Goal: Information Seeking & Learning: Check status

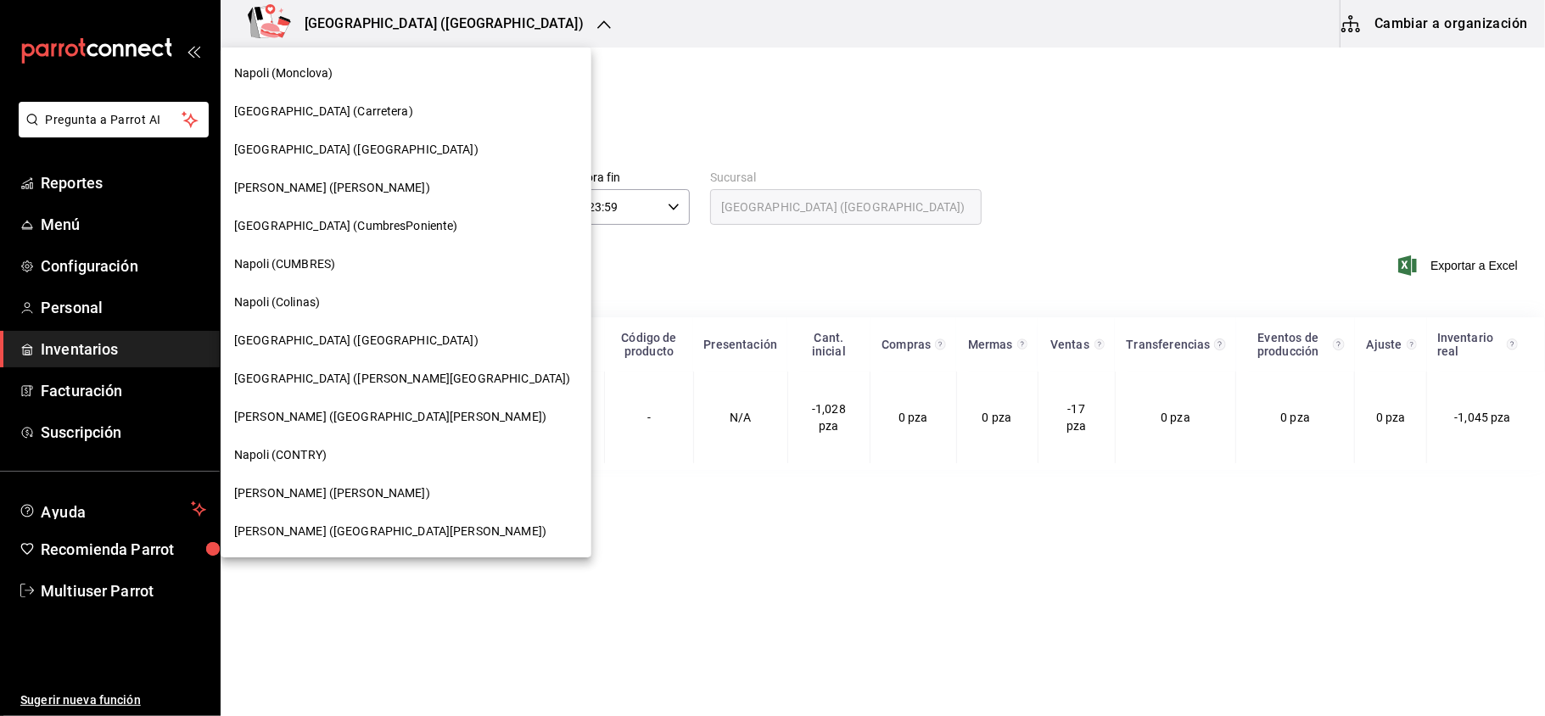
click at [384, 524] on div "Napoli ([GEOGRAPHIC_DATA])" at bounding box center [406, 532] width 344 height 18
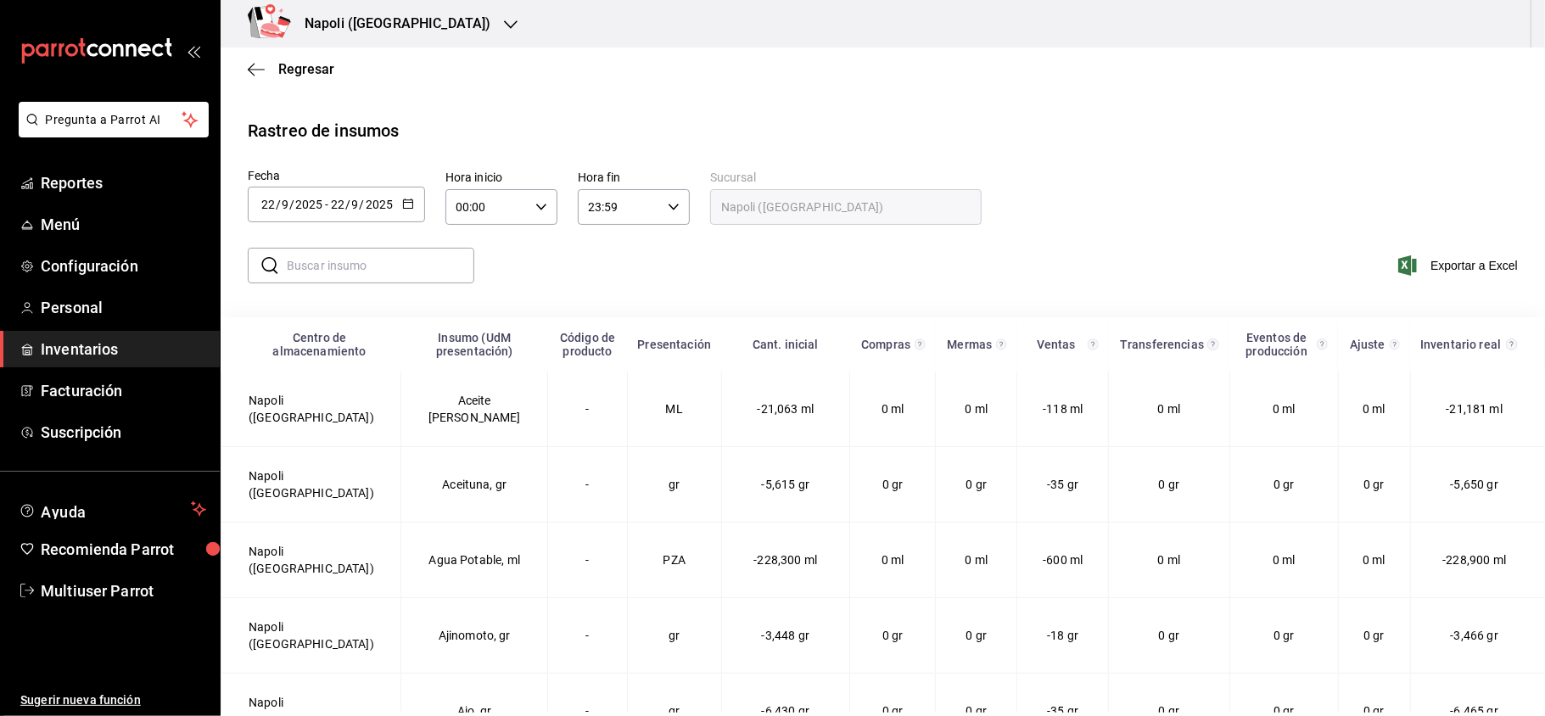
click at [399, 205] on div "[DATE] [DATE] - [DATE] [DATE]" at bounding box center [336, 205] width 177 height 36
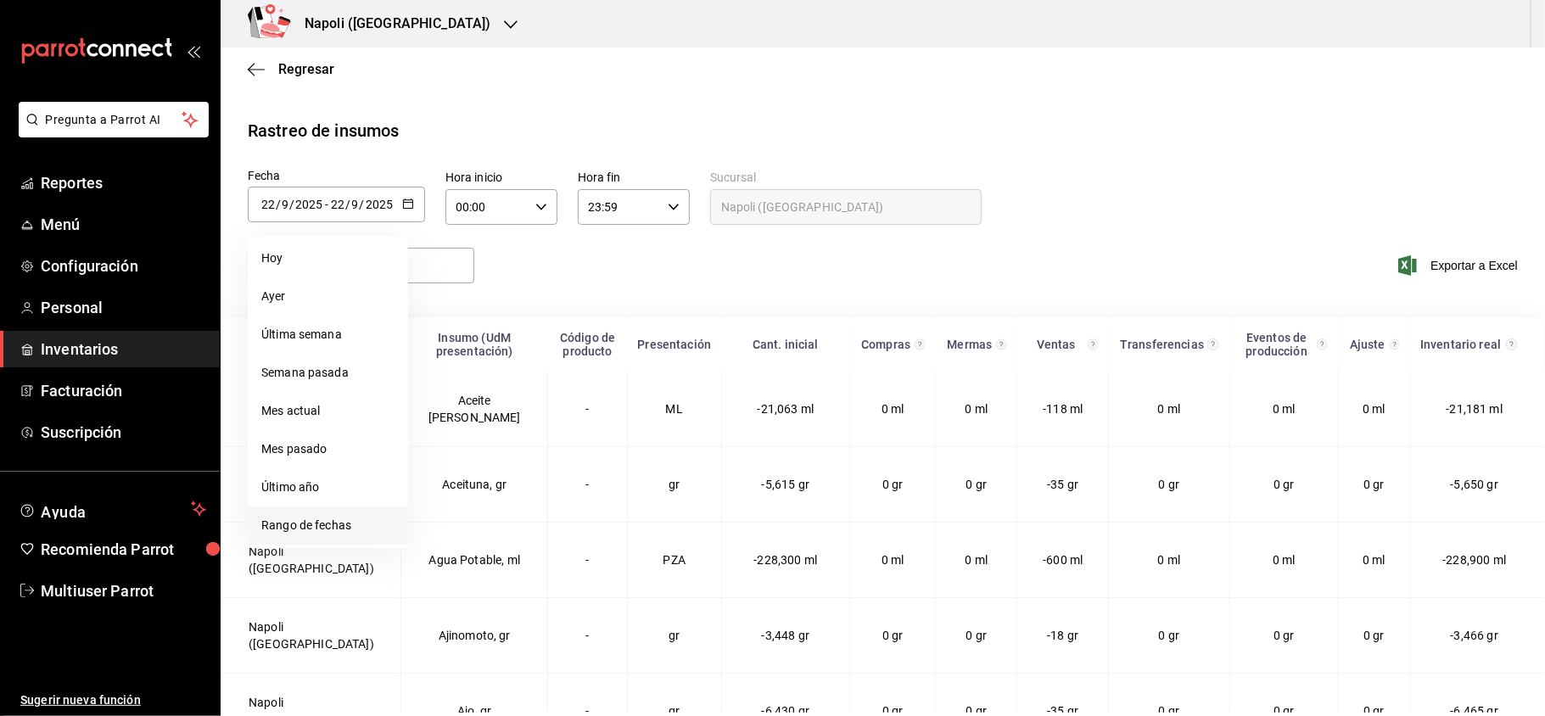
click at [344, 517] on li "Rango de fechas" at bounding box center [328, 526] width 160 height 38
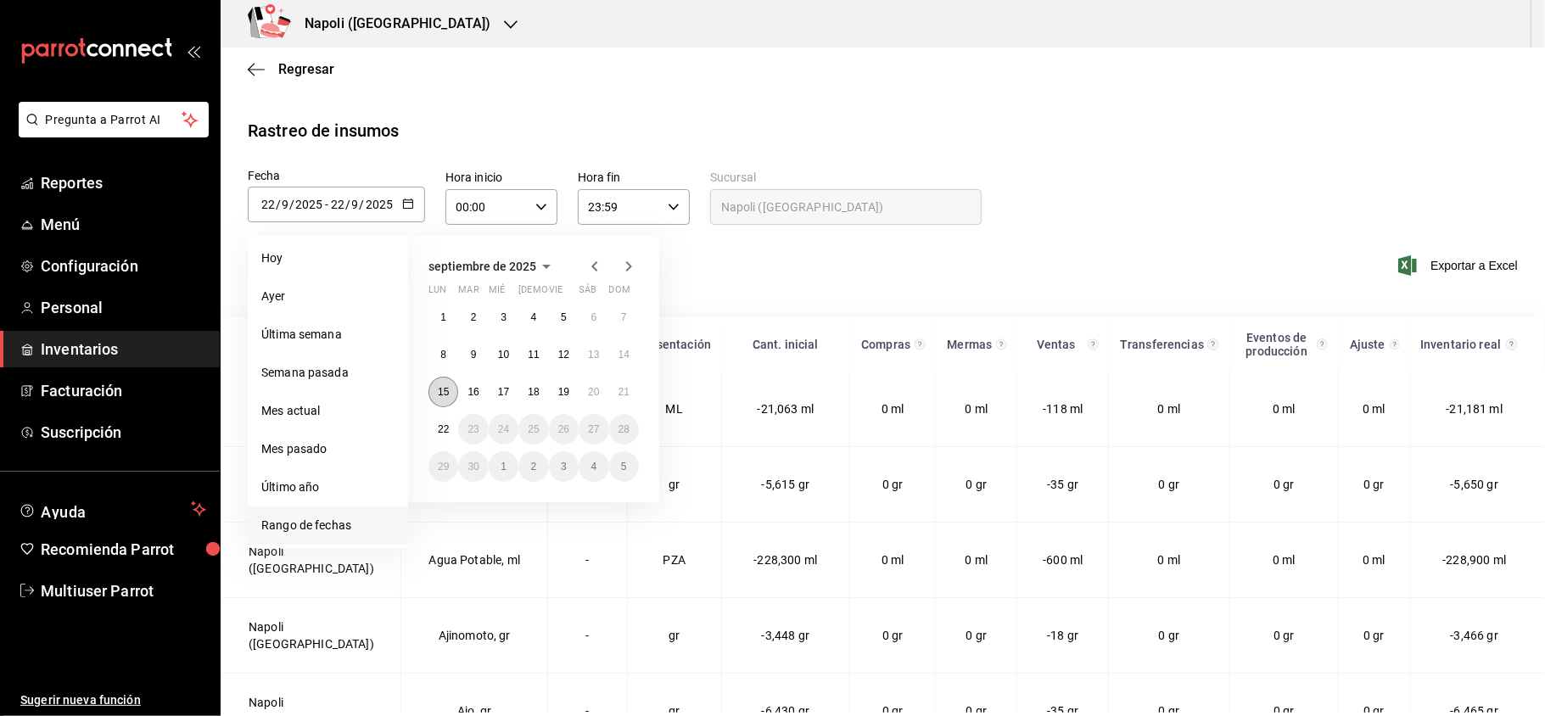
click at [446, 399] on button "15" at bounding box center [444, 392] width 30 height 31
click at [625, 398] on button "21" at bounding box center [624, 392] width 30 height 31
type input "[DATE]"
type input "15"
type input "[DATE]"
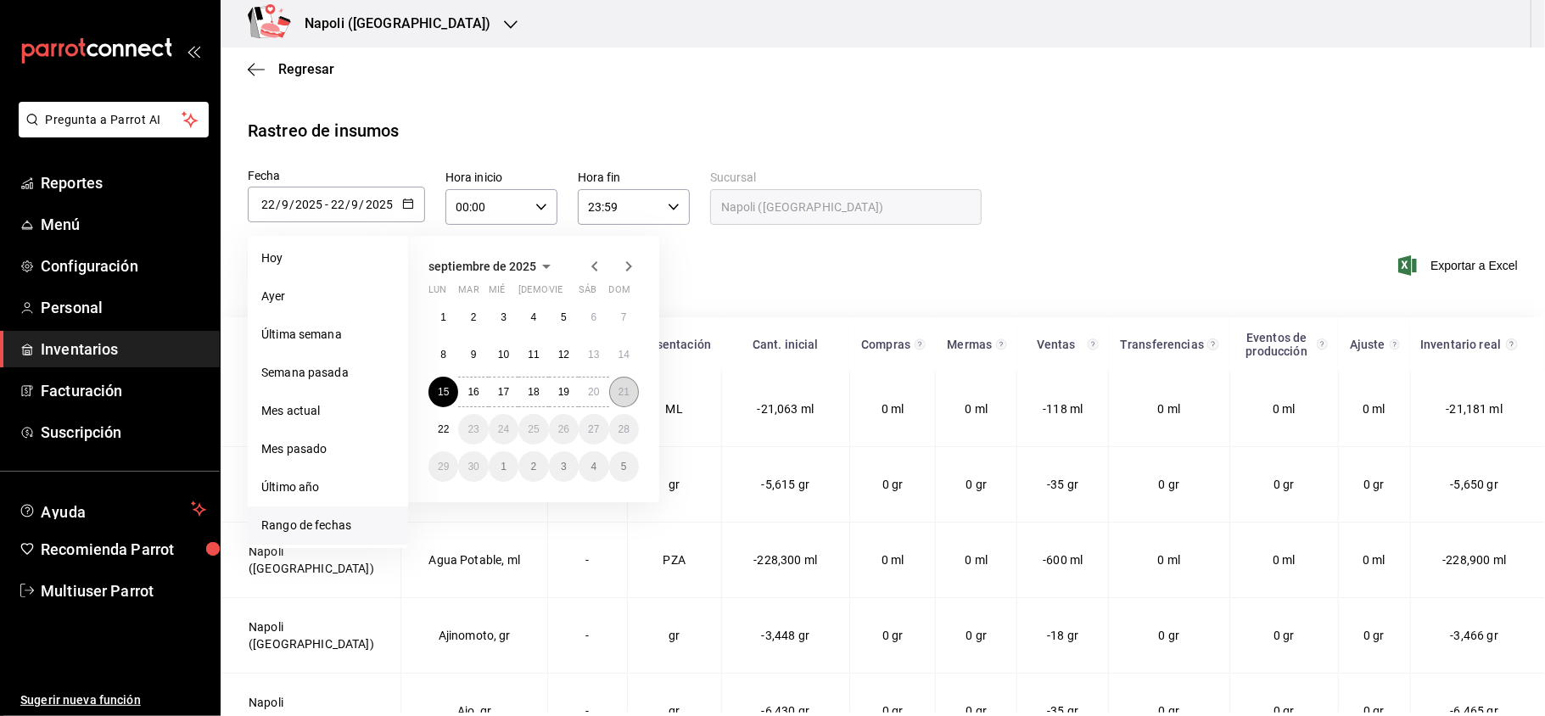
type input "21"
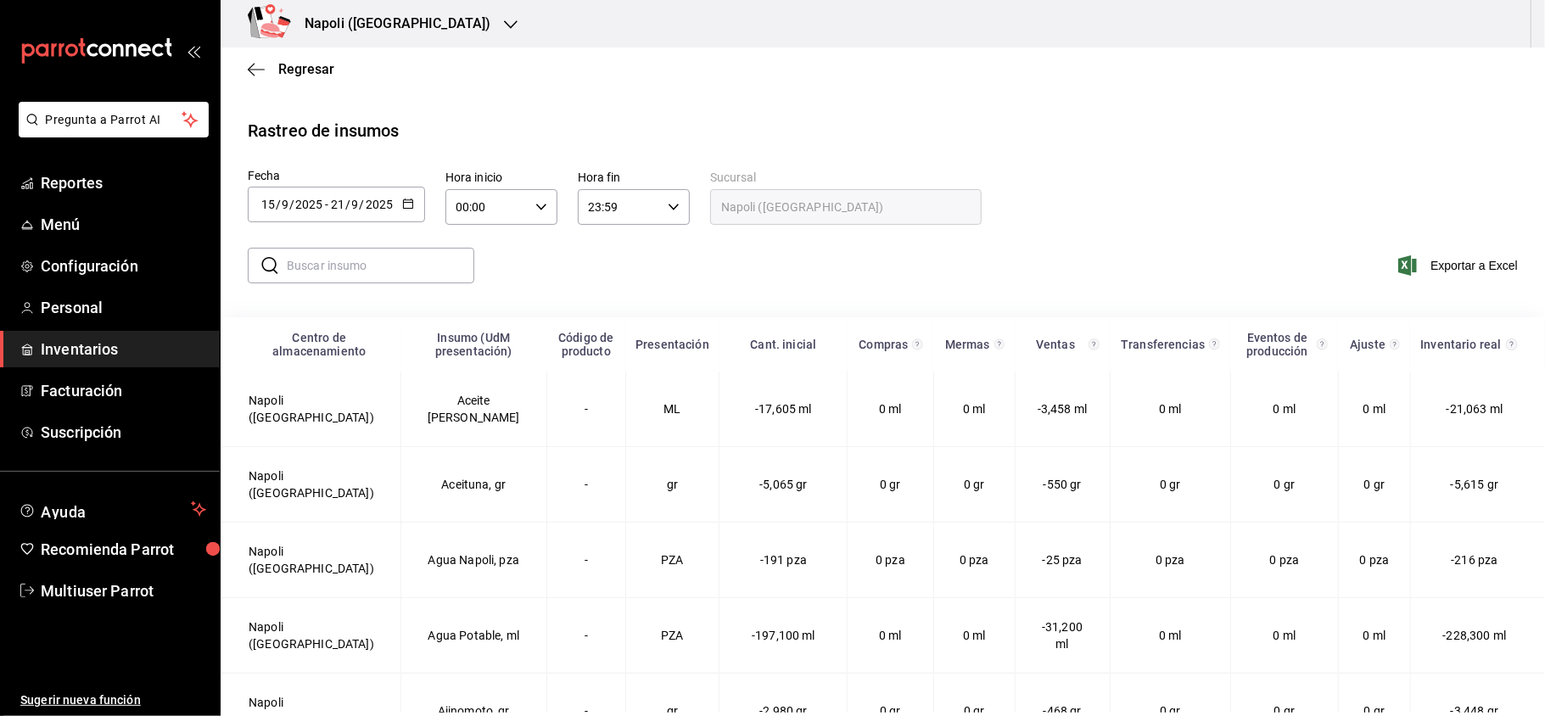
click at [409, 199] on \(Stroke\) "button" at bounding box center [408, 203] width 10 height 9
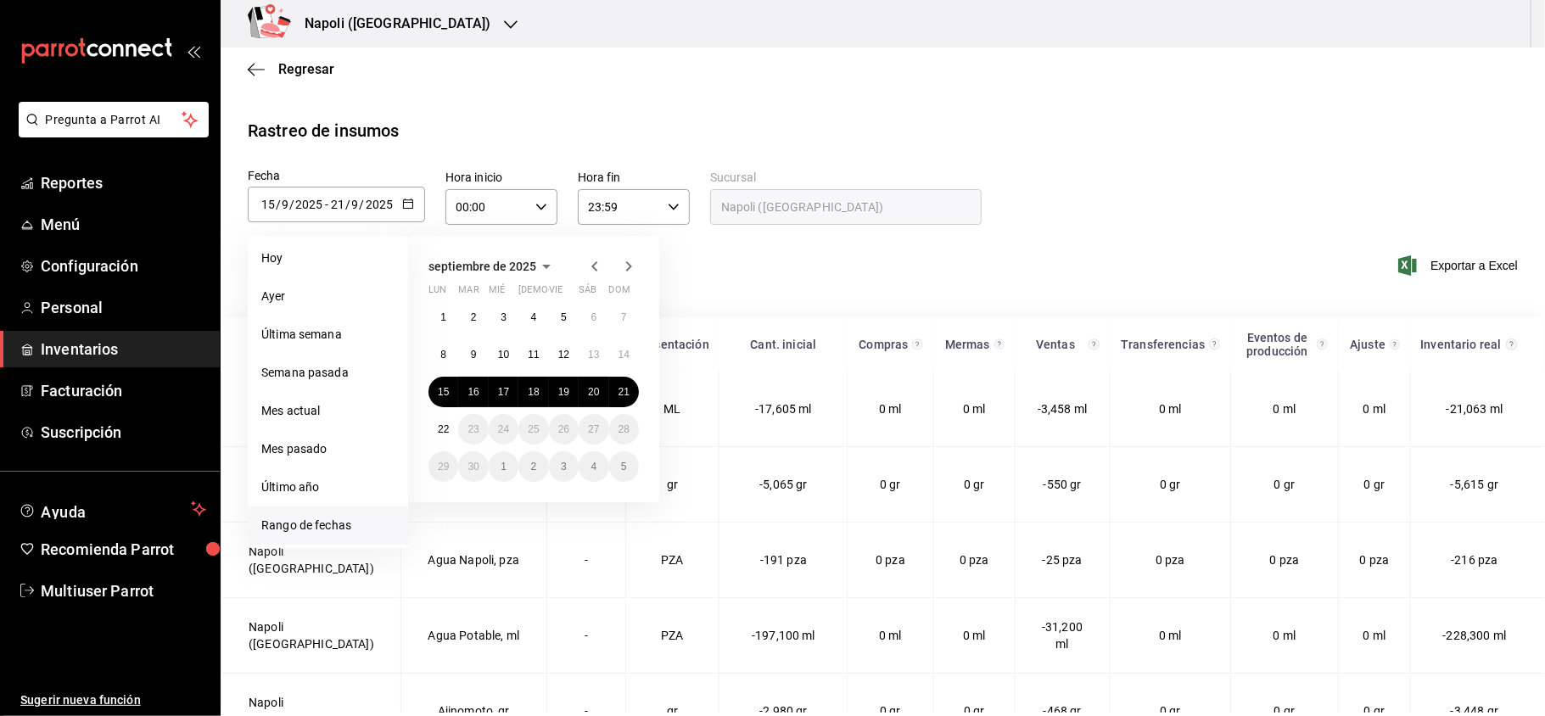
click at [815, 287] on div "​ ​ Exportar a Excel" at bounding box center [876, 276] width 1338 height 70
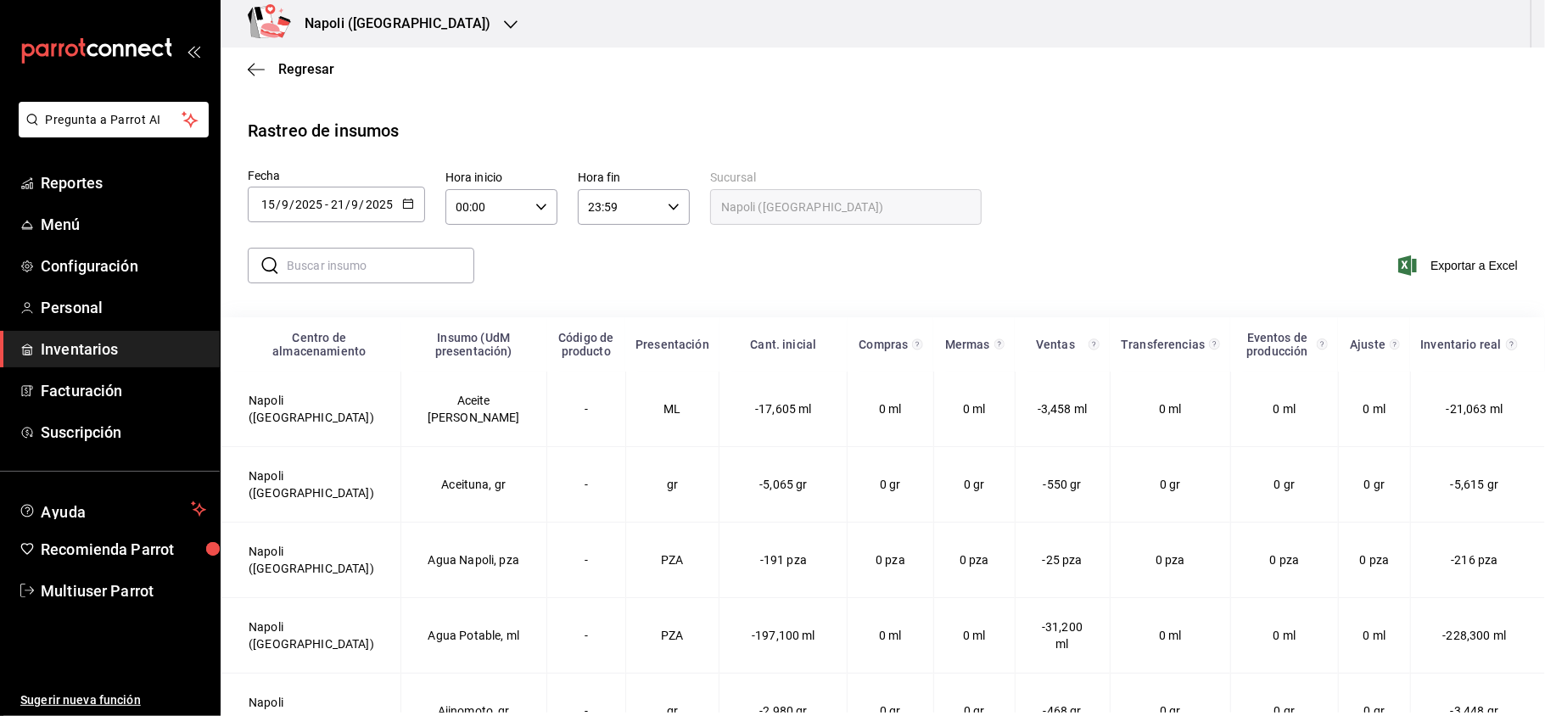
click at [346, 258] on input "text" at bounding box center [381, 266] width 188 height 34
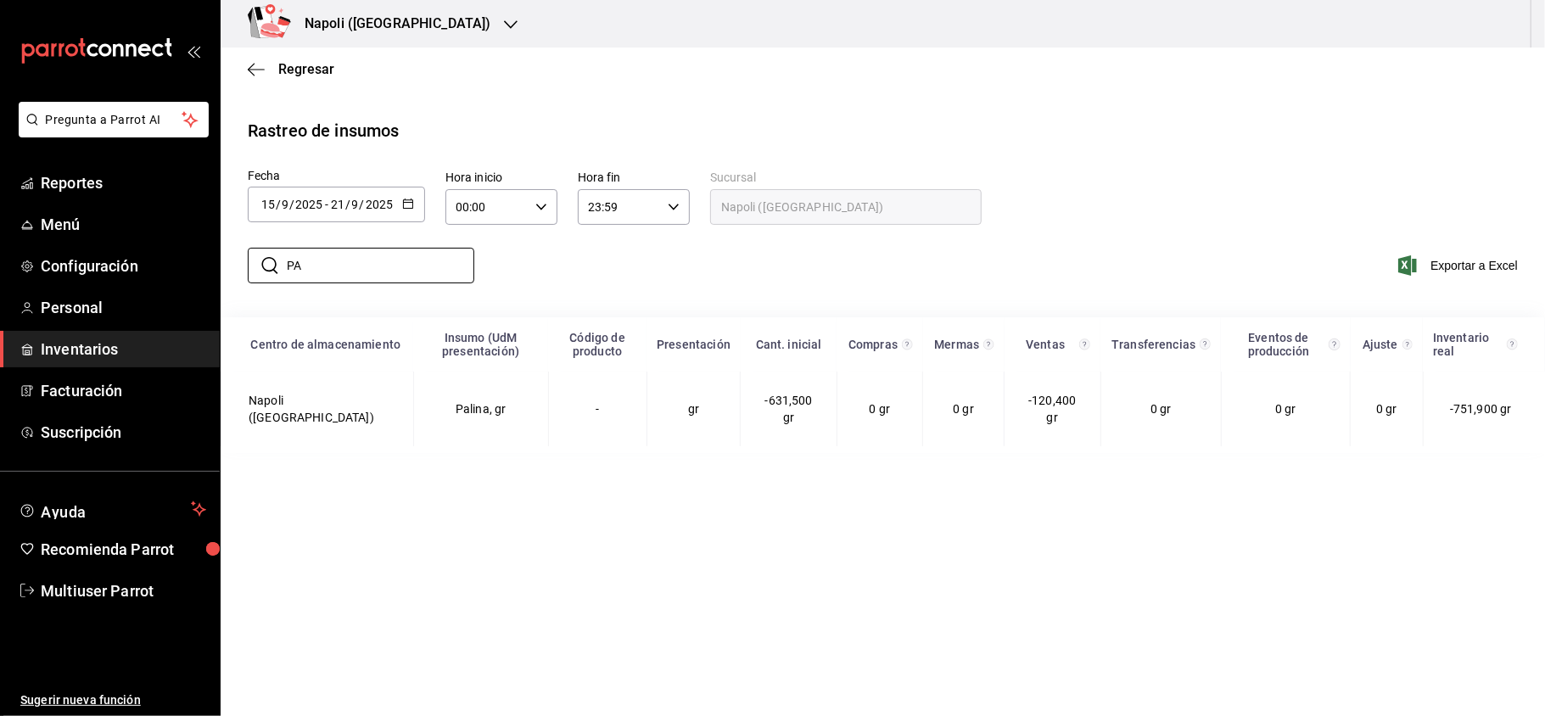
type input "P"
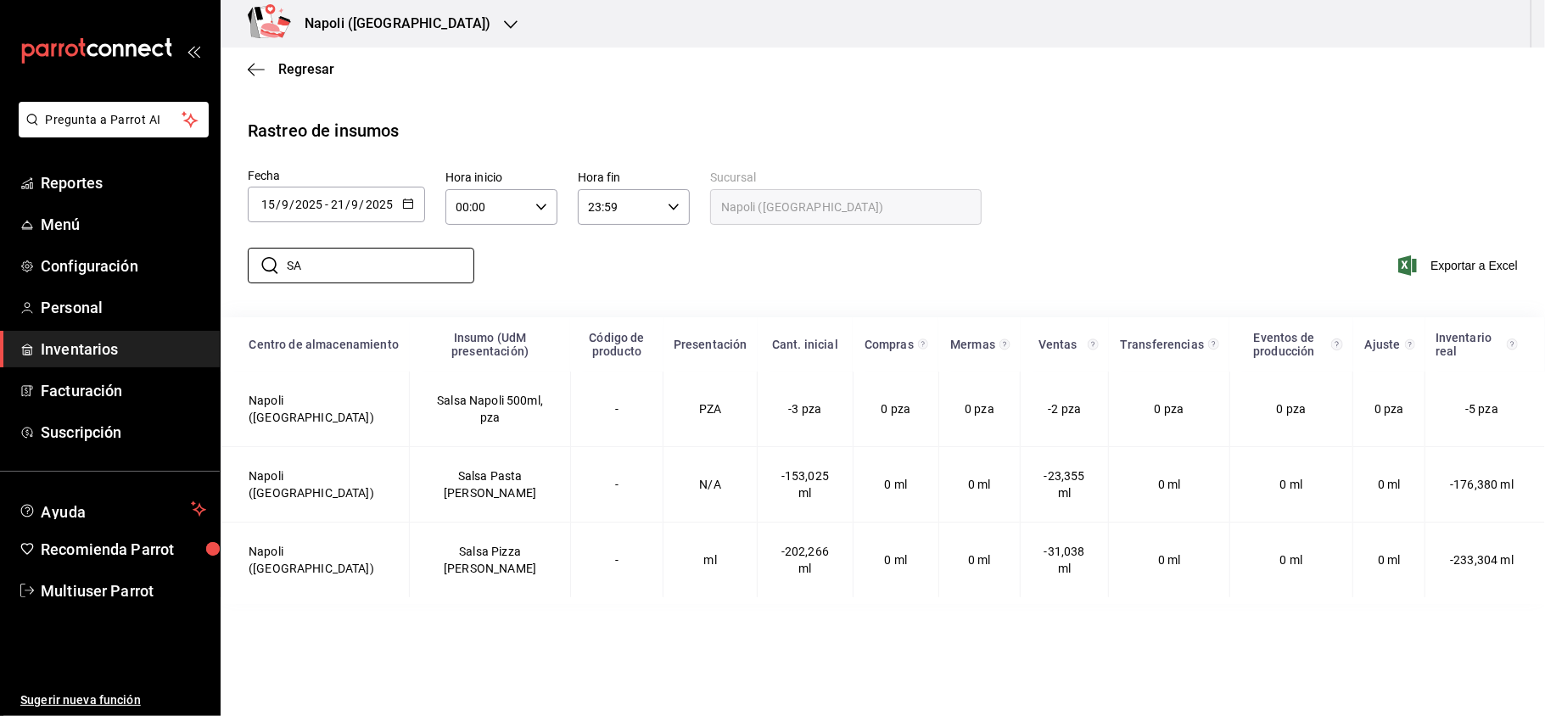
type input "S"
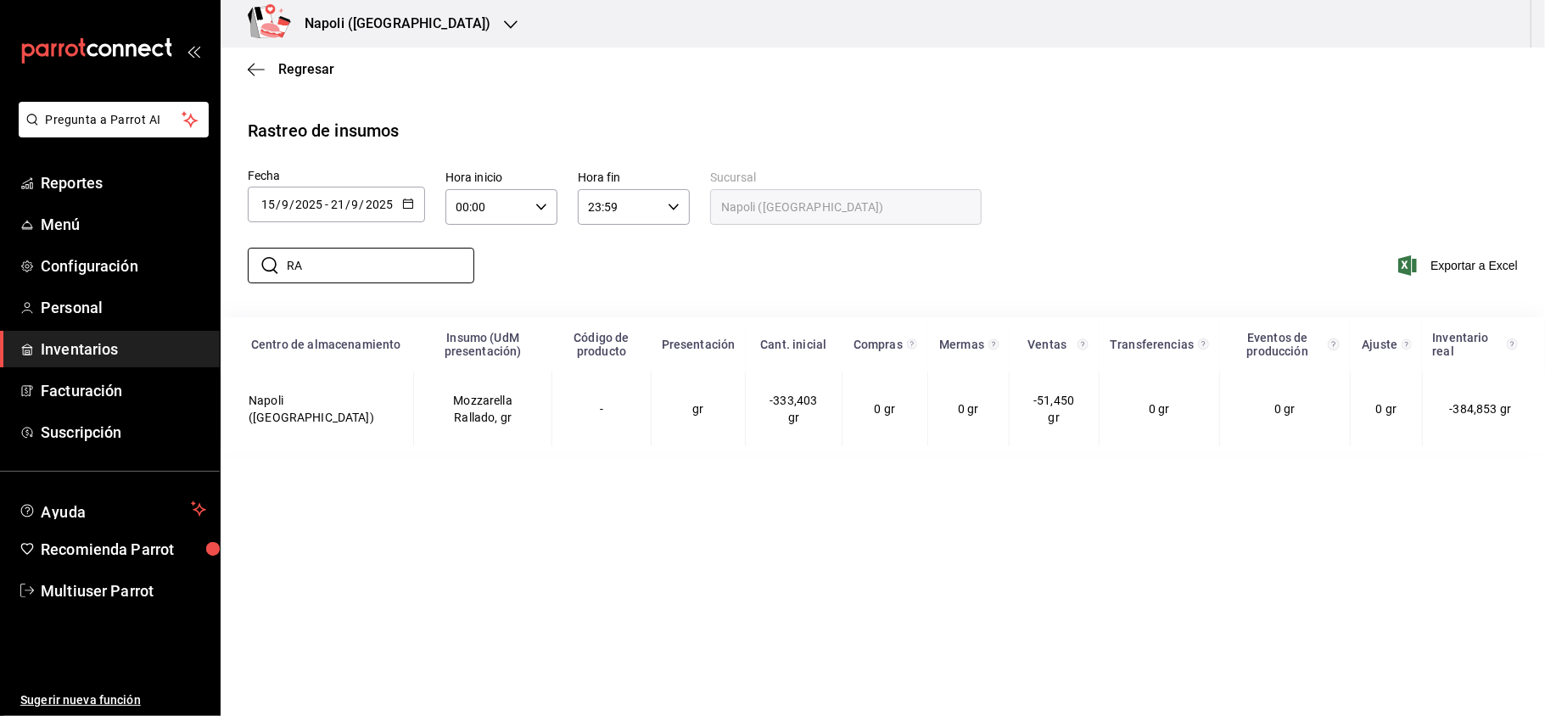
click at [415, 241] on div "​ RA ​" at bounding box center [354, 265] width 240 height 49
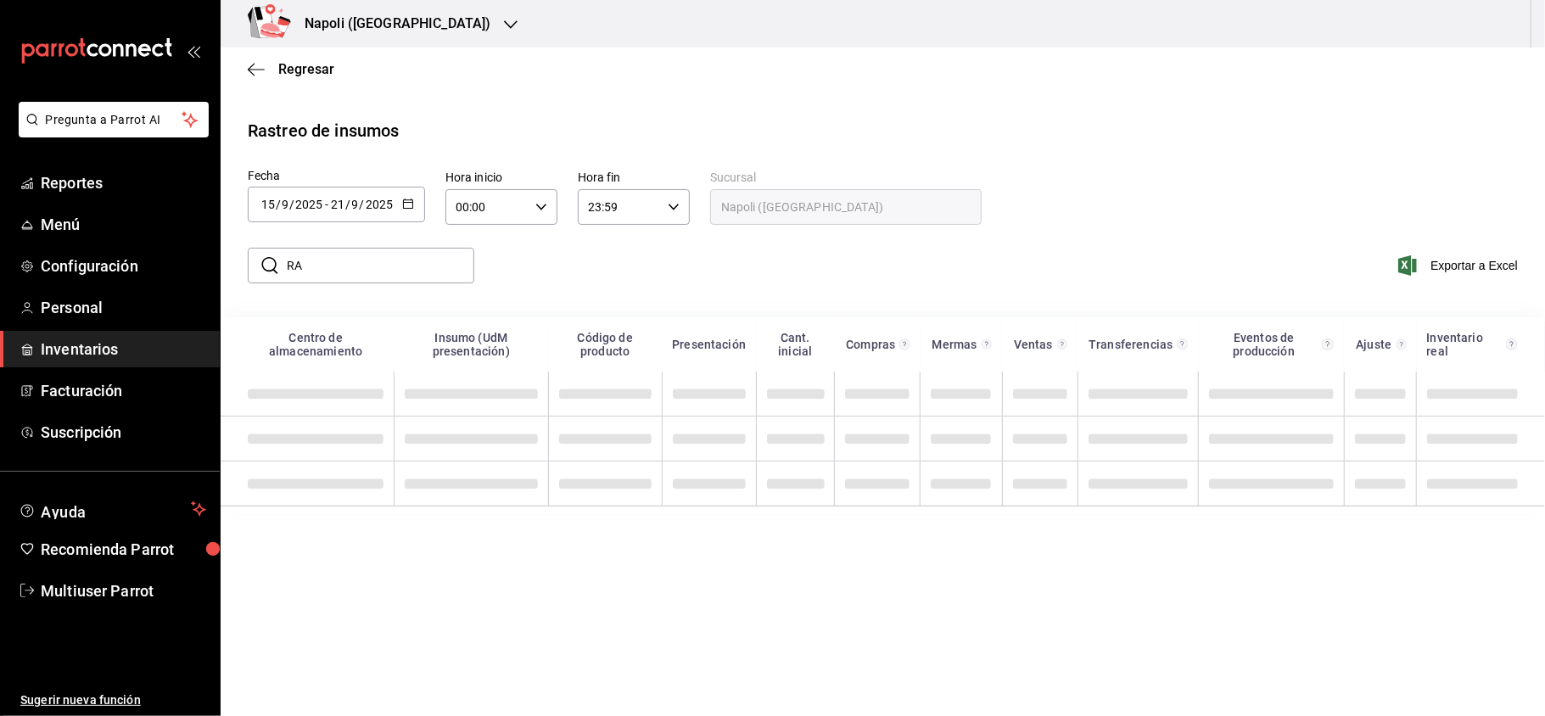
click at [348, 273] on input "RA" at bounding box center [381, 266] width 188 height 34
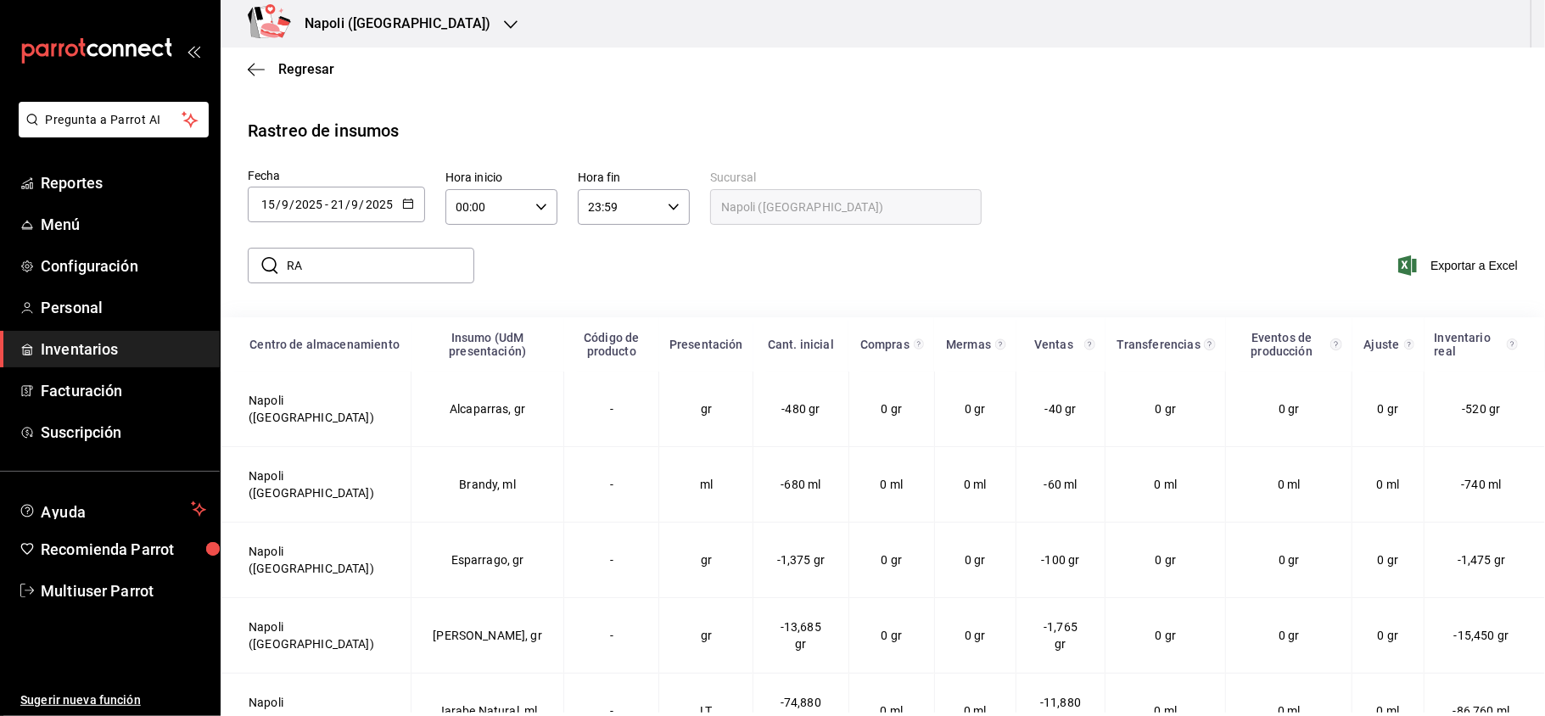
type input "R"
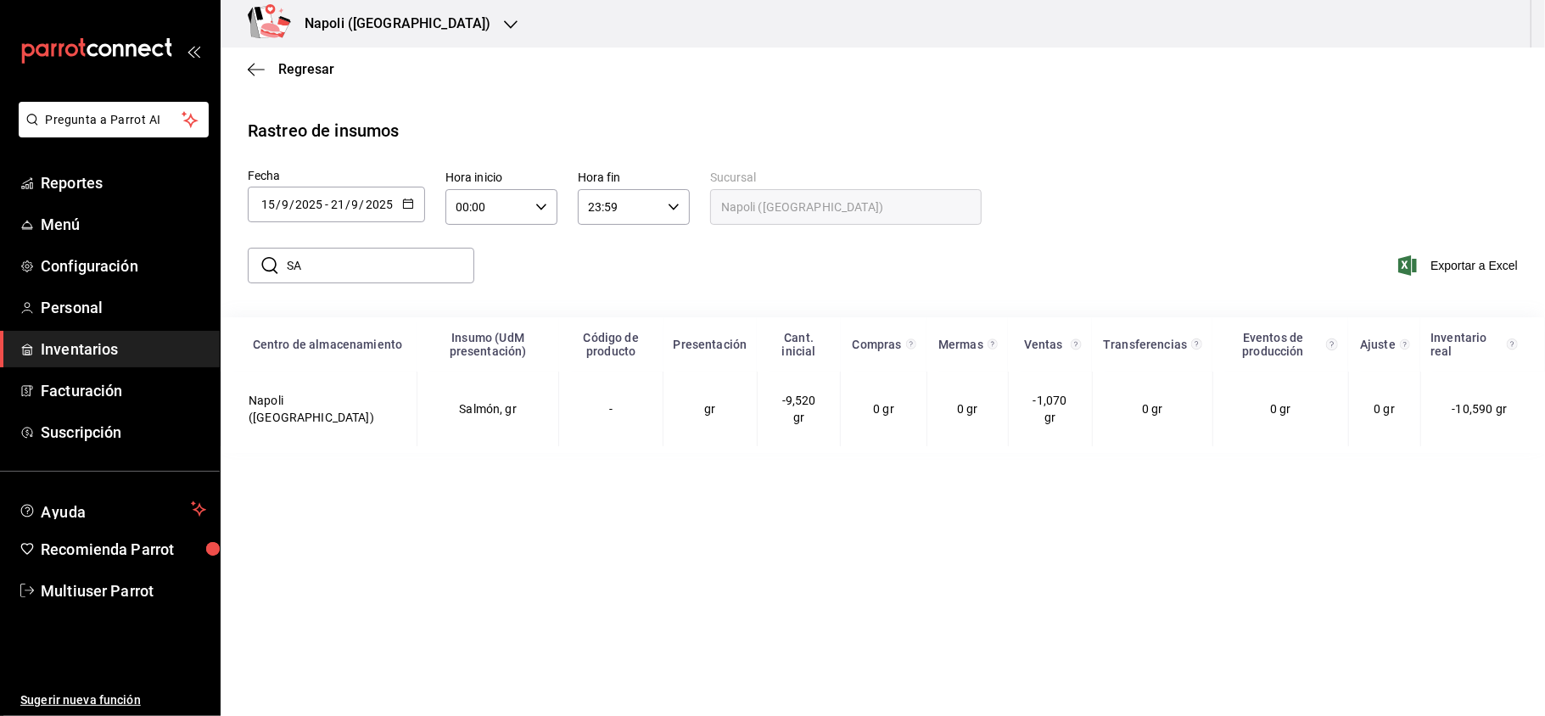
type input "S"
type input "P"
type input "C"
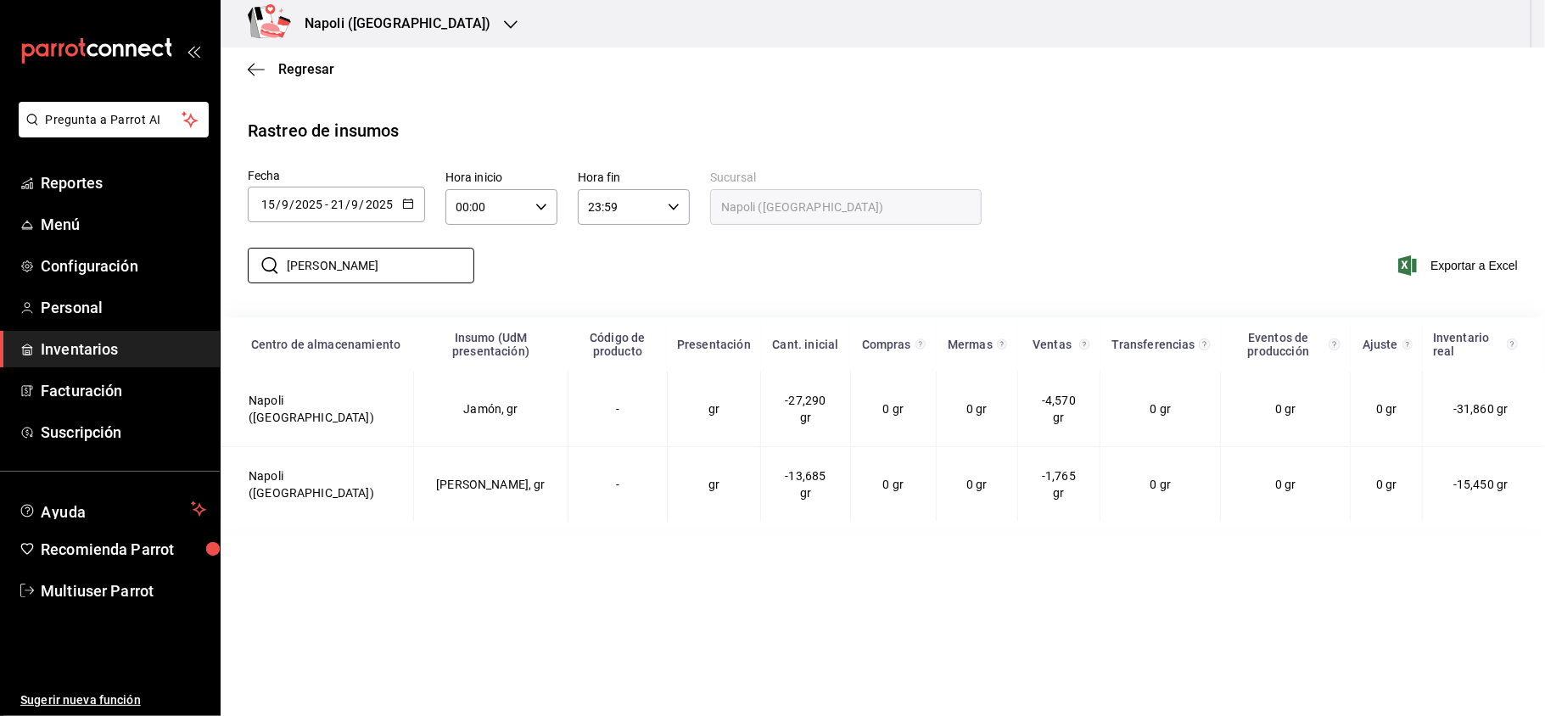
type input "J"
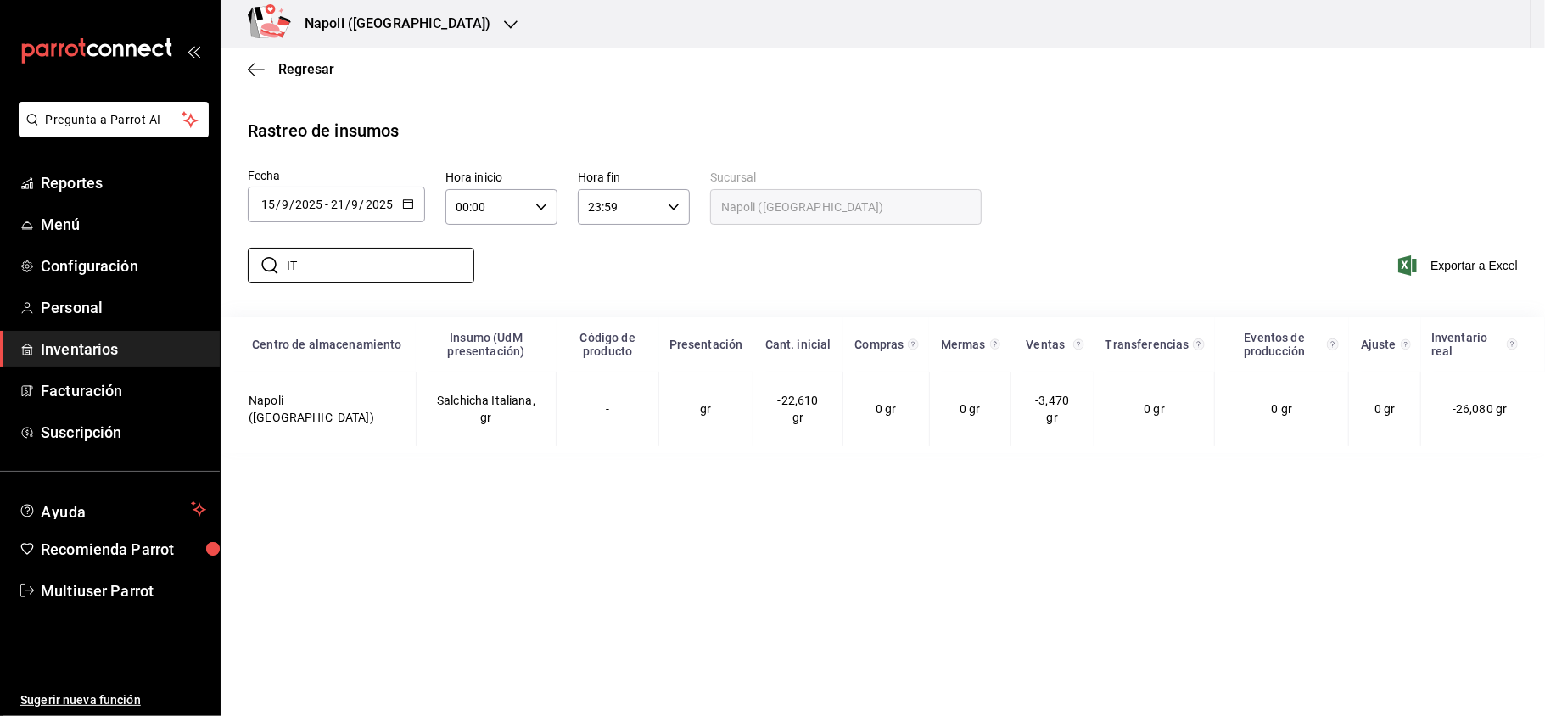
type input "I"
type input "L"
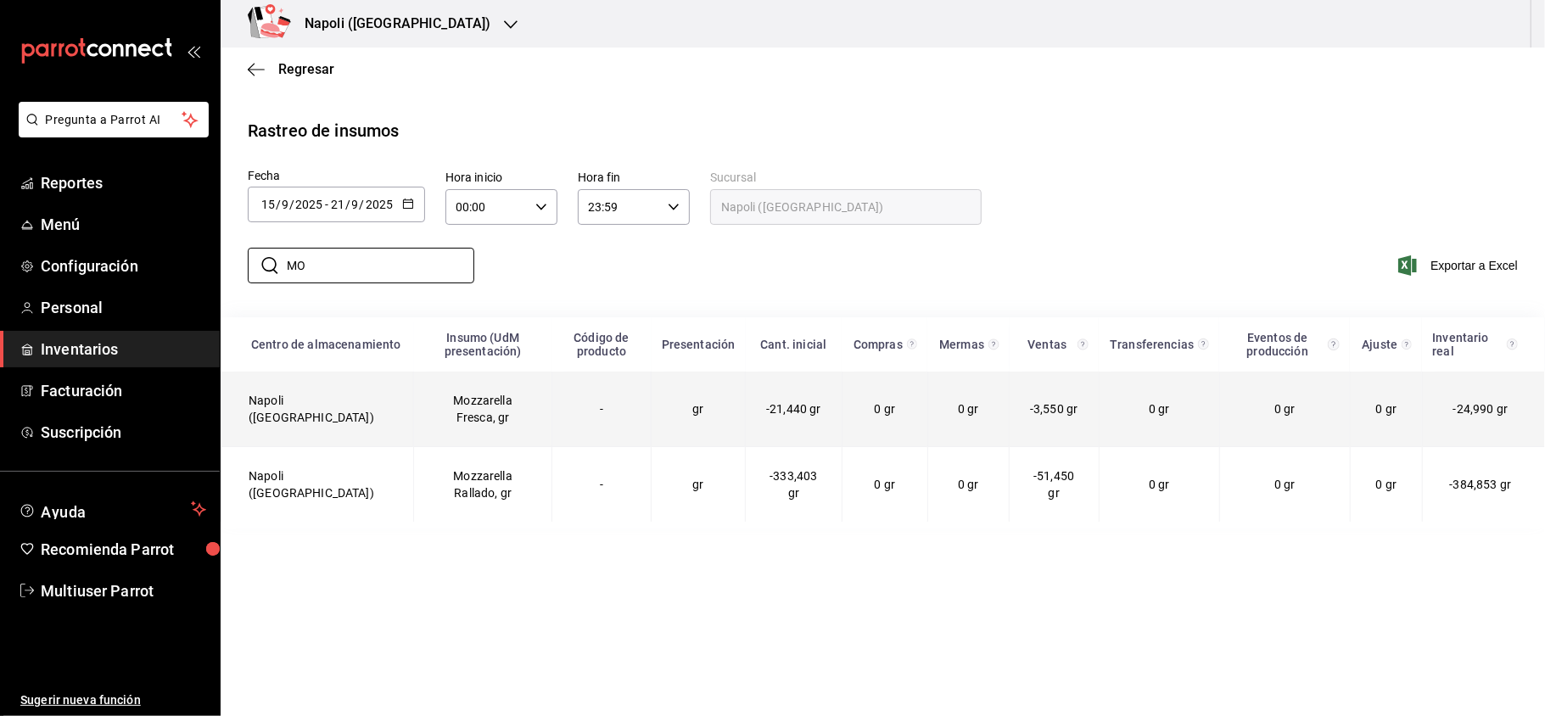
type input "M"
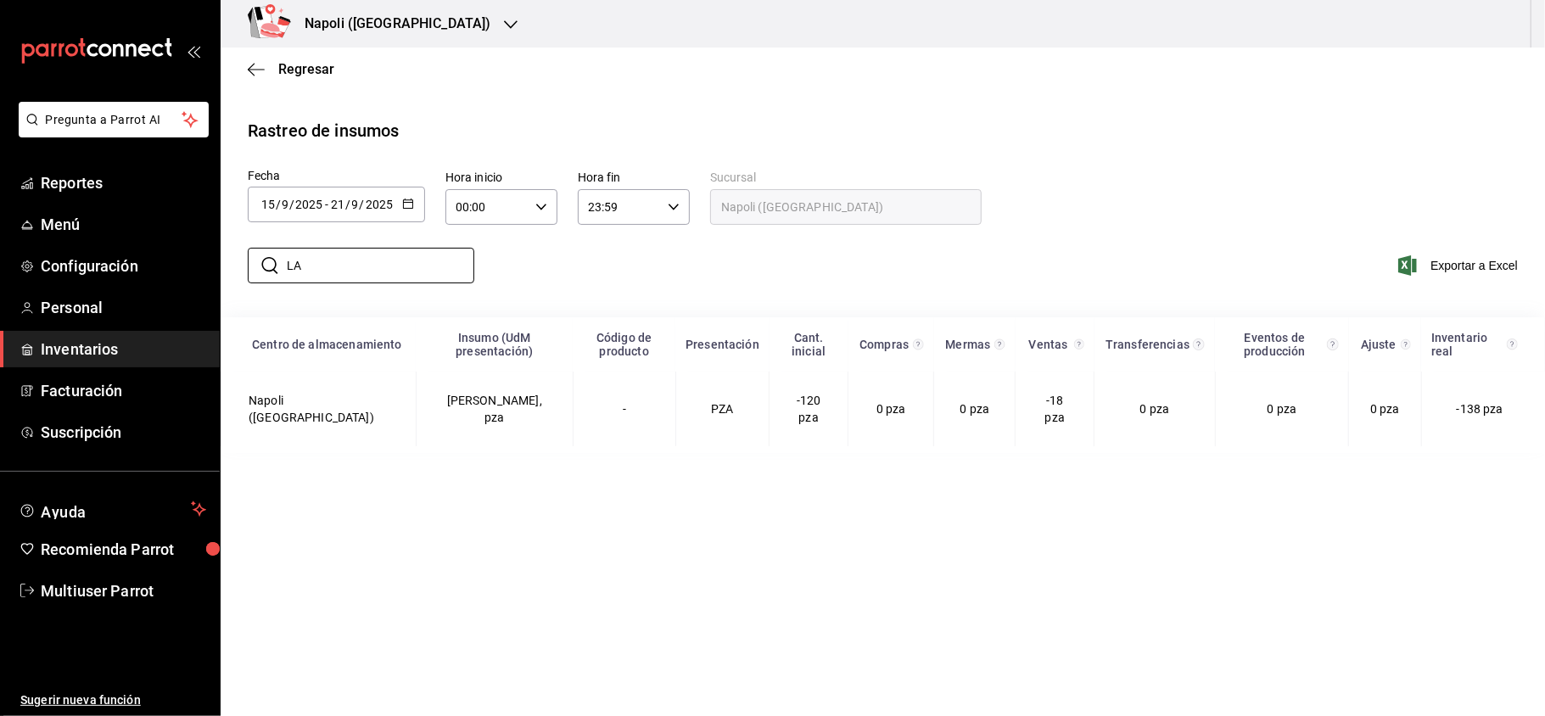
type input "L"
type input "F"
type input "P"
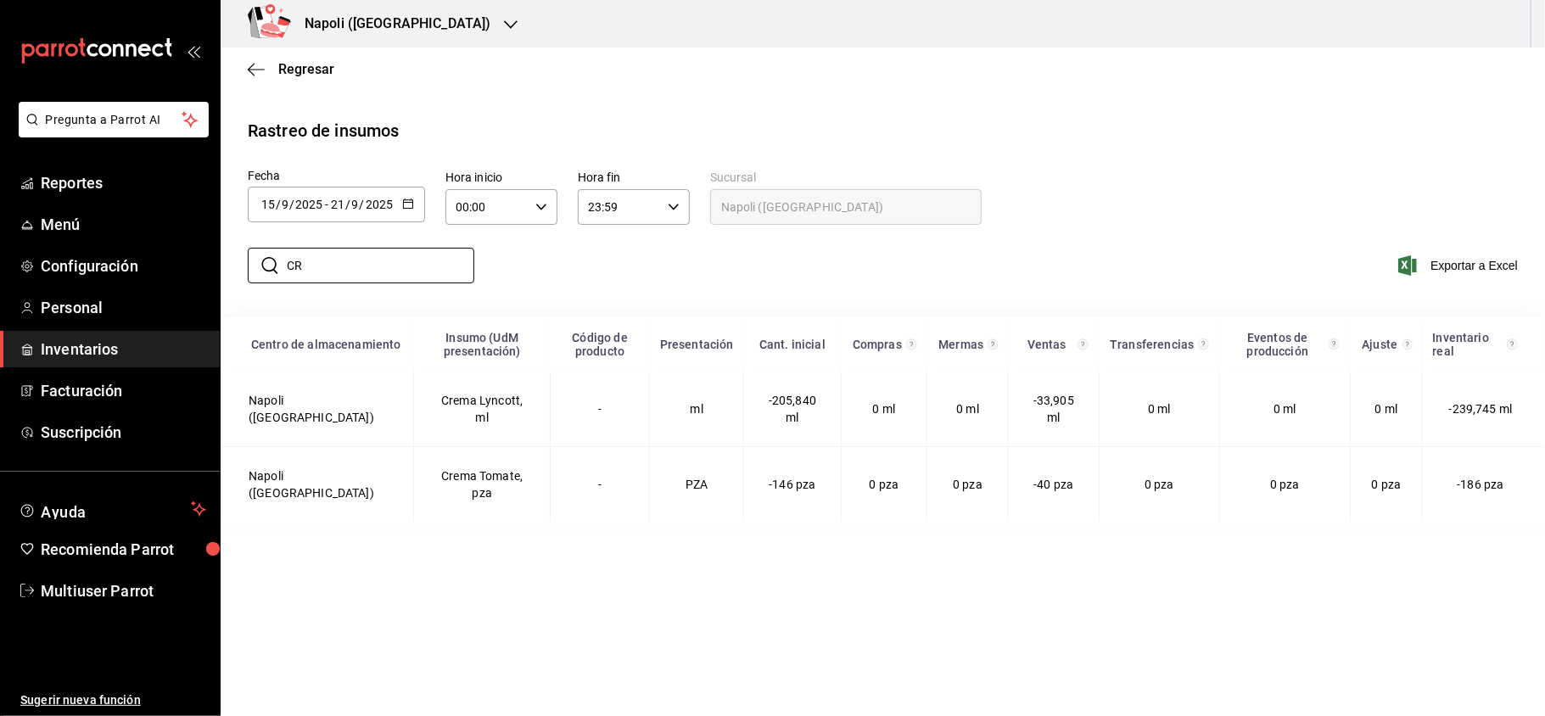
type input "C"
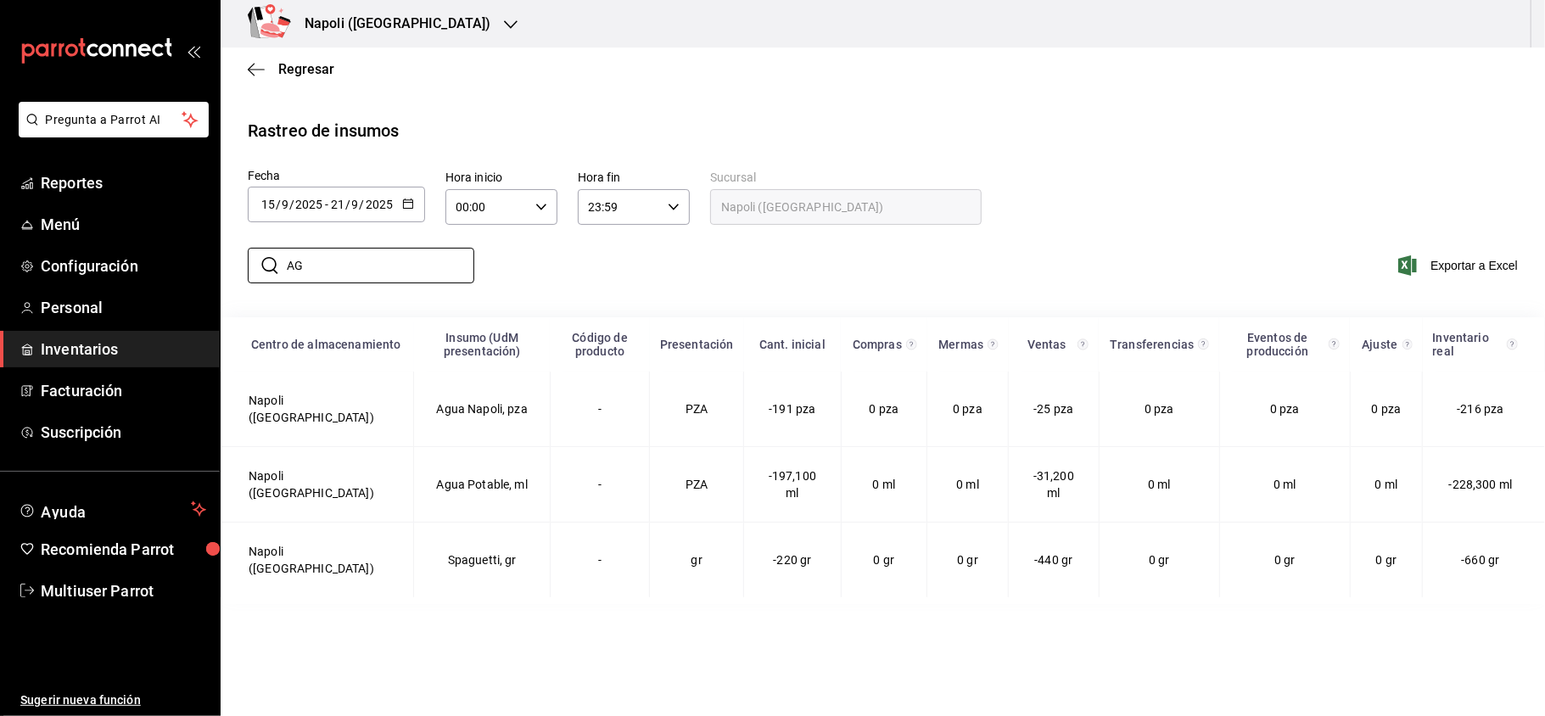
type input "A"
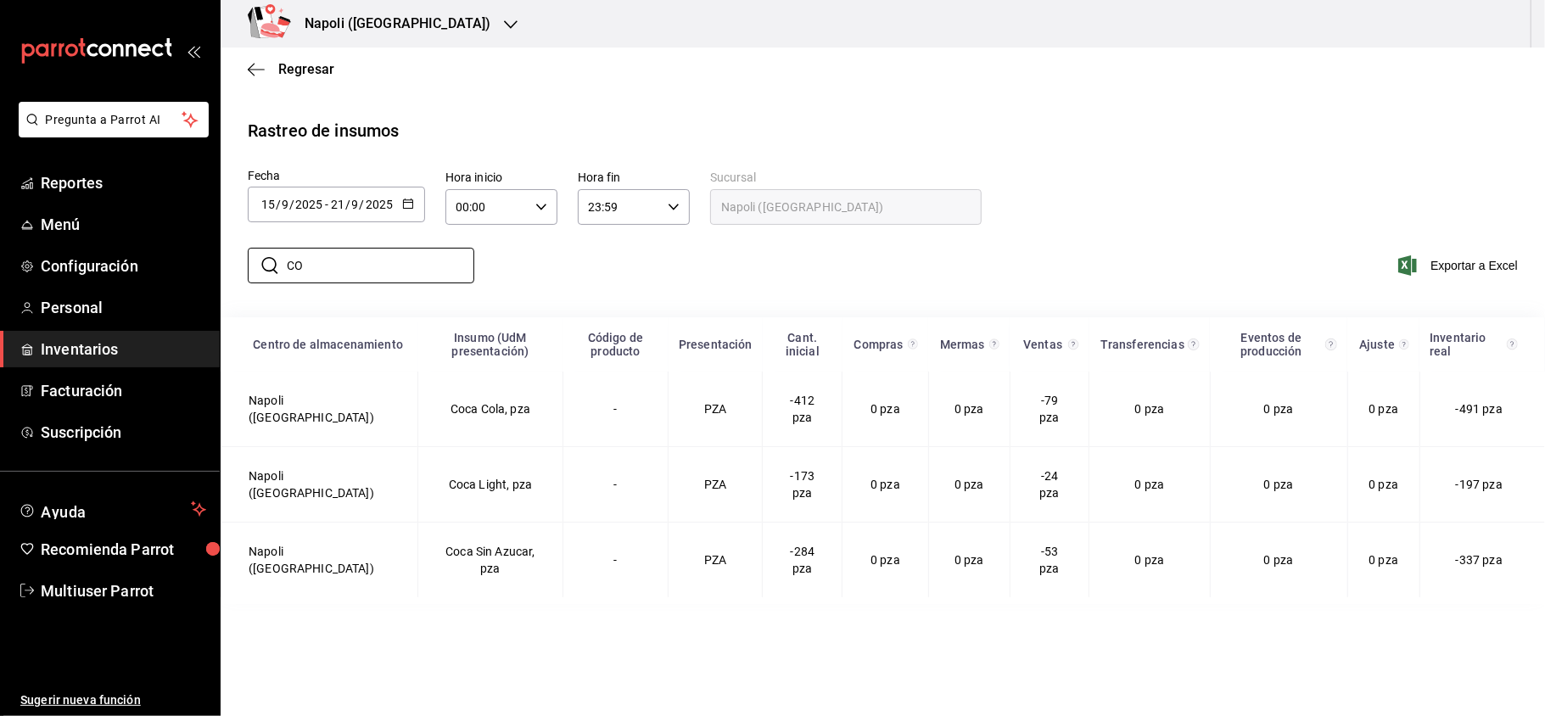
type input "C"
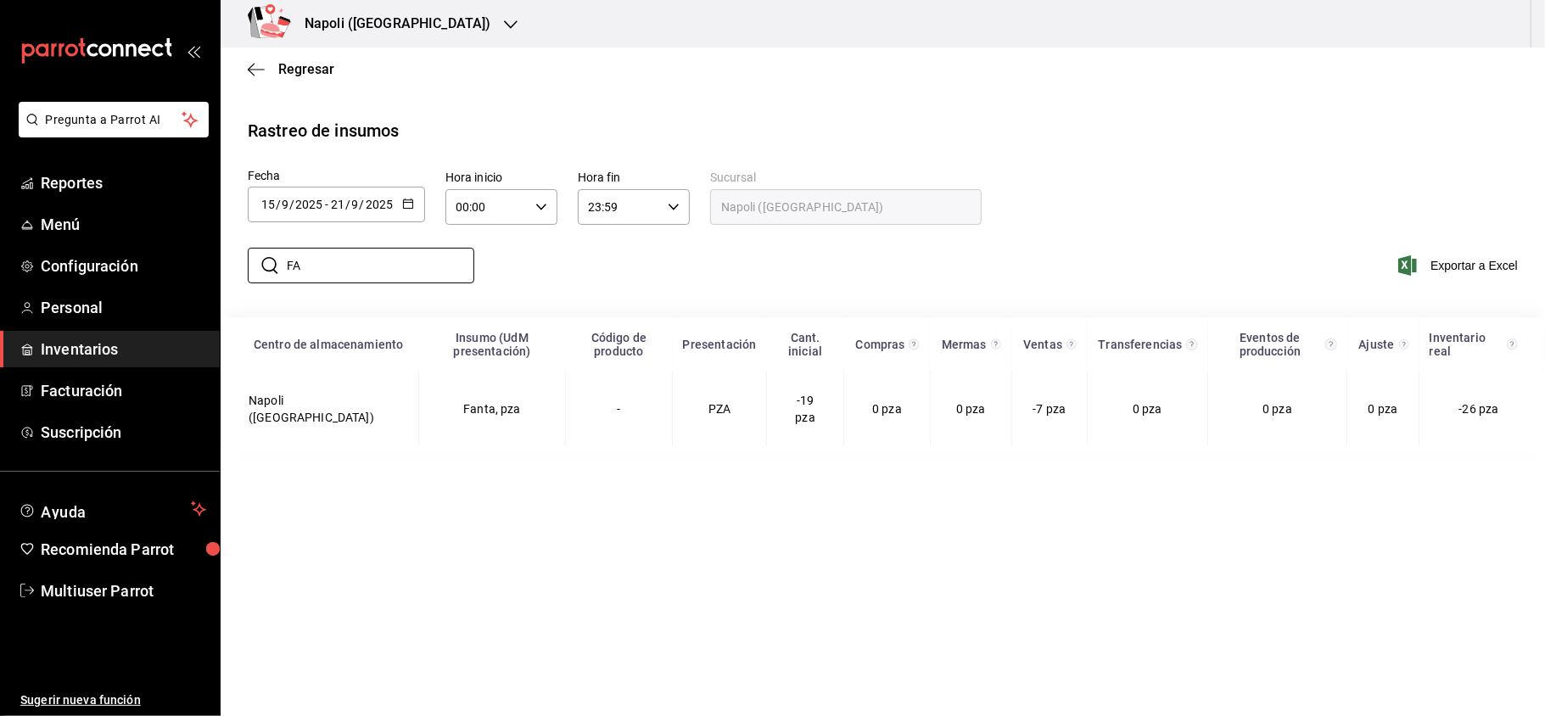
type input "F"
type input "S"
type input "J"
type input "F"
type input "S"
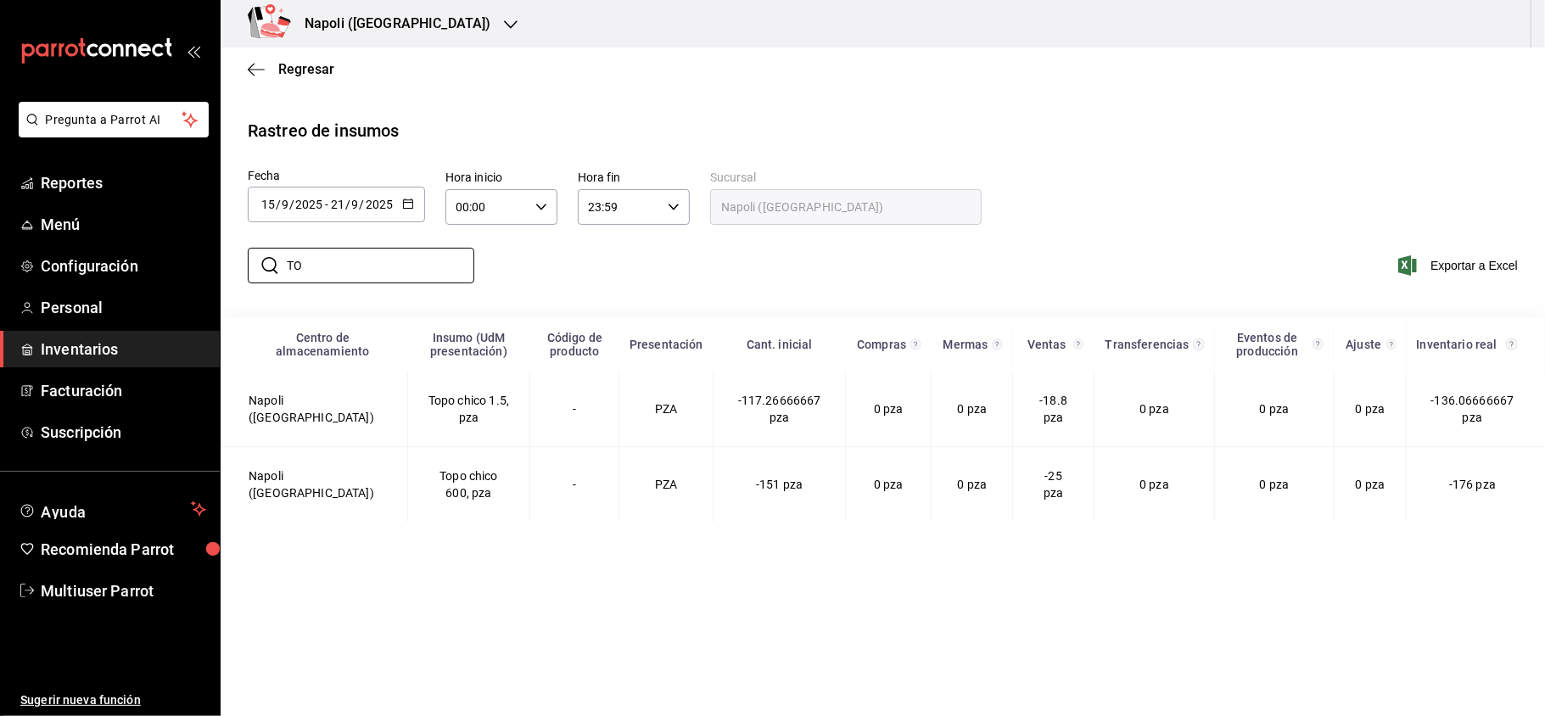
type input "T"
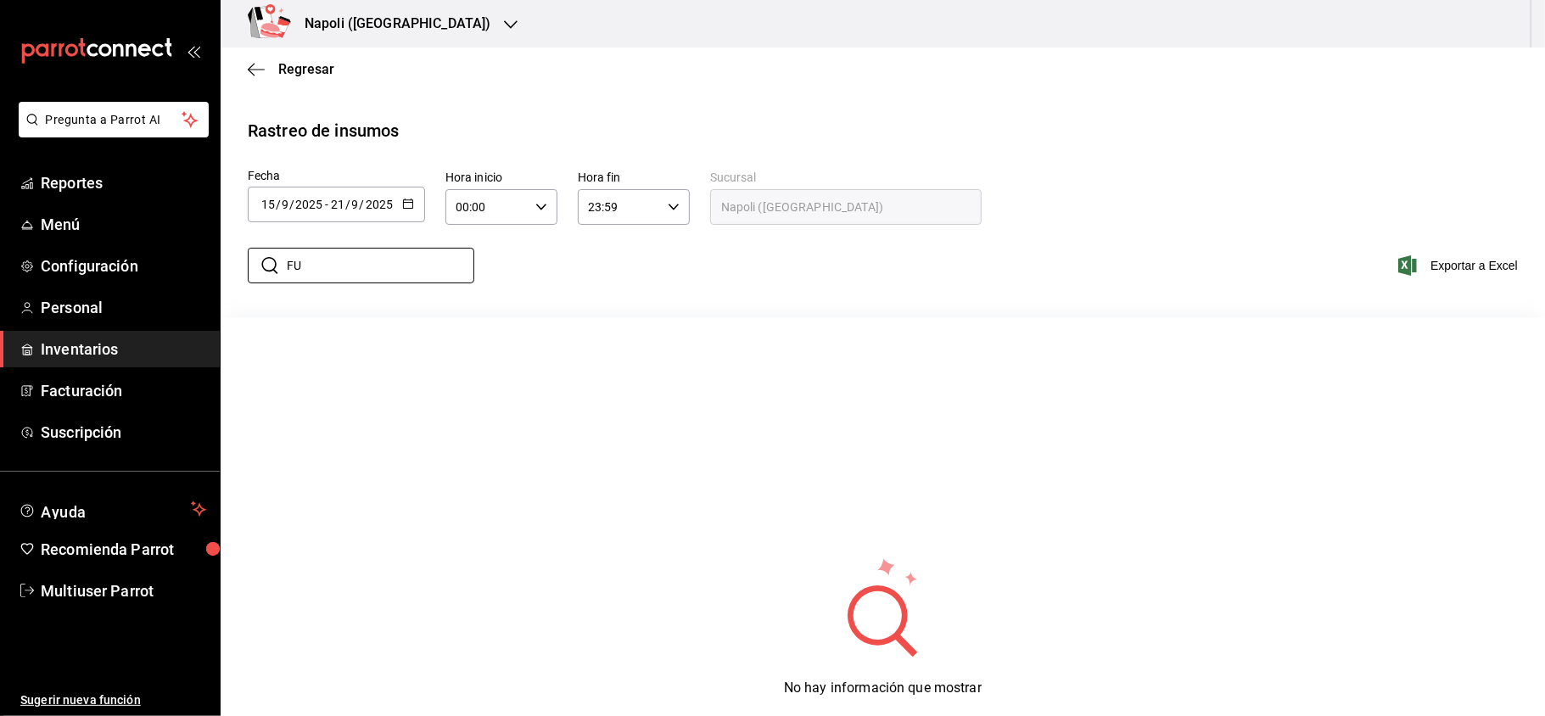
type input "F"
type input "J"
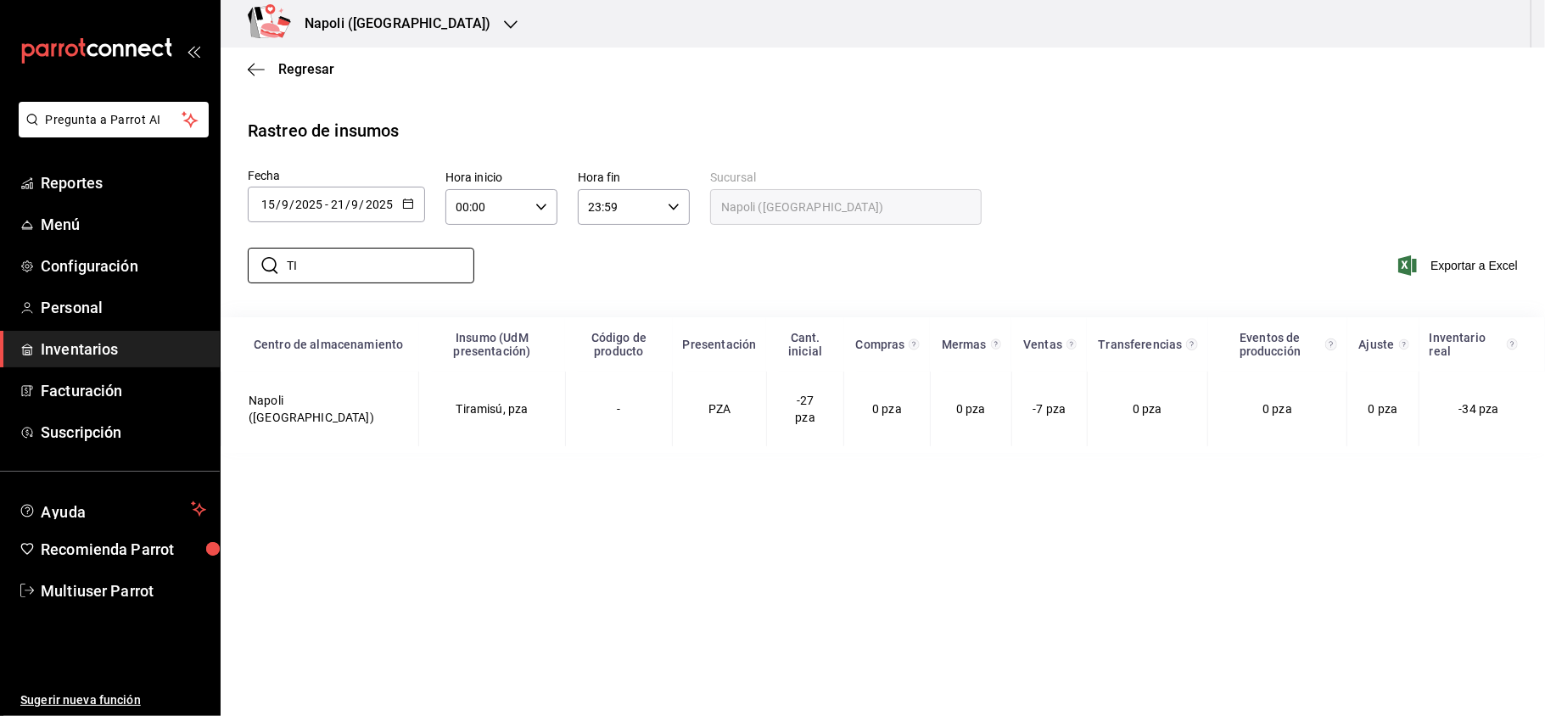
type input "T"
type input "C"
type input "B"
type input "P"
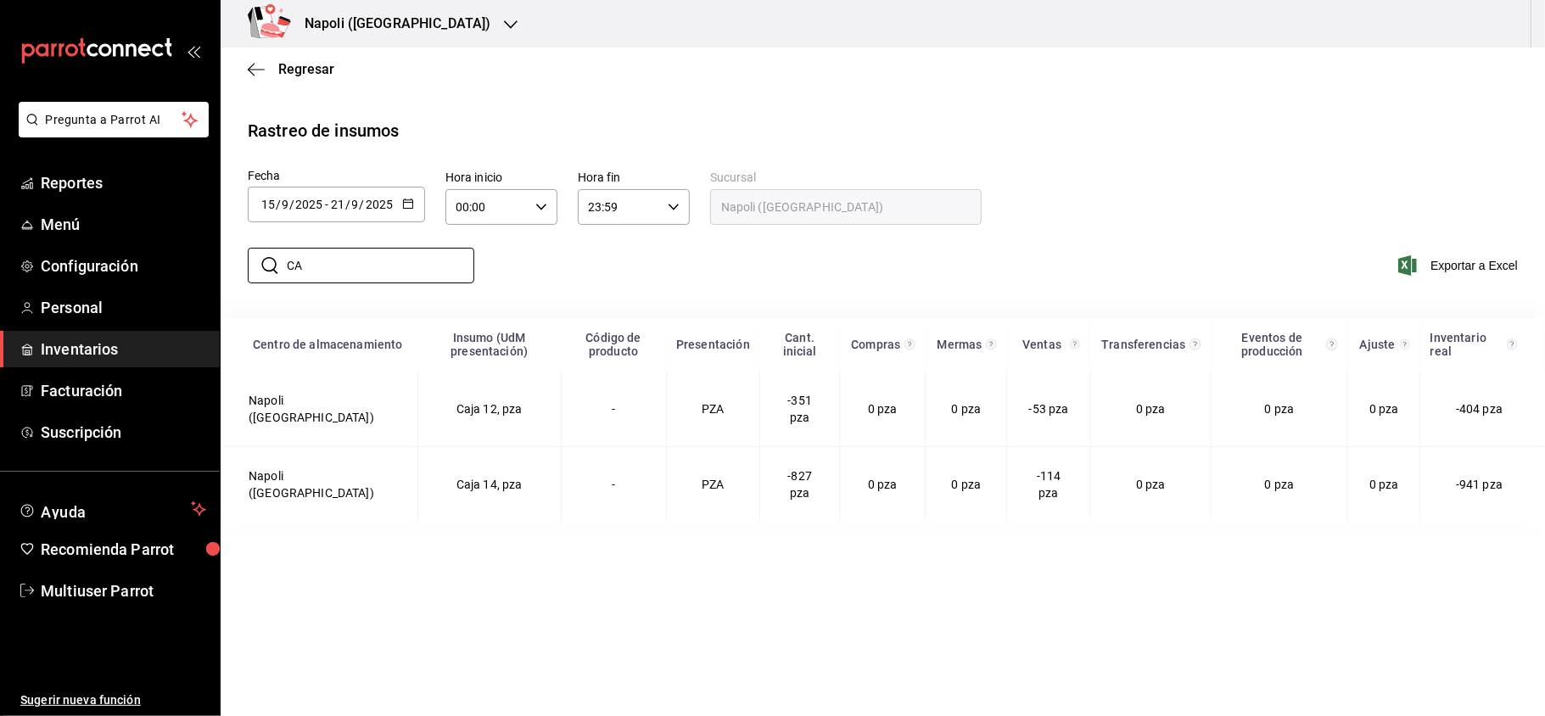
type input "C"
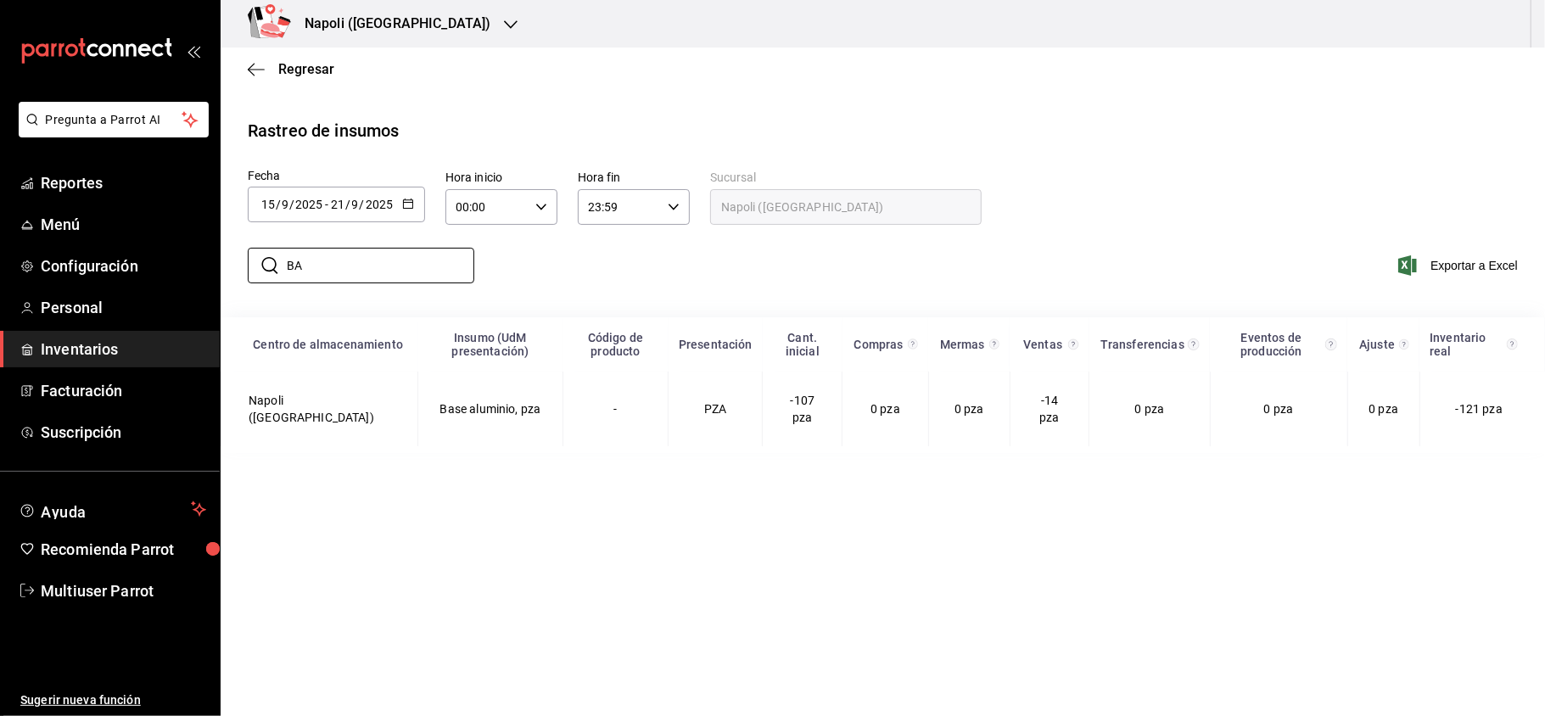
type input "B"
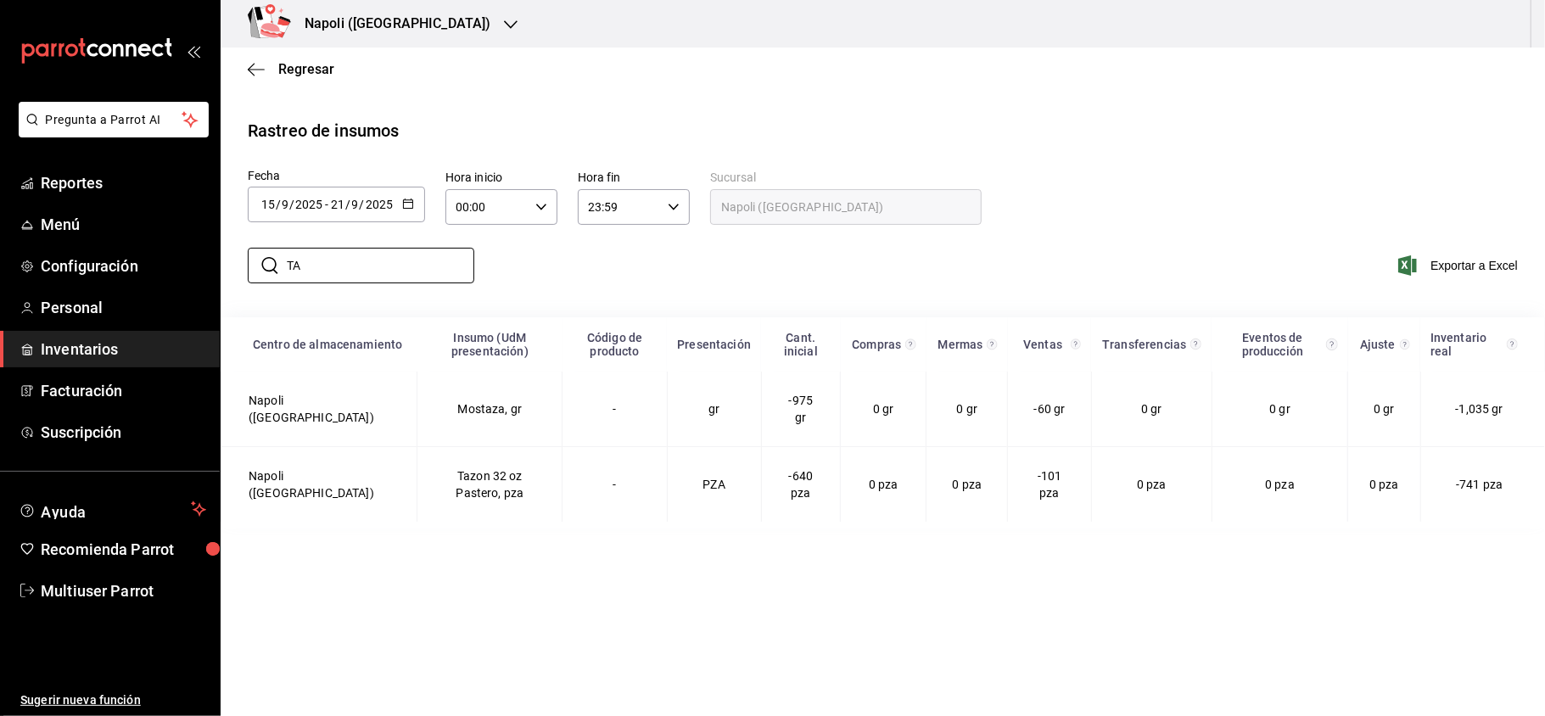
type input "T"
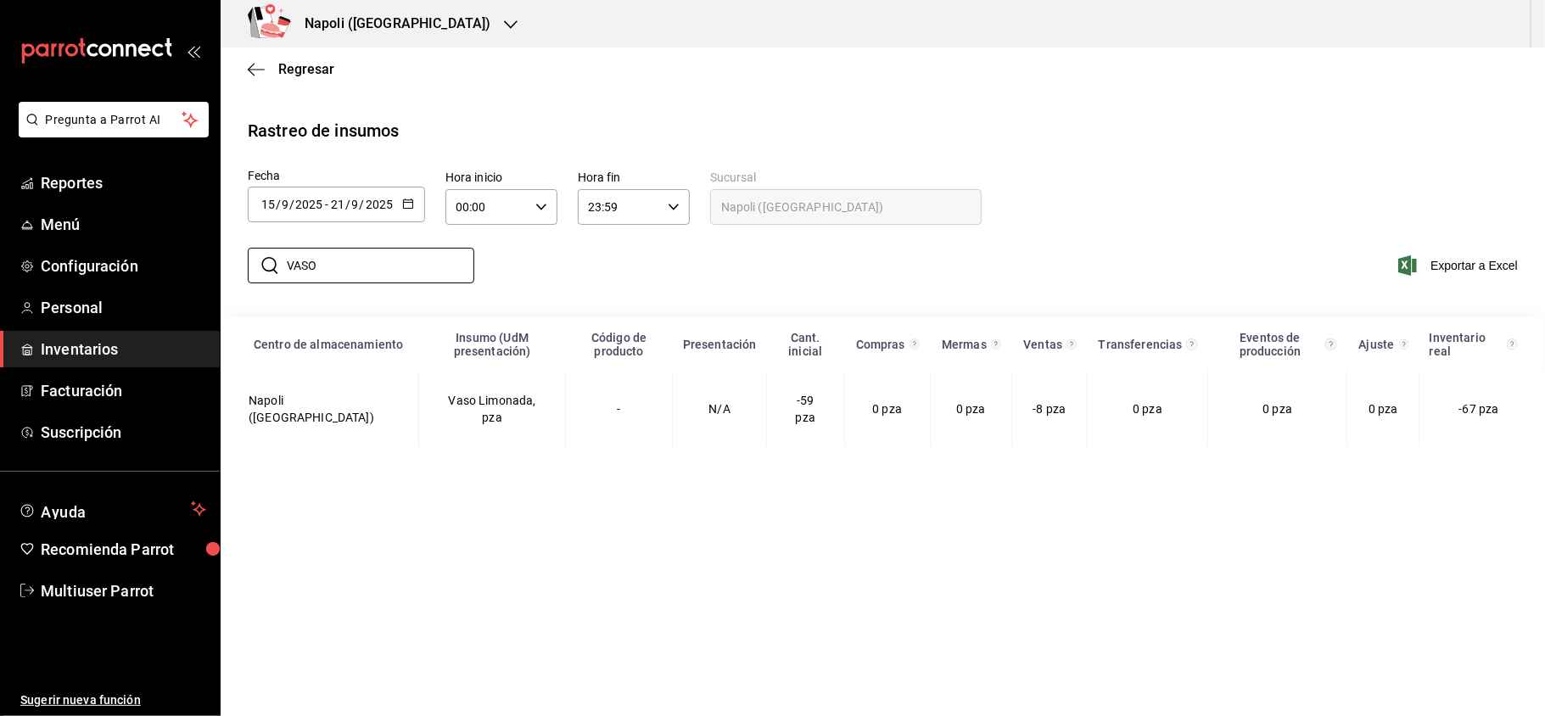
type input "VASO"
click at [374, 15] on h3 "Napoli ([GEOGRAPHIC_DATA])" at bounding box center [390, 24] width 199 height 20
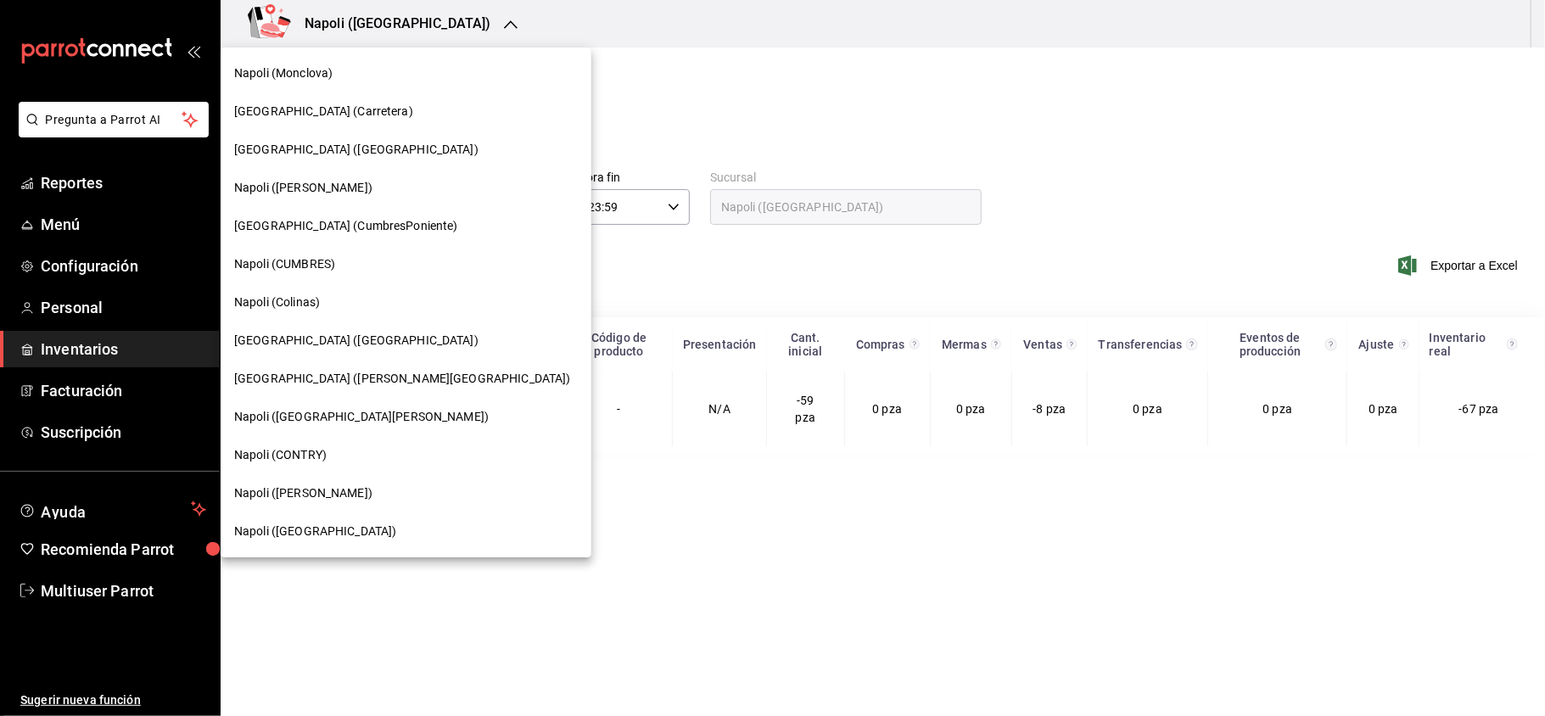
click at [321, 219] on span "[GEOGRAPHIC_DATA] (CumbresPoniente)" at bounding box center [346, 226] width 224 height 18
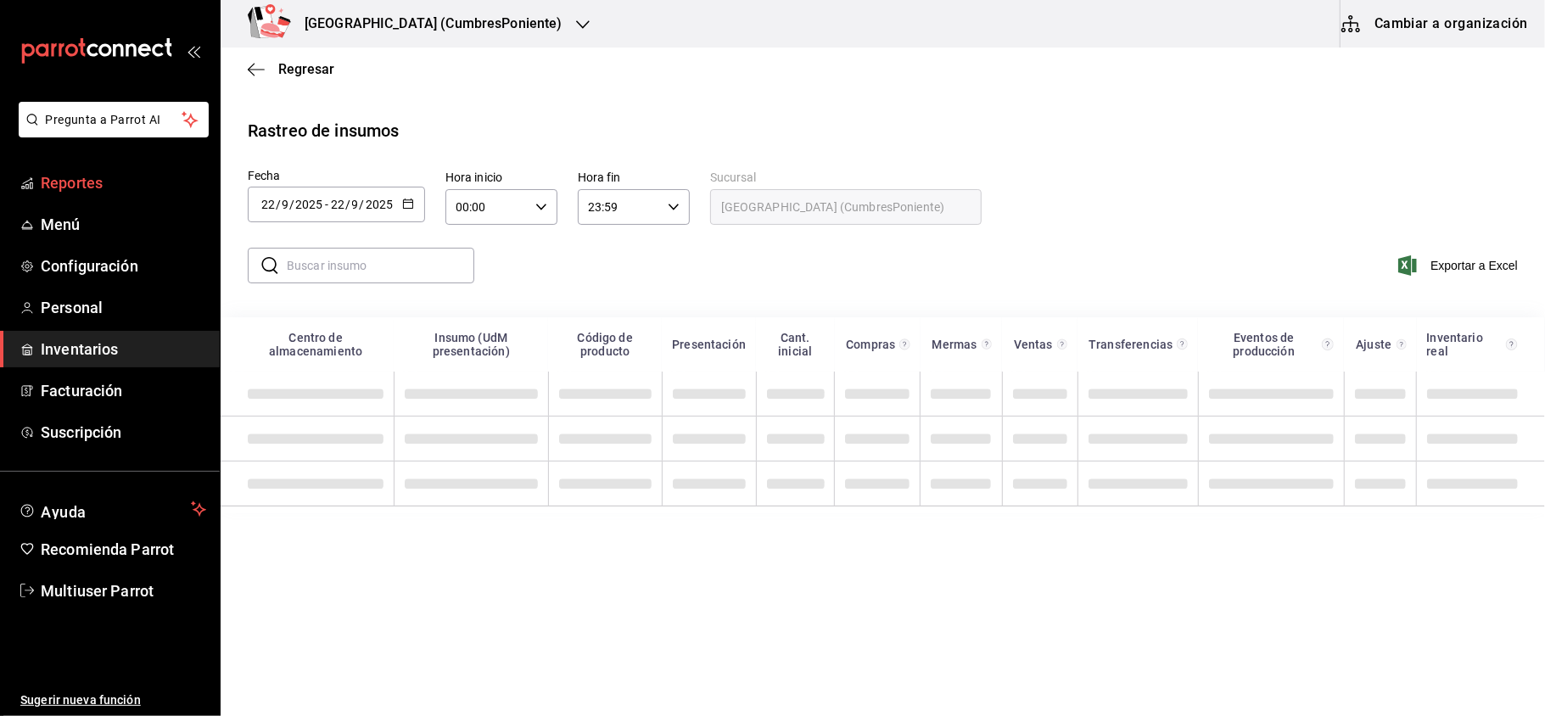
click at [132, 182] on span "Reportes" at bounding box center [123, 182] width 165 height 23
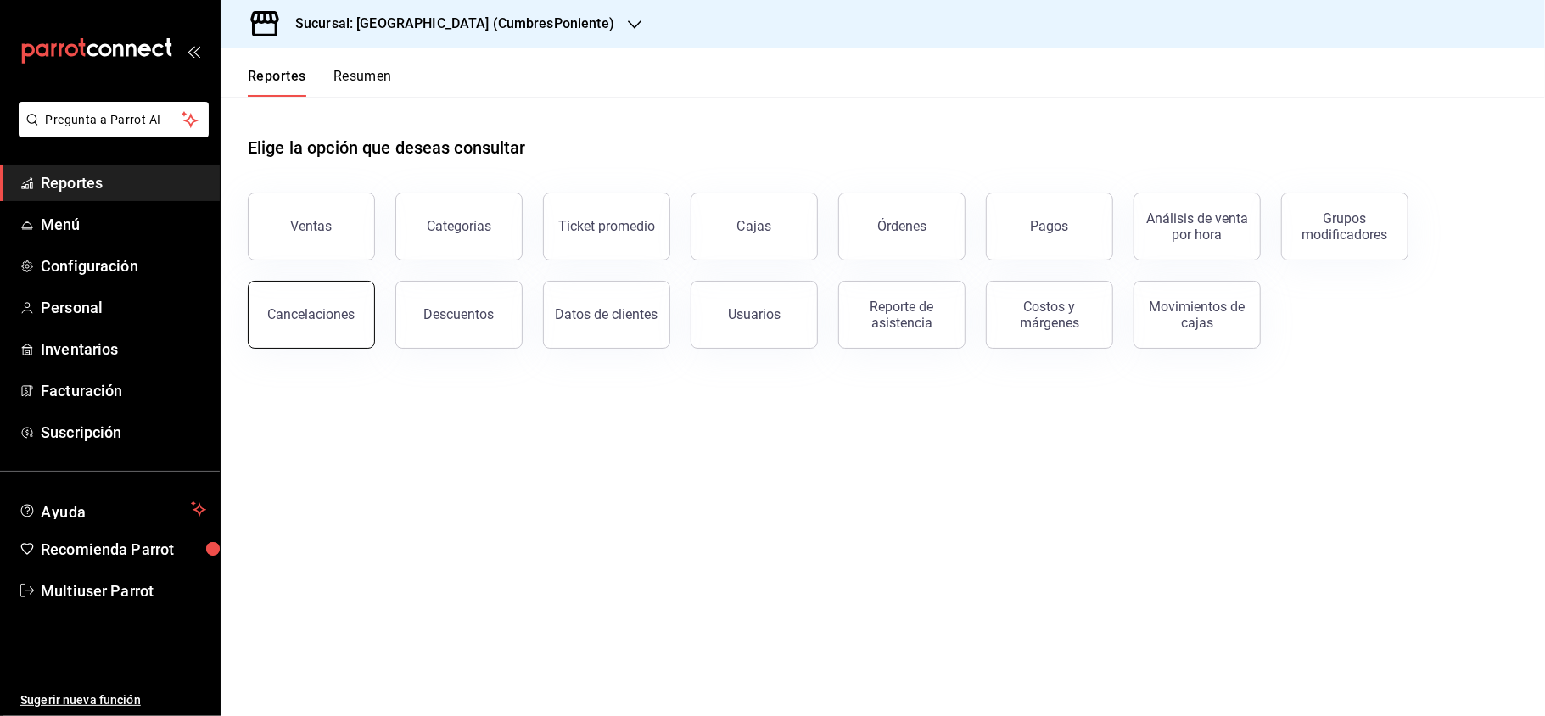
click at [290, 302] on button "Cancelaciones" at bounding box center [311, 315] width 127 height 68
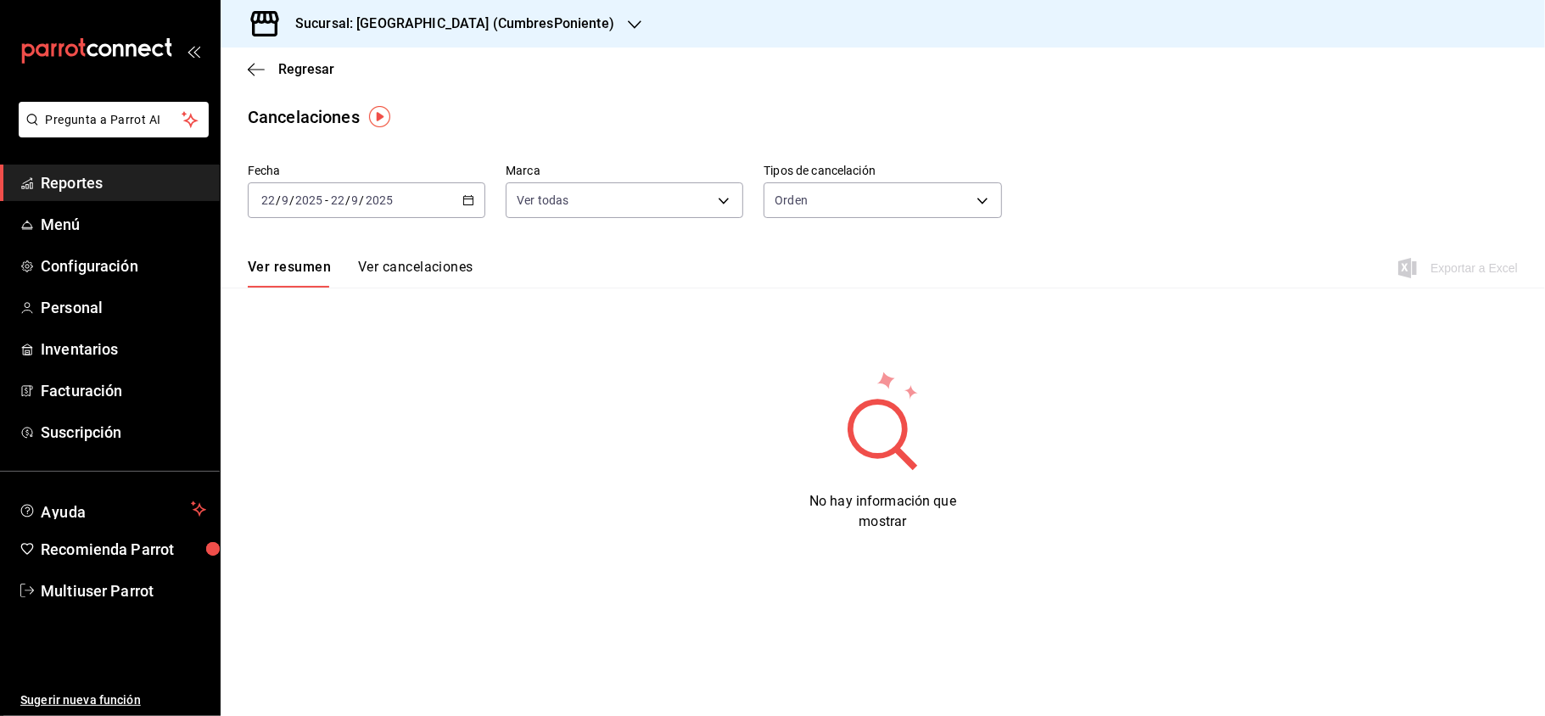
click at [466, 207] on div "[DATE] [DATE] - [DATE] [DATE]" at bounding box center [367, 200] width 238 height 36
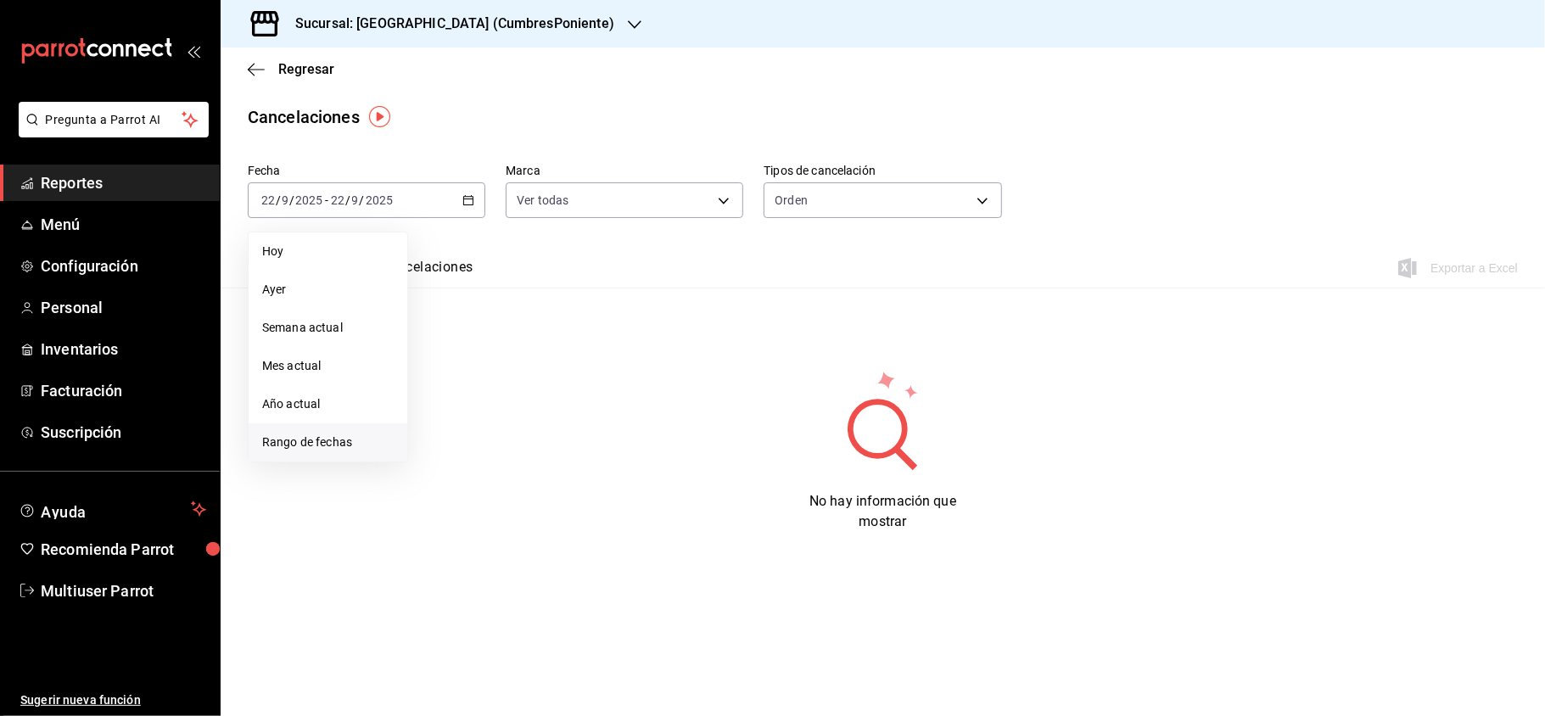
click at [356, 438] on span "Rango de fechas" at bounding box center [328, 443] width 132 height 18
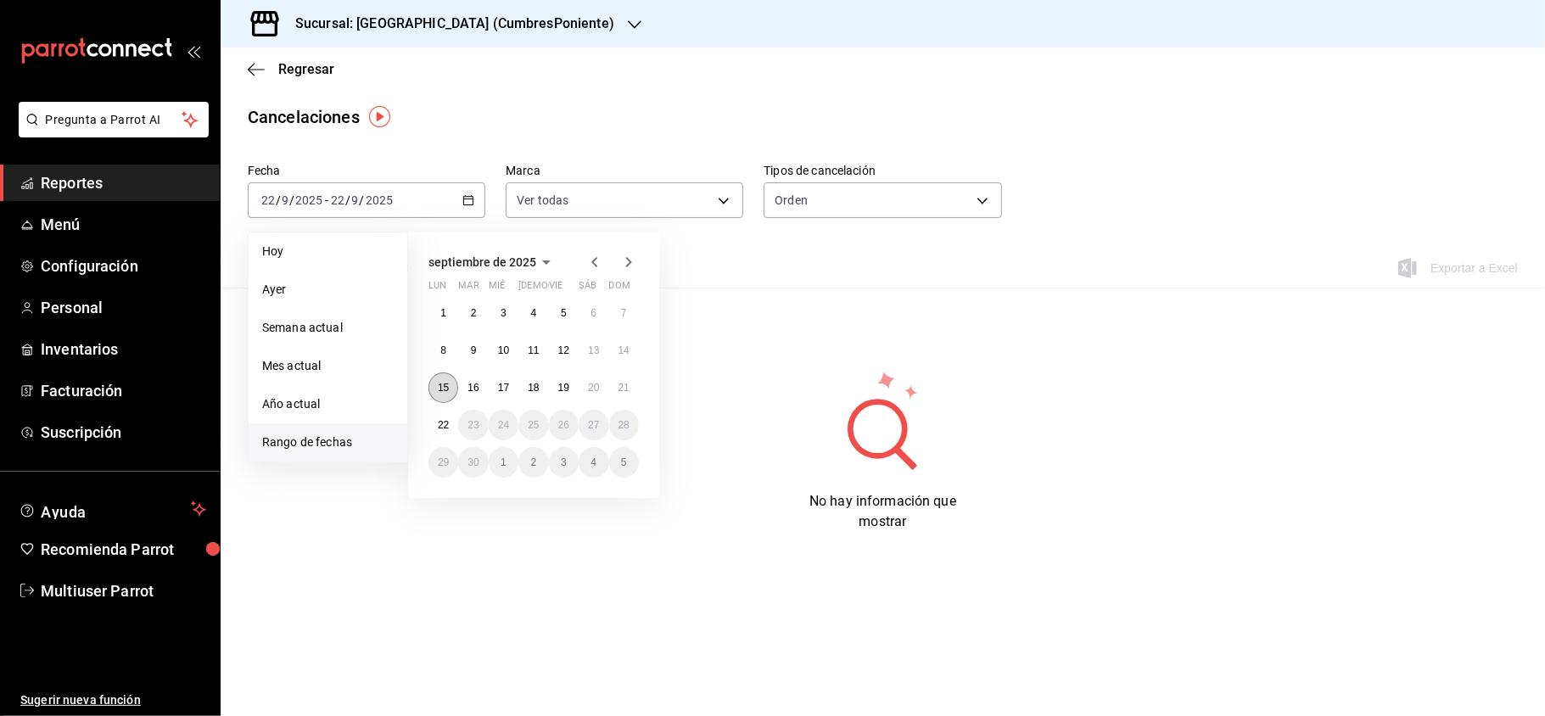
click at [435, 388] on button "15" at bounding box center [444, 388] width 30 height 31
click at [622, 392] on abbr "21" at bounding box center [624, 388] width 11 height 12
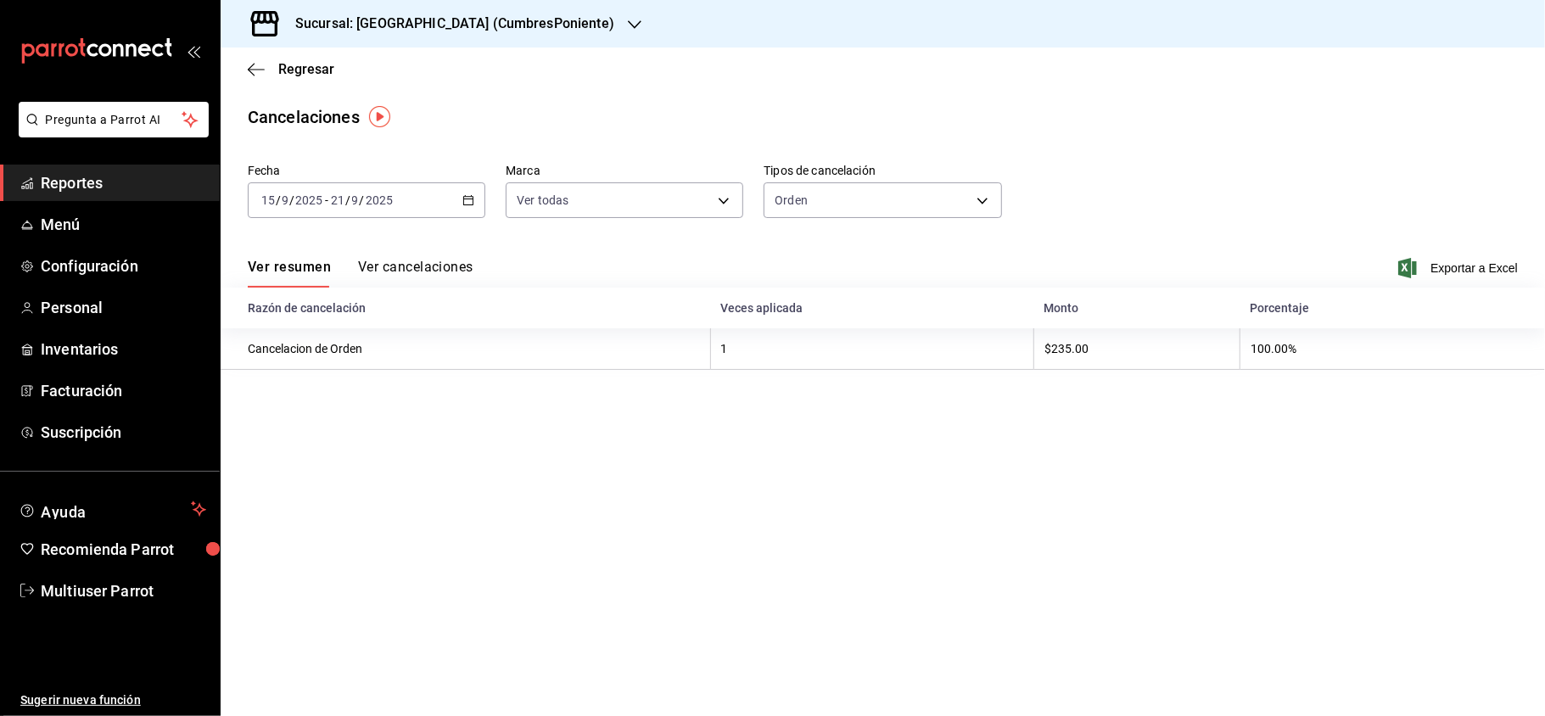
click at [418, 270] on button "Ver cancelaciones" at bounding box center [415, 273] width 115 height 29
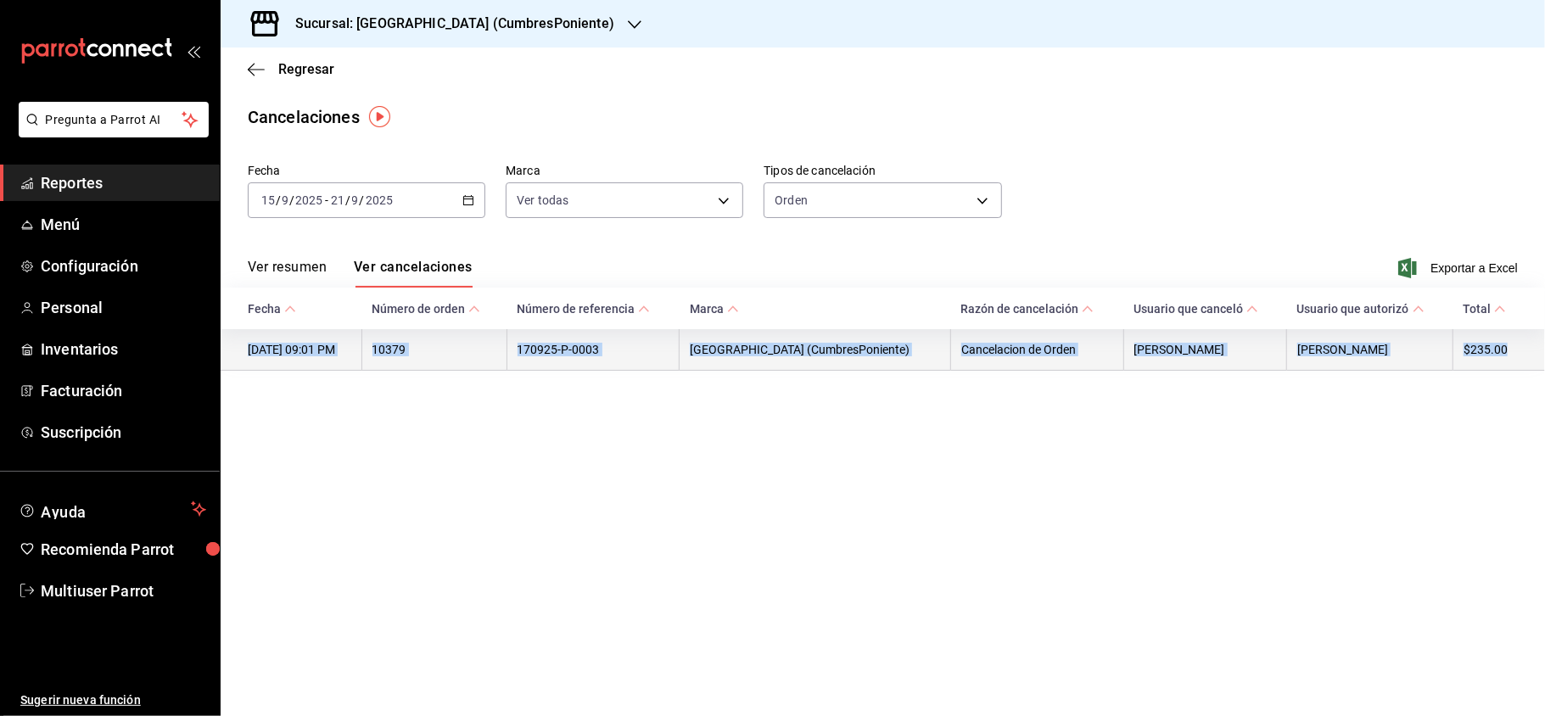
drag, startPoint x: 1526, startPoint y: 354, endPoint x: 249, endPoint y: 350, distance: 1277.1
click at [249, 350] on tr "17/09/2025 09:01 PM 10379 170925-P-0003 Napoli (CumbresPoniente) Cancelacion de…" at bounding box center [883, 350] width 1325 height 42
copy tr "17/09/2025 09:01 PM 10379 170925-P-0003 Napoli (CumbresPoniente) Cancelacion de…"
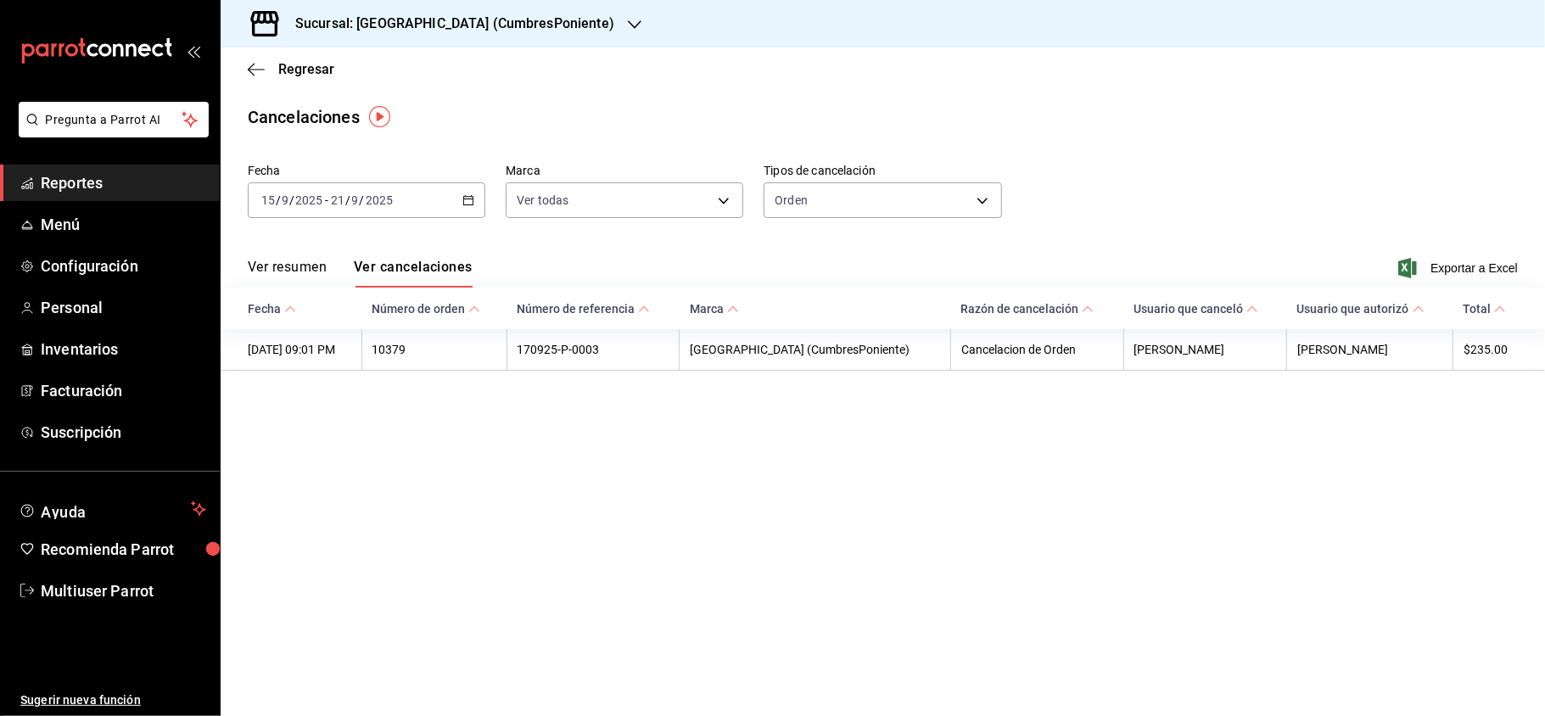
click at [462, 34] on div "Sucursal: Napoli (CumbresPoniente)" at bounding box center [441, 24] width 414 height 48
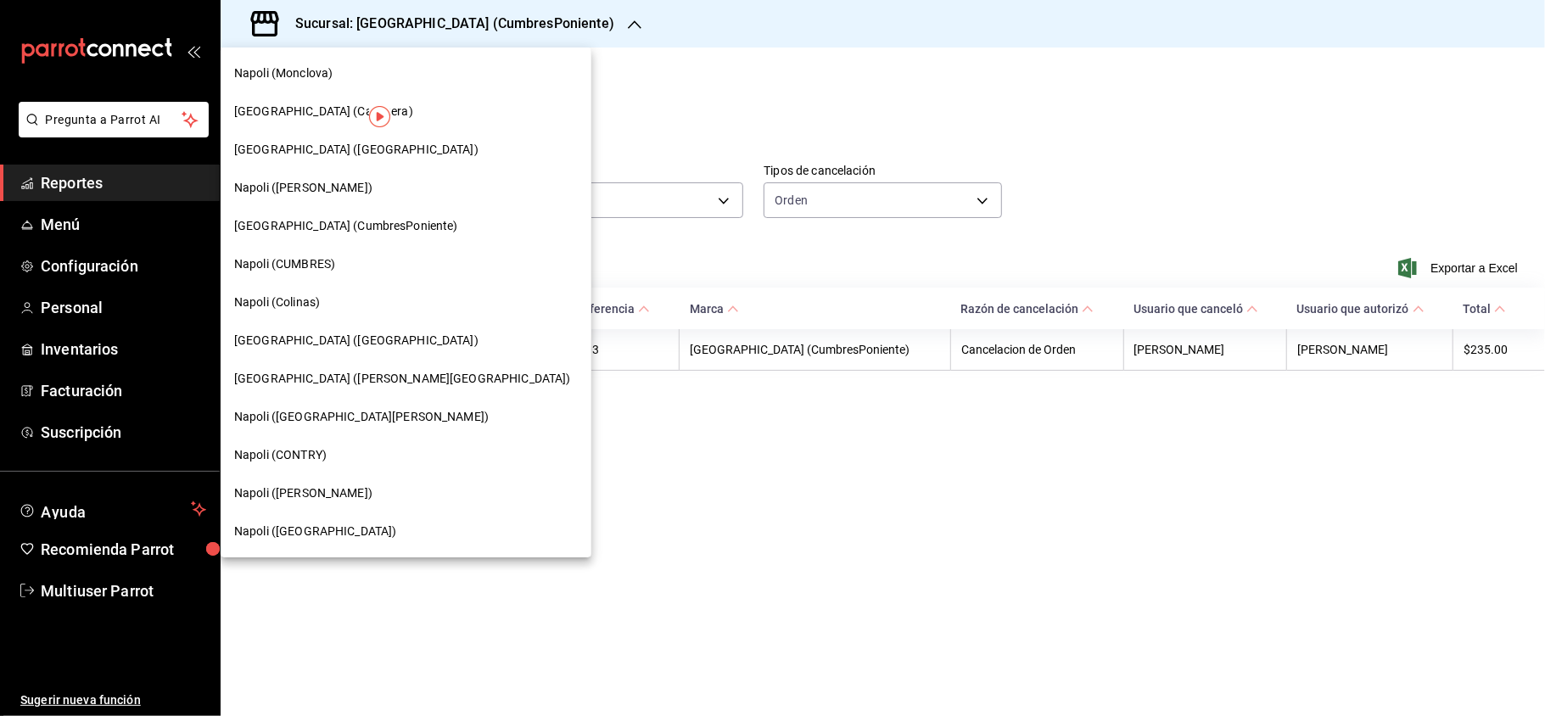
click at [306, 248] on div "Napoli (CUMBRES)" at bounding box center [406, 264] width 371 height 38
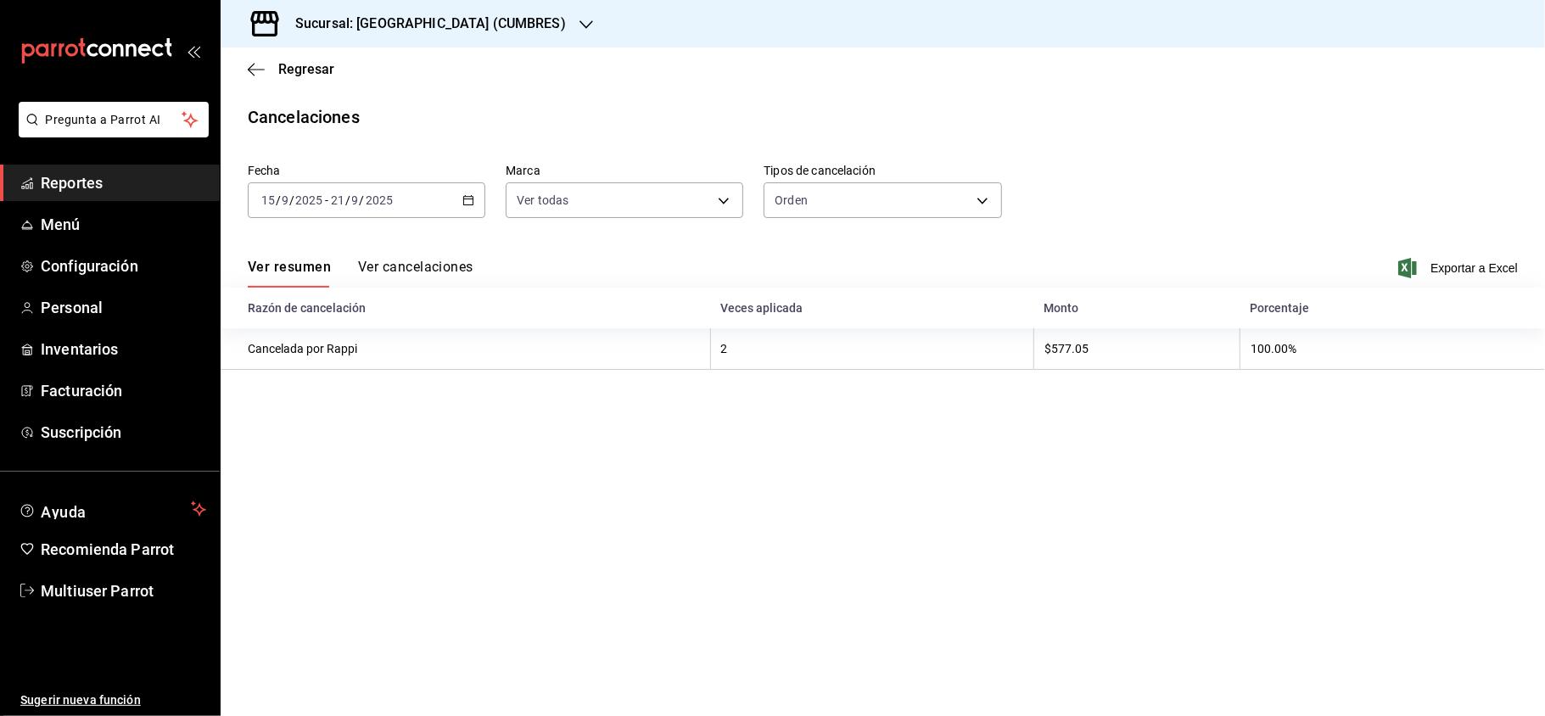
click at [436, 259] on button "Ver cancelaciones" at bounding box center [415, 273] width 115 height 29
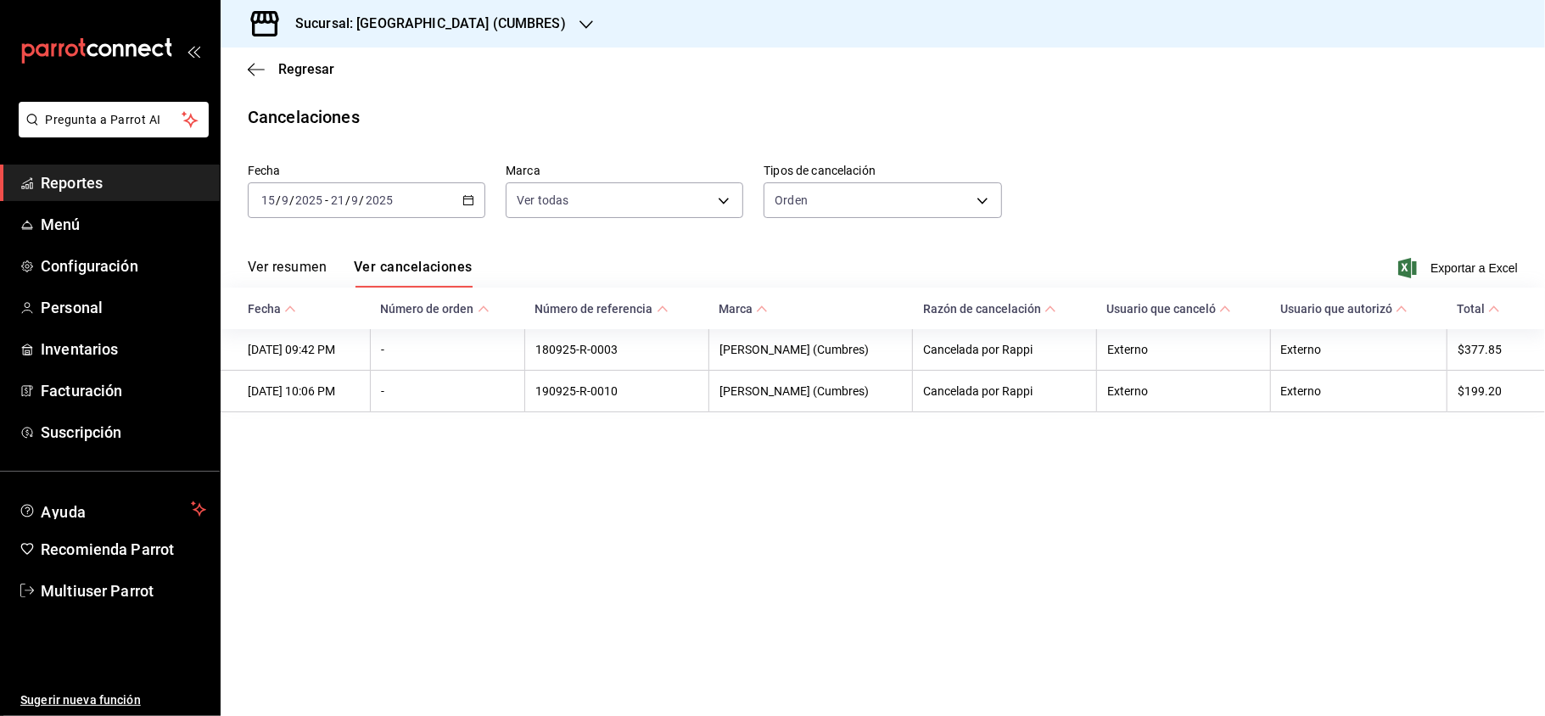
click at [249, 354] on tbody "18/09/2025 09:42 PM - 180925-R-0003 Napoli (Cumbres) Cancelada por Rappi Extern…" at bounding box center [883, 370] width 1325 height 83
click at [1174, 517] on main "Regresar Cancelaciones Fecha 2025-09-15 15 / 9 / 2025 - 2025-09-21 21 / 9 / 202…" at bounding box center [883, 382] width 1325 height 669
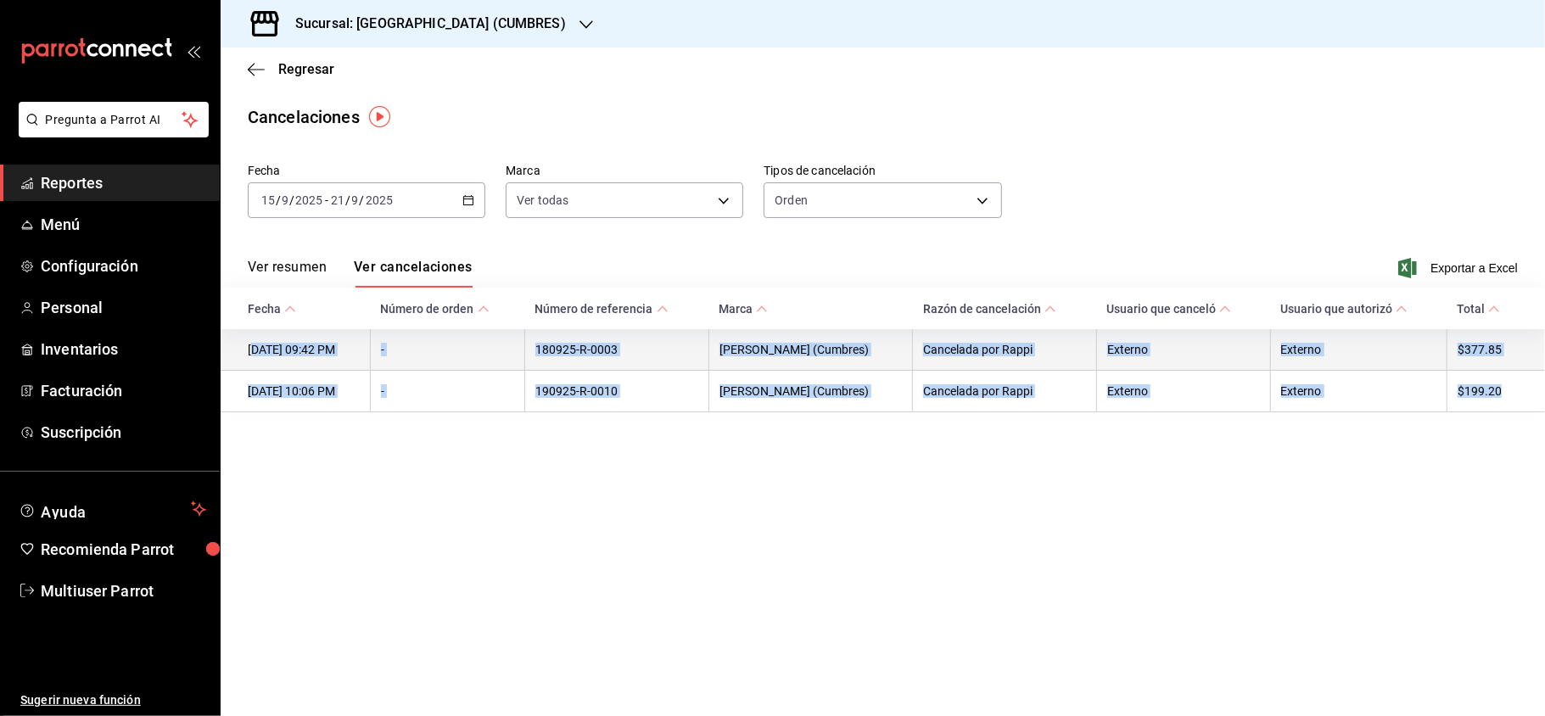
drag, startPoint x: 1511, startPoint y: 399, endPoint x: 252, endPoint y: 358, distance: 1260.0
click at [252, 358] on tbody "18/09/2025 09:42 PM - 180925-R-0003 Napoli (Cumbres) Cancelada por Rappi Extern…" at bounding box center [883, 370] width 1325 height 83
copy tbody "8/09/2025 09:42 PM - 180925-R-0003 Napoli (Cumbres) Cancelada por Rappi Externo…"
click at [580, 21] on icon "button" at bounding box center [587, 25] width 14 height 14
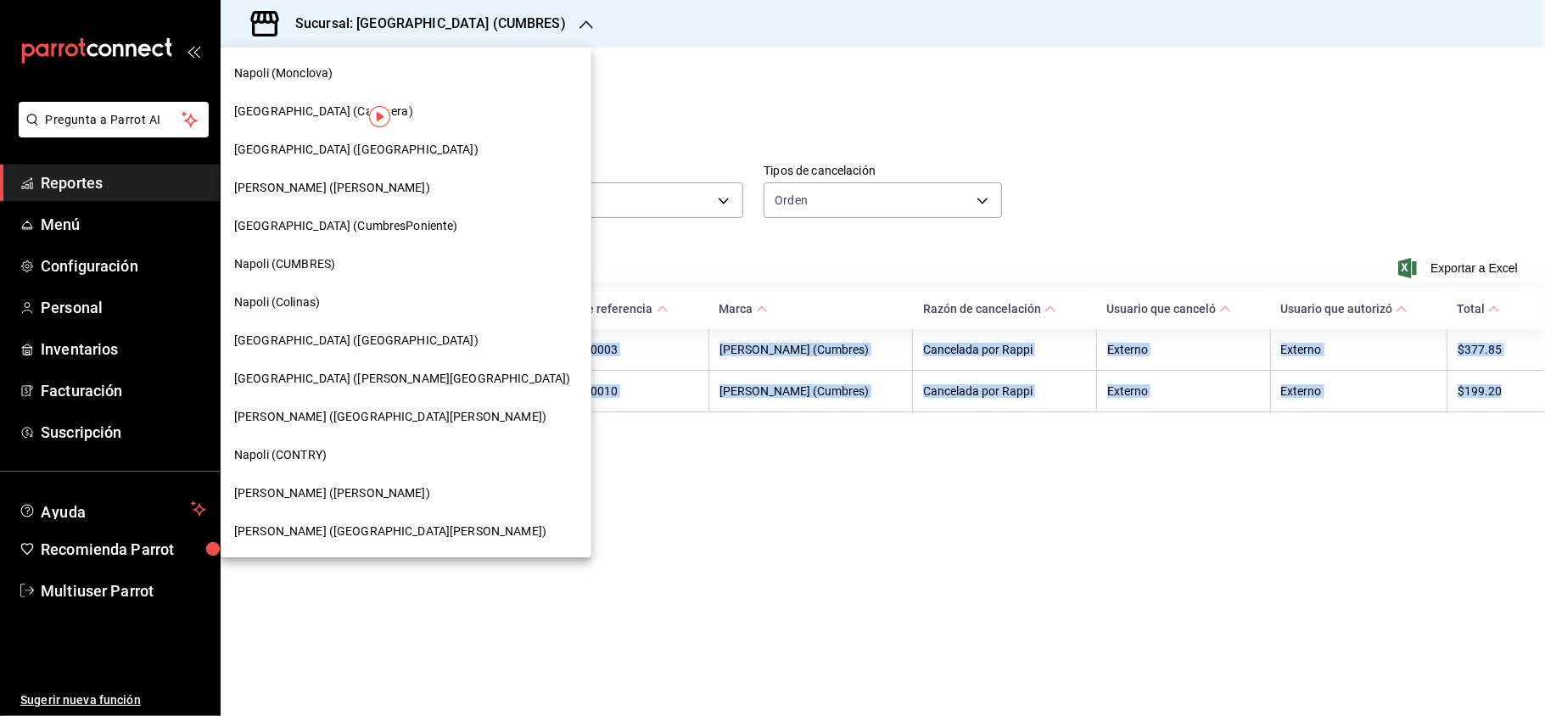
click at [328, 295] on div "Napoli (Colinas)" at bounding box center [406, 303] width 344 height 18
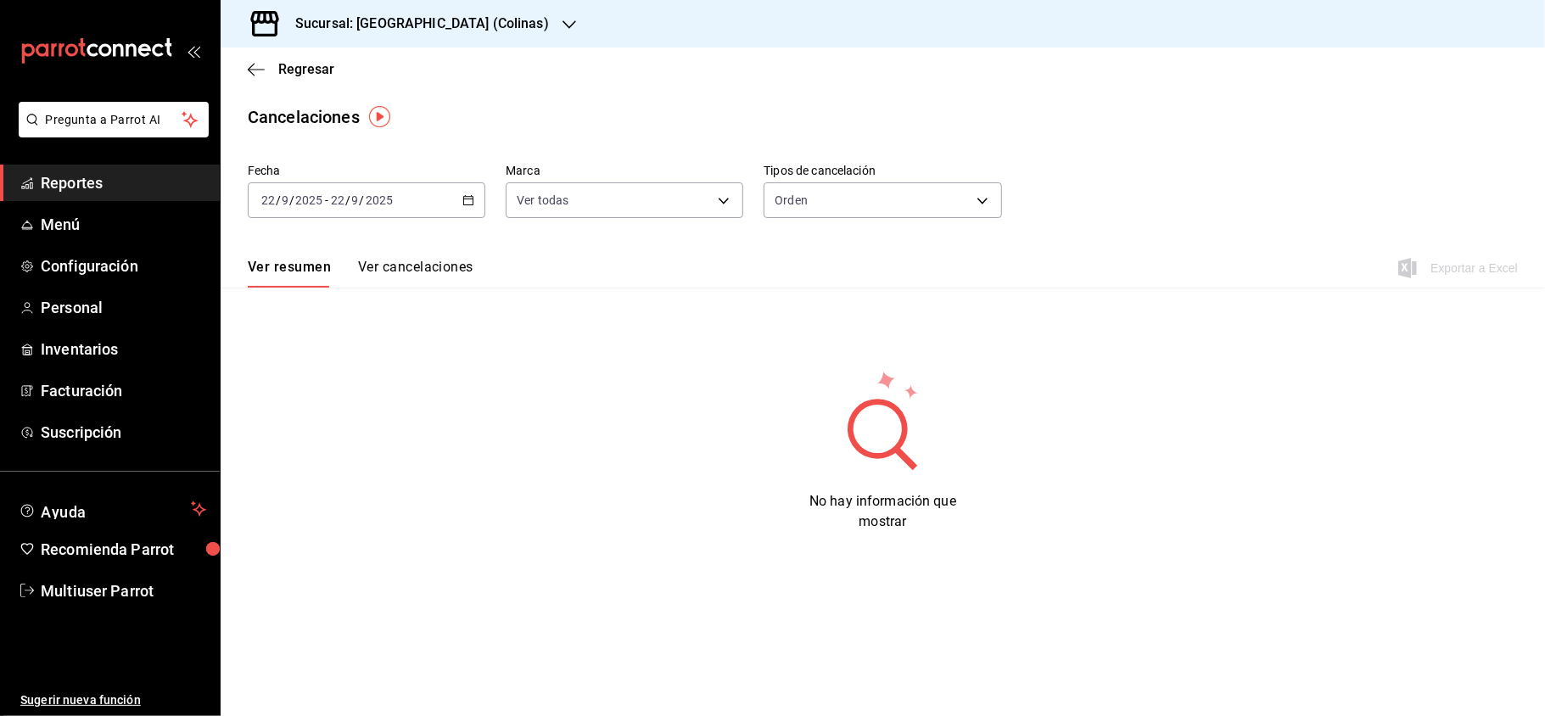
click at [467, 205] on \(Stroke\) "button" at bounding box center [468, 200] width 10 height 9
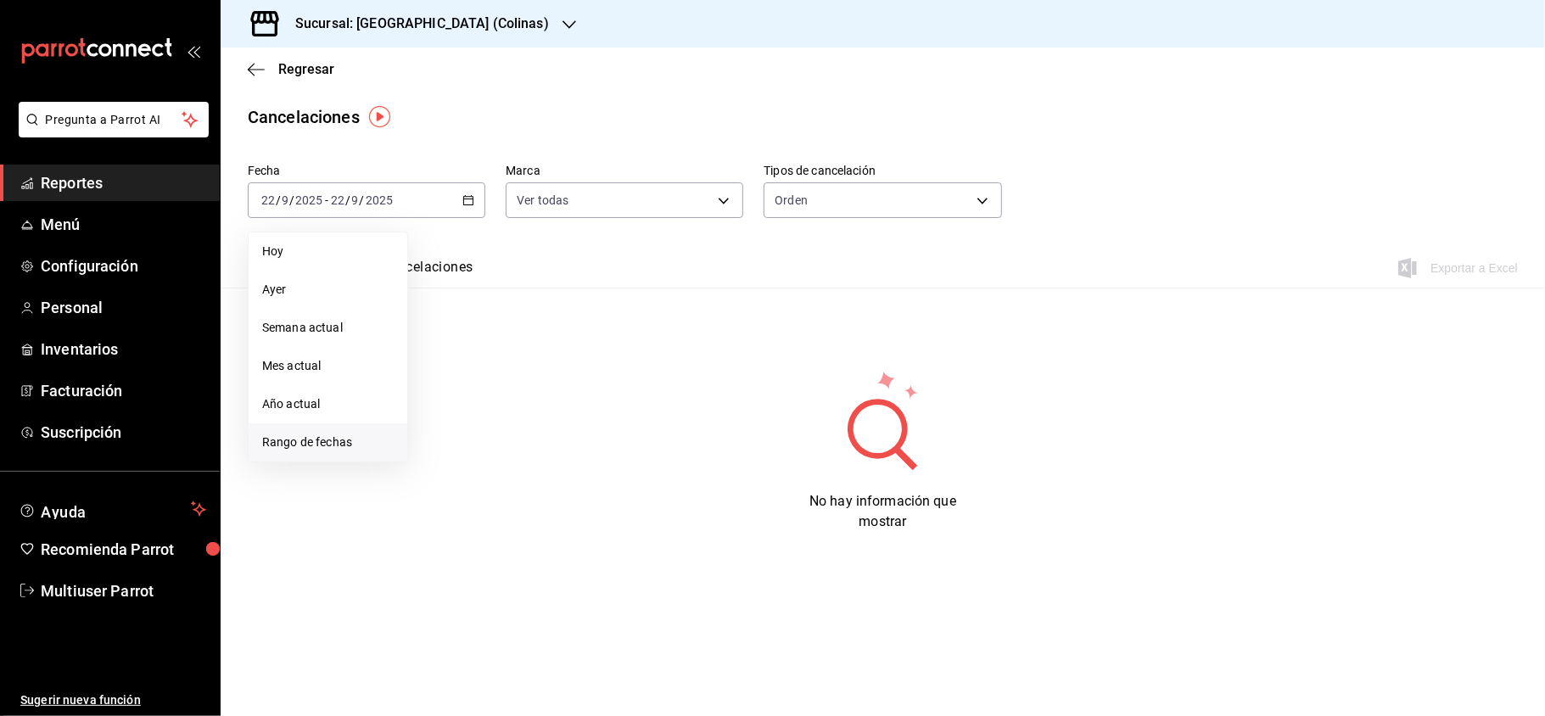
click at [337, 445] on span "Rango de fechas" at bounding box center [328, 443] width 132 height 18
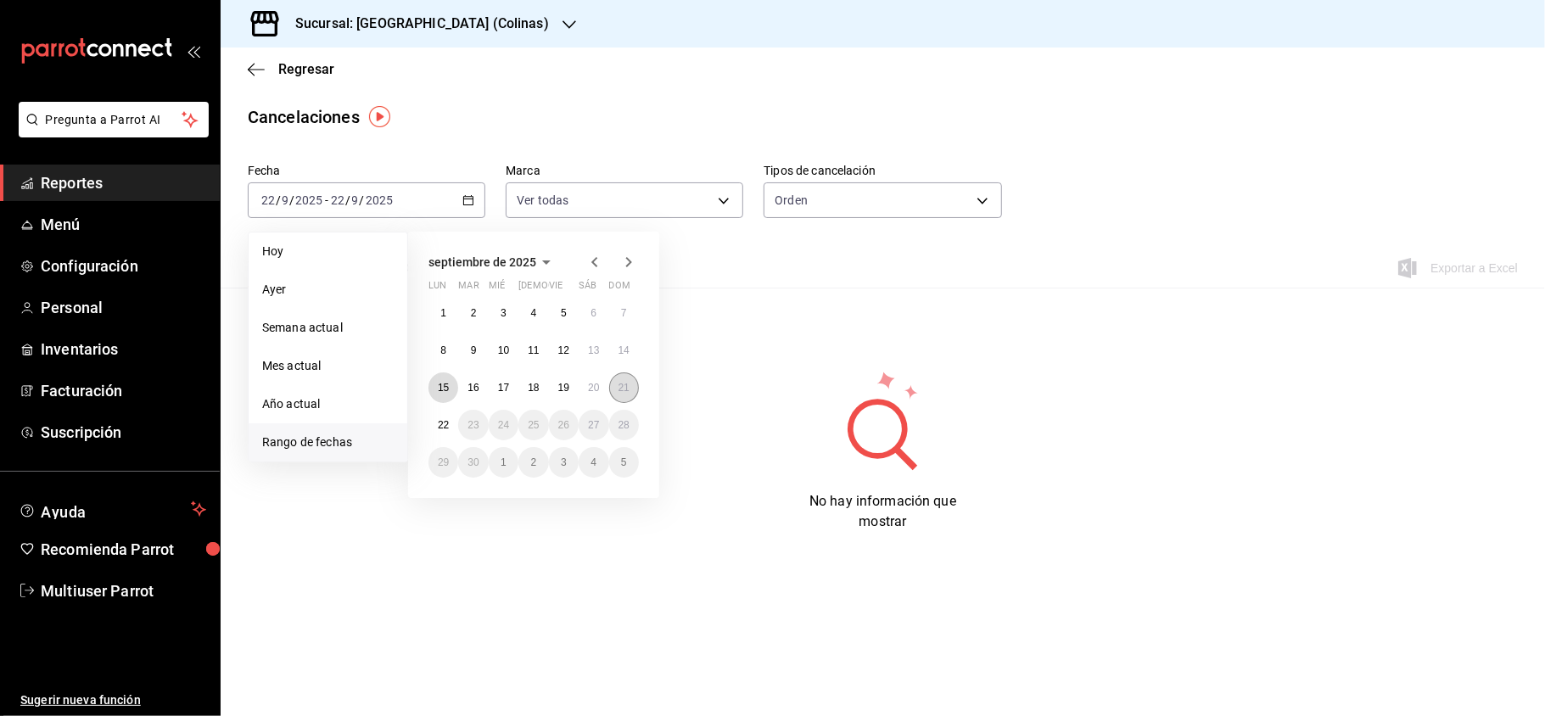
drag, startPoint x: 443, startPoint y: 384, endPoint x: 625, endPoint y: 384, distance: 182.4
click at [625, 384] on div "1 2 3 4 5 6 7 8 9 10 11 12 13 14 15 16 17 18 19 20 21 22 23 24 25 26 27 28 29 3…" at bounding box center [534, 388] width 210 height 180
click at [625, 384] on abbr "21" at bounding box center [624, 388] width 11 height 12
click at [443, 382] on abbr "15" at bounding box center [443, 388] width 11 height 12
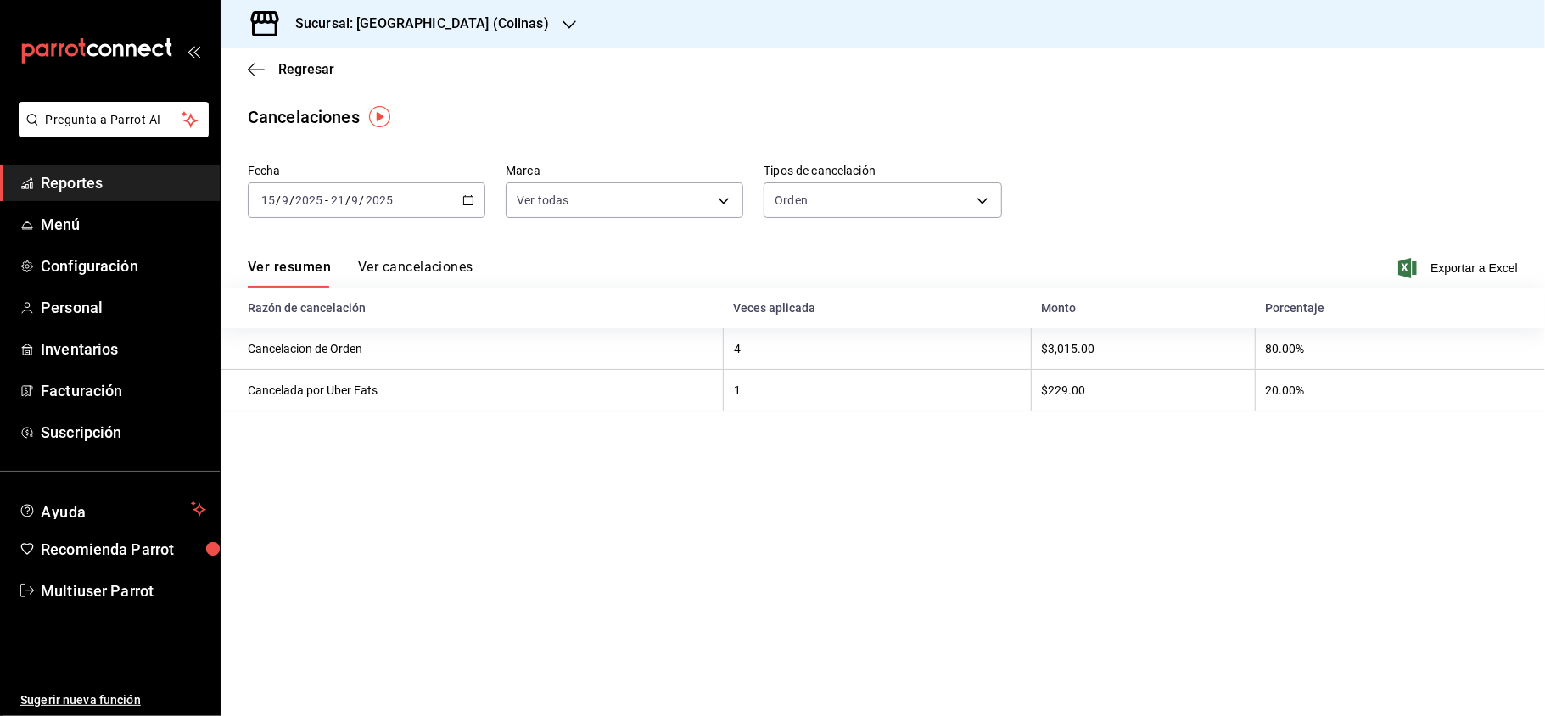
click at [408, 268] on button "Ver cancelaciones" at bounding box center [415, 273] width 115 height 29
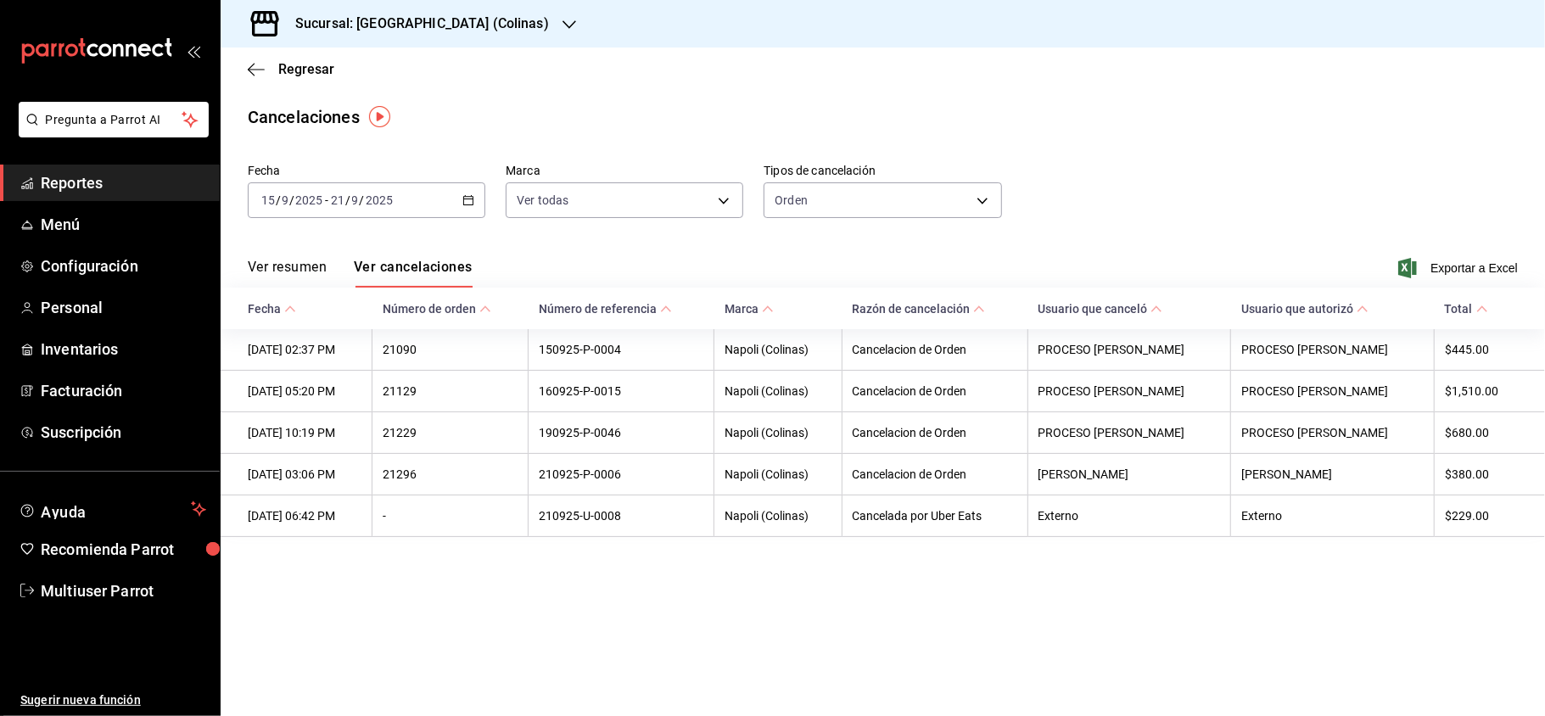
click at [638, 582] on main "Regresar Cancelaciones Fecha 2025-09-15 15 / 9 / 2025 - 2025-09-21 21 / 9 / 202…" at bounding box center [883, 382] width 1325 height 669
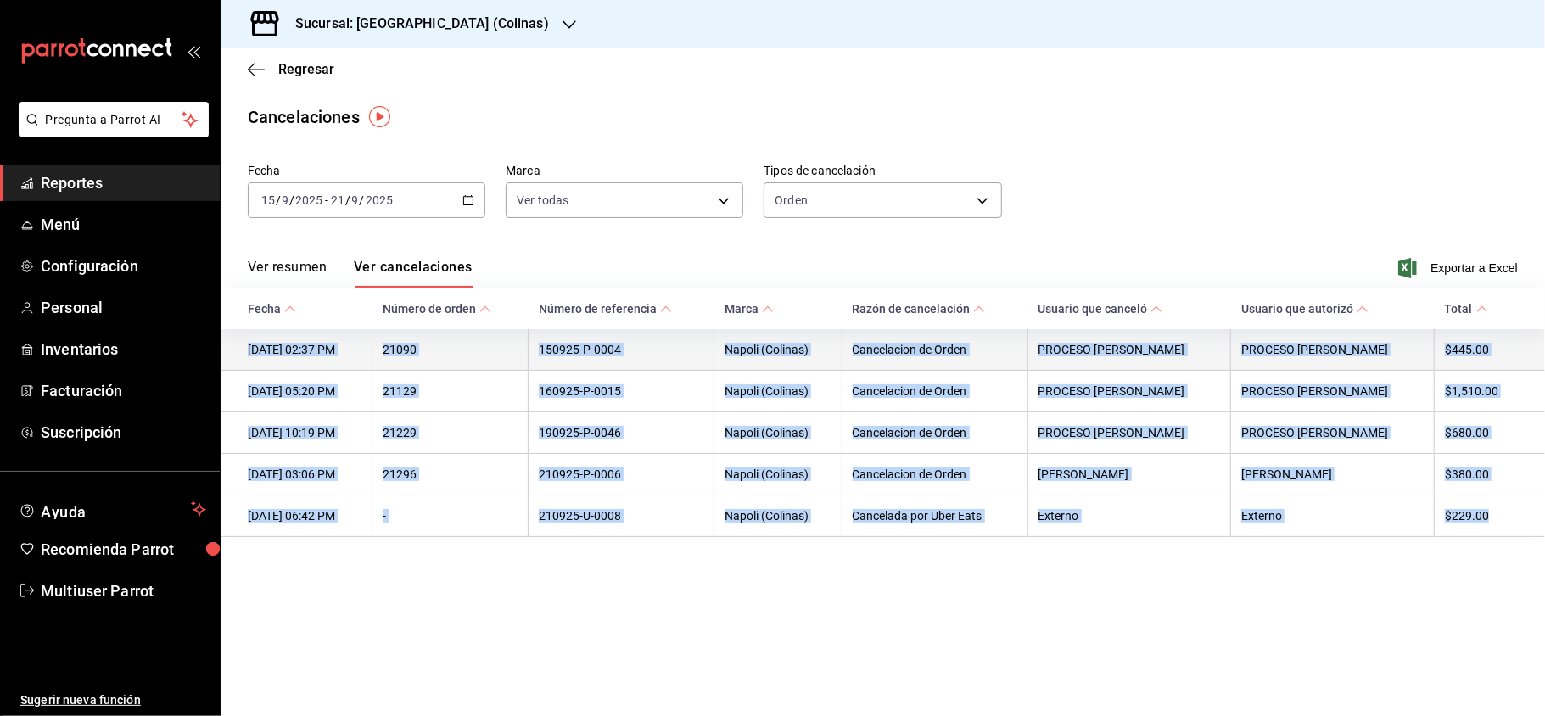
drag, startPoint x: 1507, startPoint y: 534, endPoint x: 249, endPoint y: 357, distance: 1270.8
click at [249, 357] on tbody "15/09/2025 02:37 PM 21090 150925-P-0004 Napoli (Colinas) Cancelacion de Orden P…" at bounding box center [883, 433] width 1325 height 208
copy tbody "15/09/2025 02:37 PM 21090 150925-P-0004 Napoli (Colinas) Cancelacion de Orden P…"
click at [479, 36] on div "Sucursal: Napoli (Colinas)" at bounding box center [408, 24] width 349 height 48
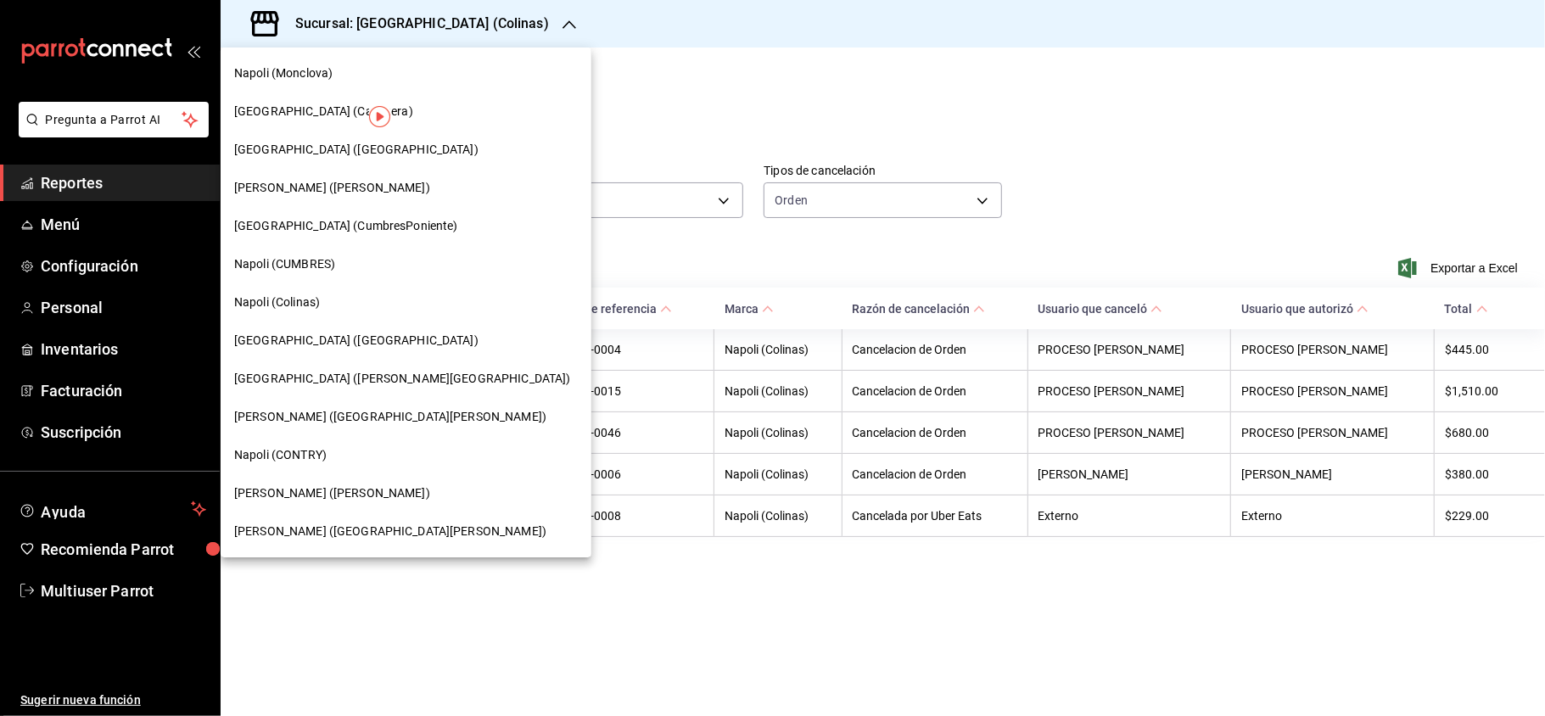
click at [307, 333] on span "[GEOGRAPHIC_DATA] ([GEOGRAPHIC_DATA])" at bounding box center [356, 341] width 244 height 18
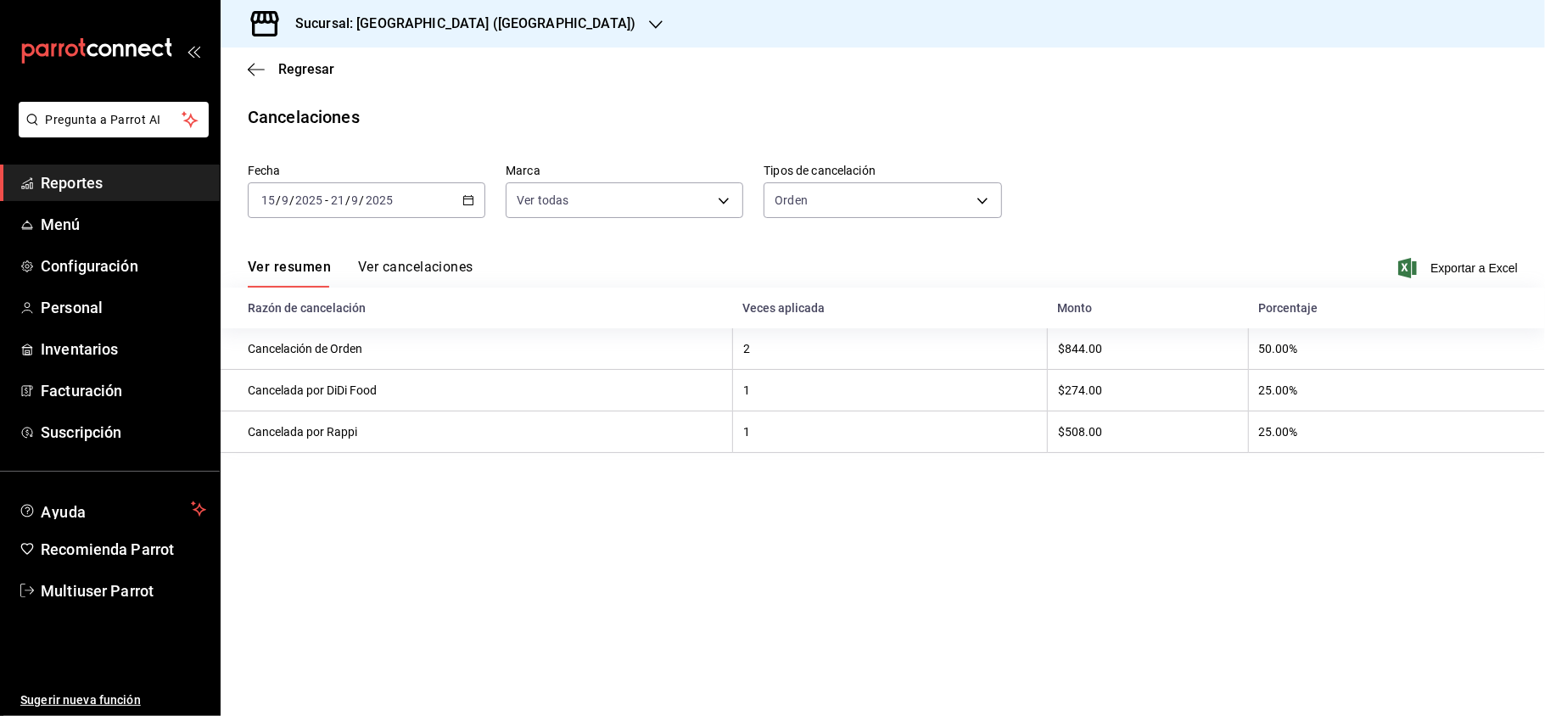
click at [419, 256] on div "Ver resumen Ver cancelaciones Exportar a Excel" at bounding box center [883, 262] width 1325 height 49
click at [399, 266] on button "Ver cancelaciones" at bounding box center [415, 273] width 115 height 29
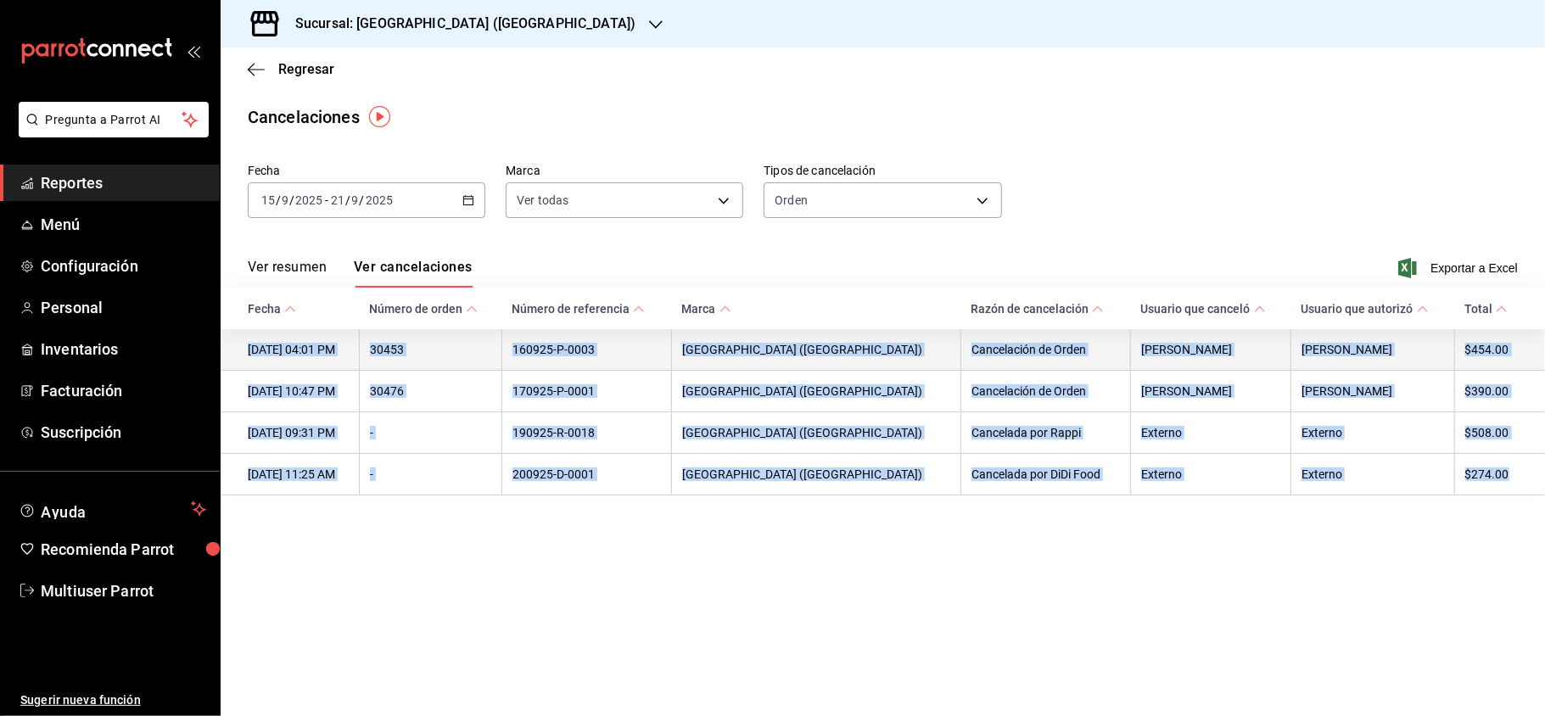
drag, startPoint x: 1521, startPoint y: 490, endPoint x: 245, endPoint y: 358, distance: 1282.3
click at [245, 358] on tbody "16/09/2025 04:01 PM 30453 160925-P-0003 Napoli (Miravalle) Cancelación de Orden…" at bounding box center [883, 412] width 1325 height 166
copy tbody "16/09/2025 04:01 PM 30453 160925-P-0003 Napoli (Miravalle) Cancelación de Orden…"
click at [649, 25] on icon "button" at bounding box center [656, 25] width 14 height 14
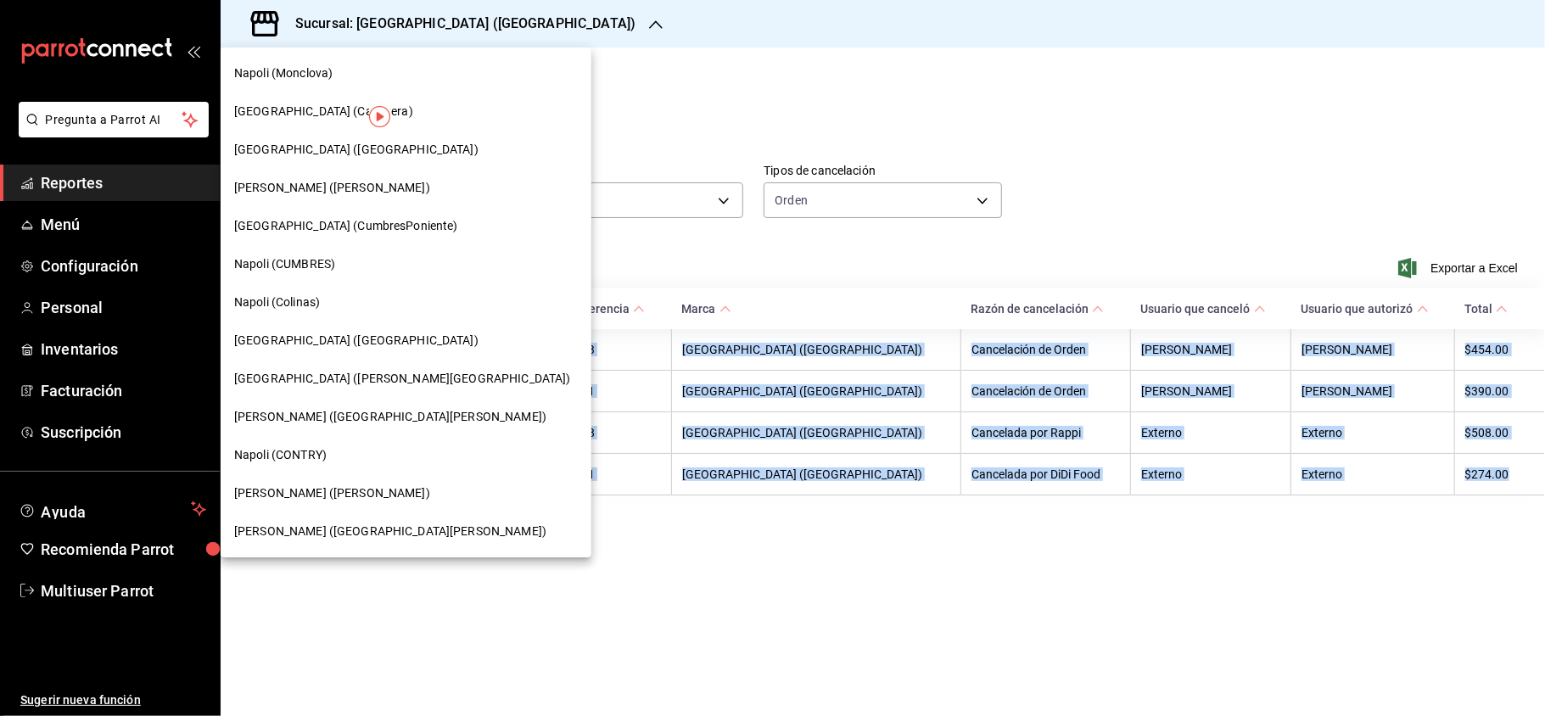
click at [328, 377] on span "[GEOGRAPHIC_DATA] ([PERSON_NAME][GEOGRAPHIC_DATA])" at bounding box center [402, 379] width 337 height 18
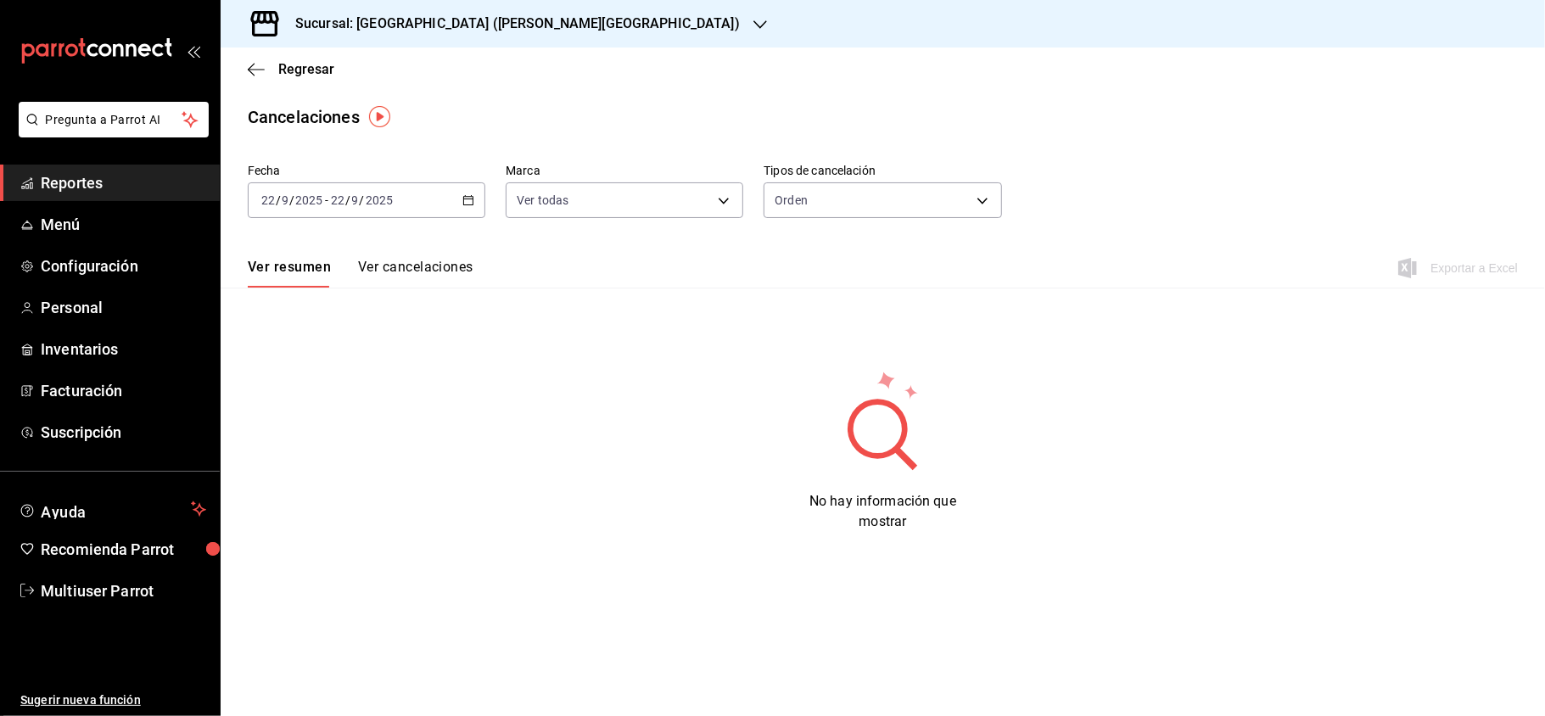
click at [476, 199] on div "2025-09-22 22 / 9 / 2025 - 2025-09-22 22 / 9 / 2025" at bounding box center [367, 200] width 238 height 36
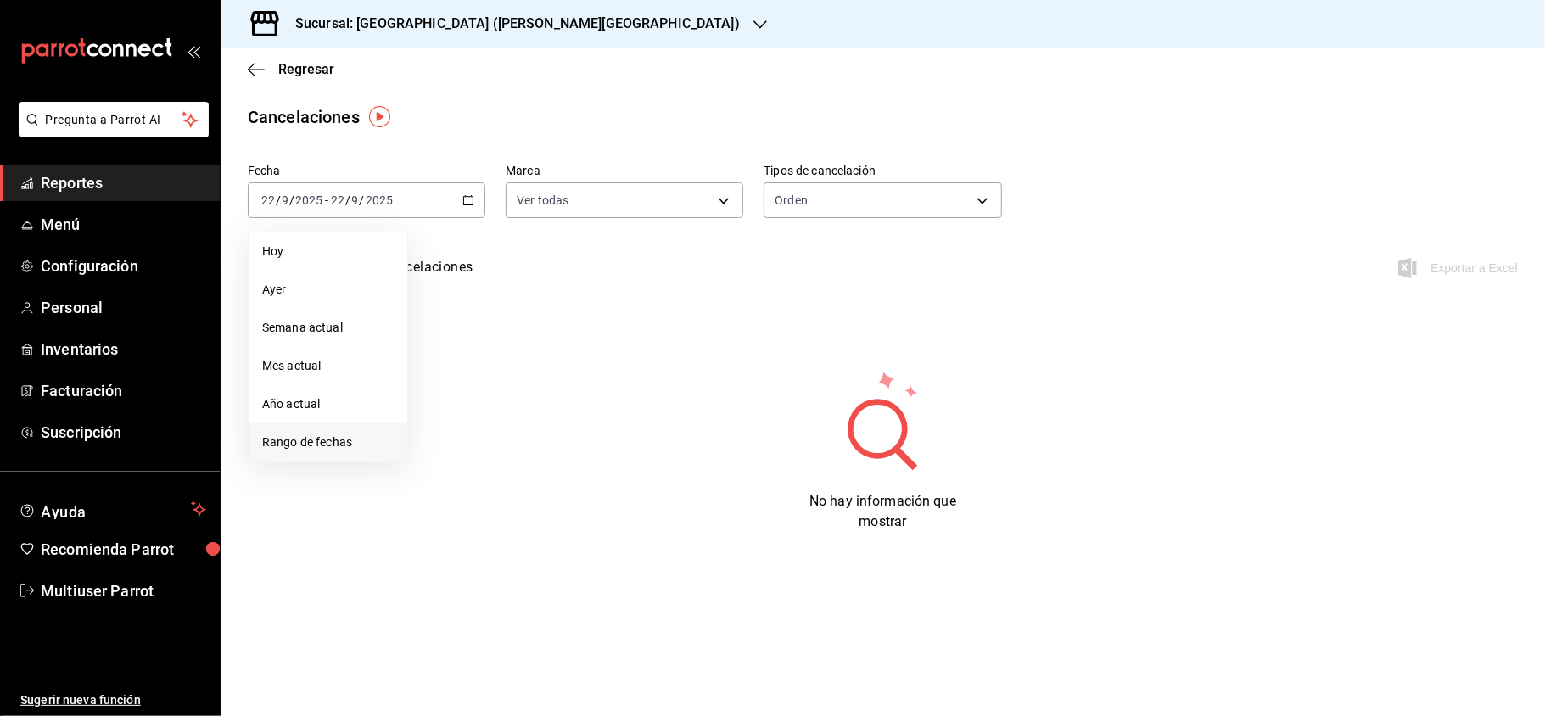
click at [338, 438] on span "Rango de fechas" at bounding box center [328, 443] width 132 height 18
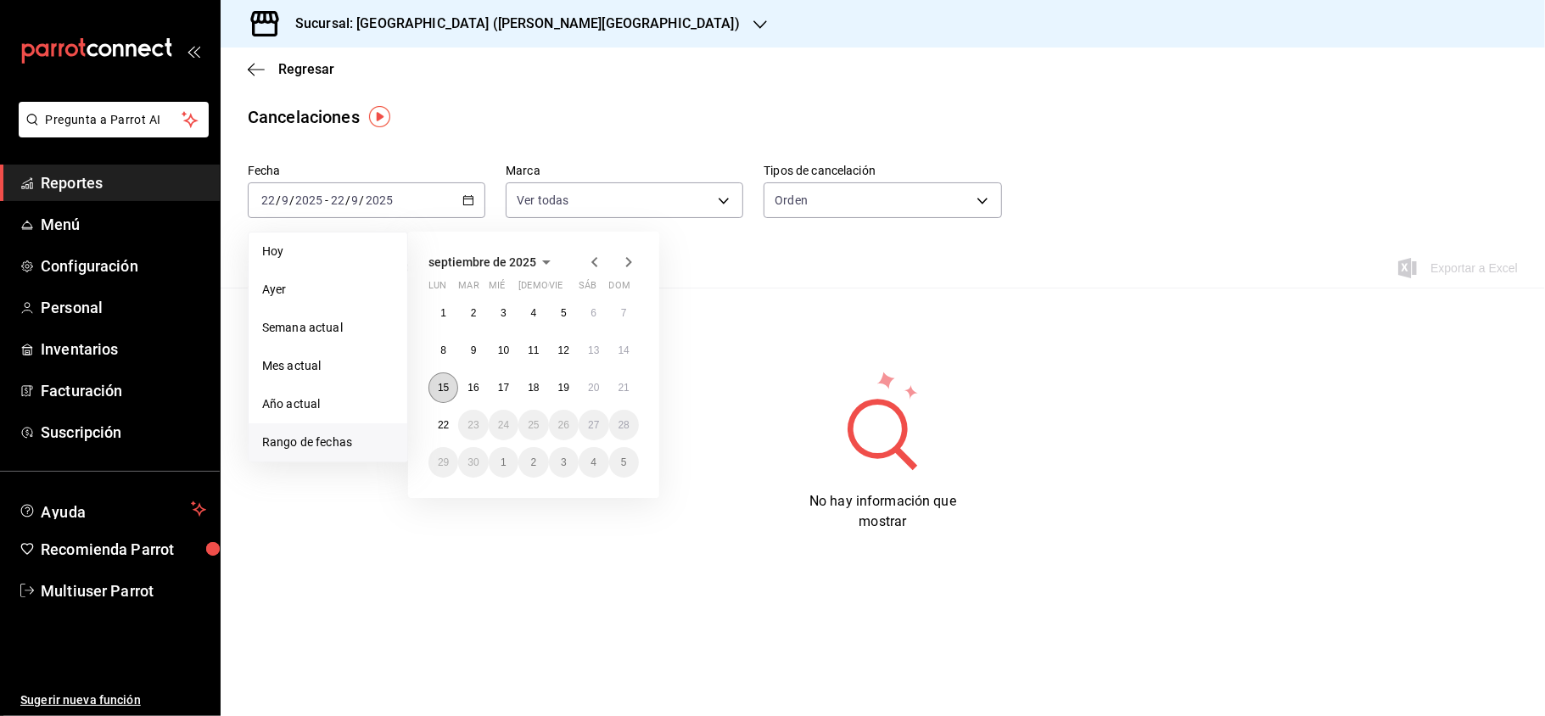
click at [448, 382] on abbr "15" at bounding box center [443, 388] width 11 height 12
click at [625, 390] on abbr "21" at bounding box center [624, 388] width 11 height 12
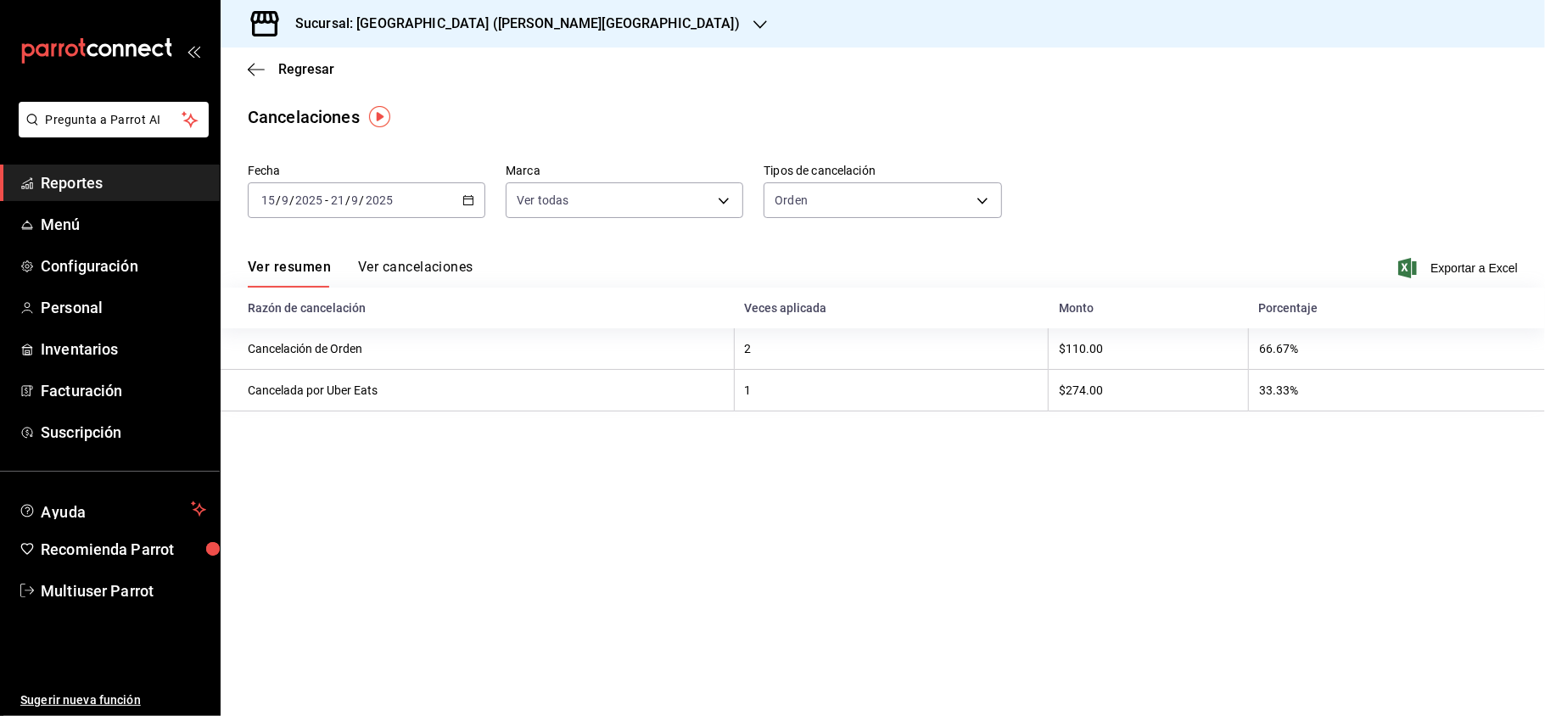
click at [388, 275] on button "Ver cancelaciones" at bounding box center [415, 273] width 115 height 29
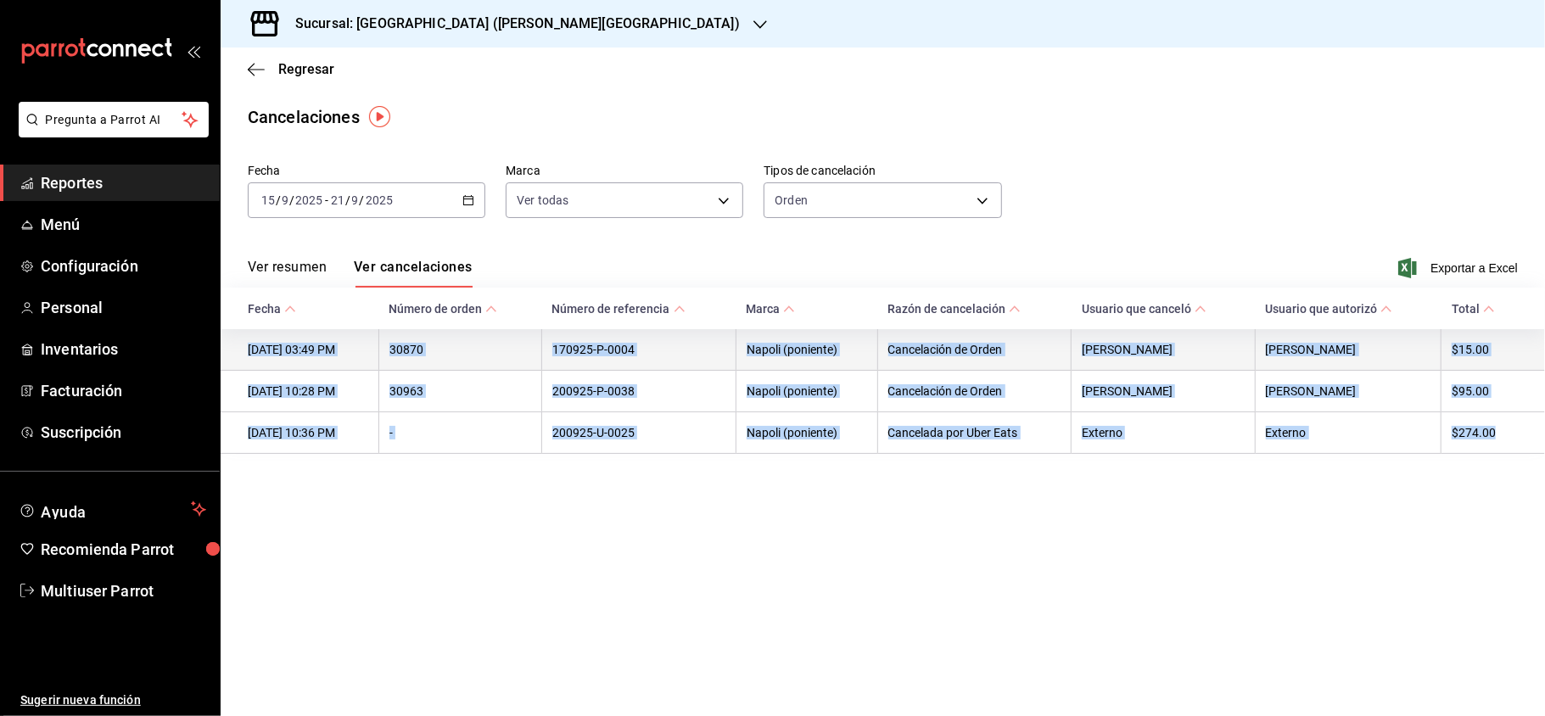
drag, startPoint x: 1522, startPoint y: 448, endPoint x: 248, endPoint y: 368, distance: 1277.1
click at [248, 368] on tbody "17/09/2025 03:49 PM 30870 170925-P-0004 Napoli (poniente) Cancelación de Orden …" at bounding box center [883, 391] width 1325 height 125
copy tbody "17/09/2025 03:49 PM 30870 170925-P-0004 Napoli (poniente) Cancelación de Orden …"
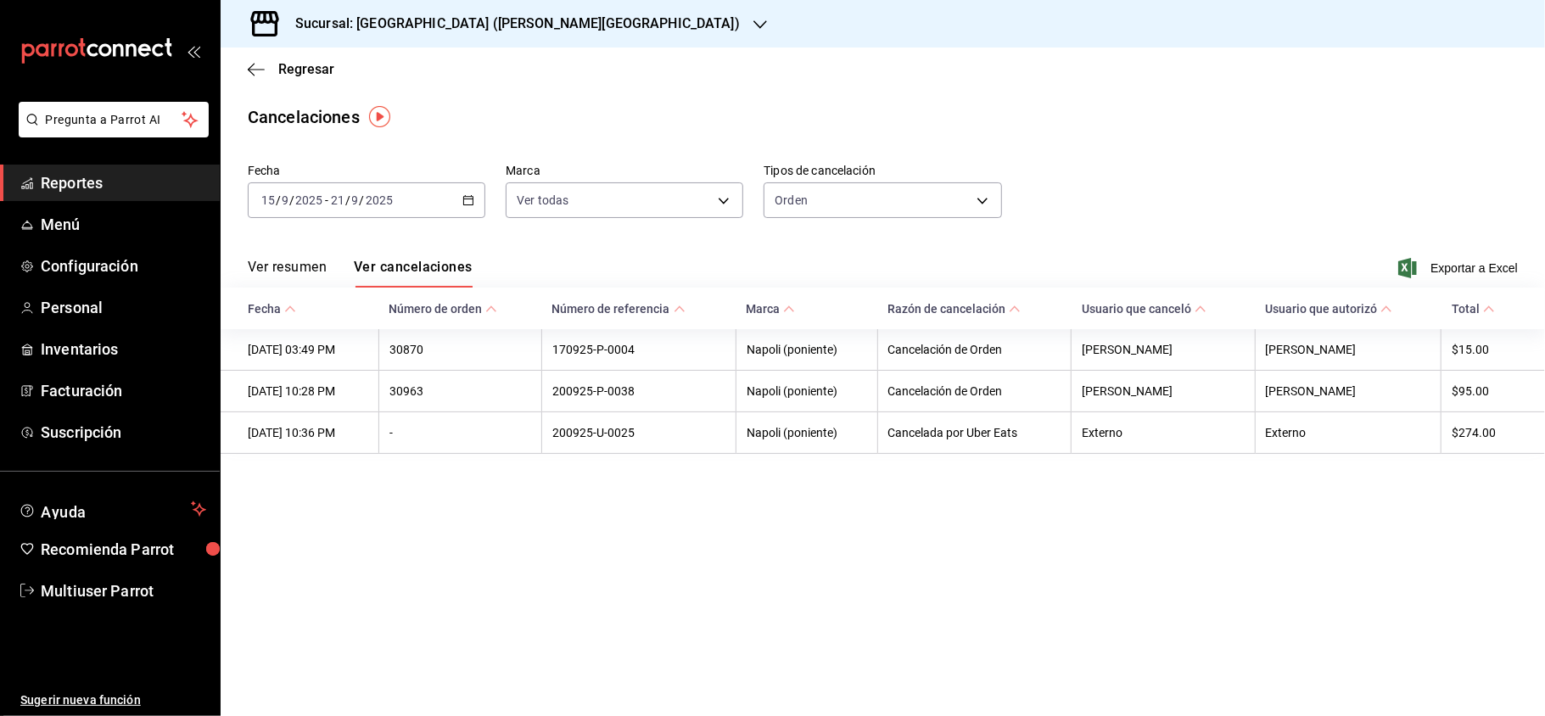
click at [469, 36] on div "Sucursal: Napoli (Valle Poniente)" at bounding box center [504, 24] width 540 height 48
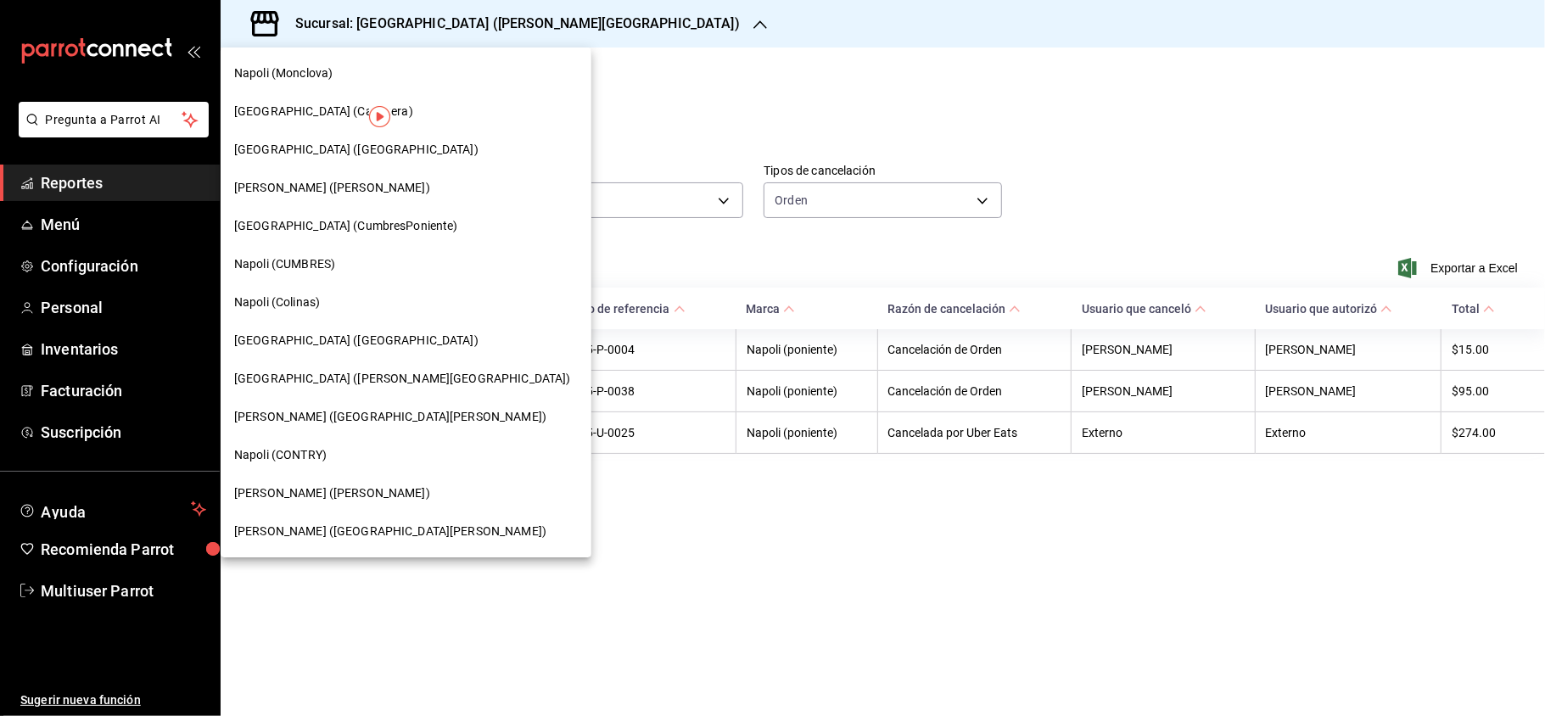
click at [295, 460] on span "Napoli (CONTRY)" at bounding box center [280, 455] width 92 height 18
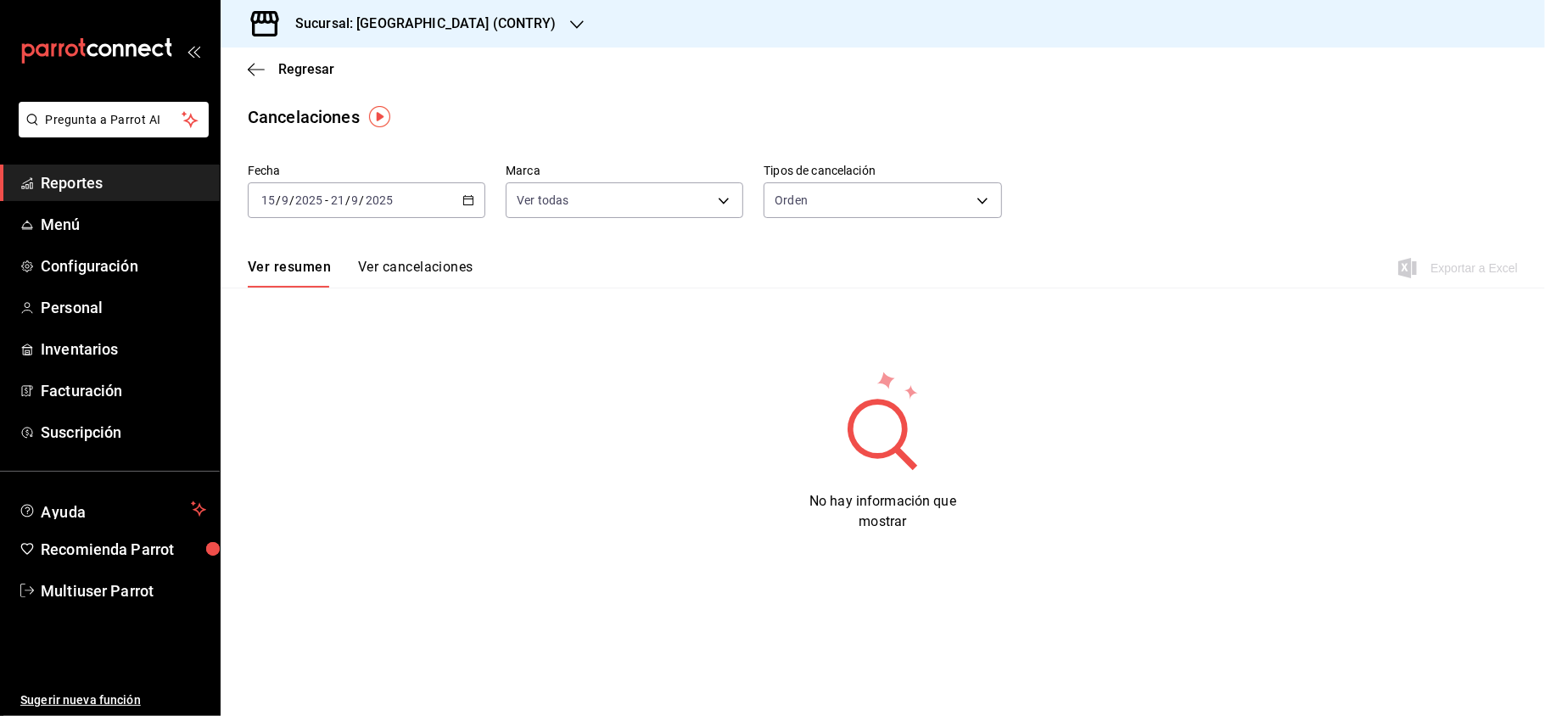
click at [425, 260] on button "Ver cancelaciones" at bounding box center [415, 273] width 115 height 29
click at [477, 42] on div "Sucursal: [GEOGRAPHIC_DATA] (CONTRY)" at bounding box center [412, 24] width 356 height 48
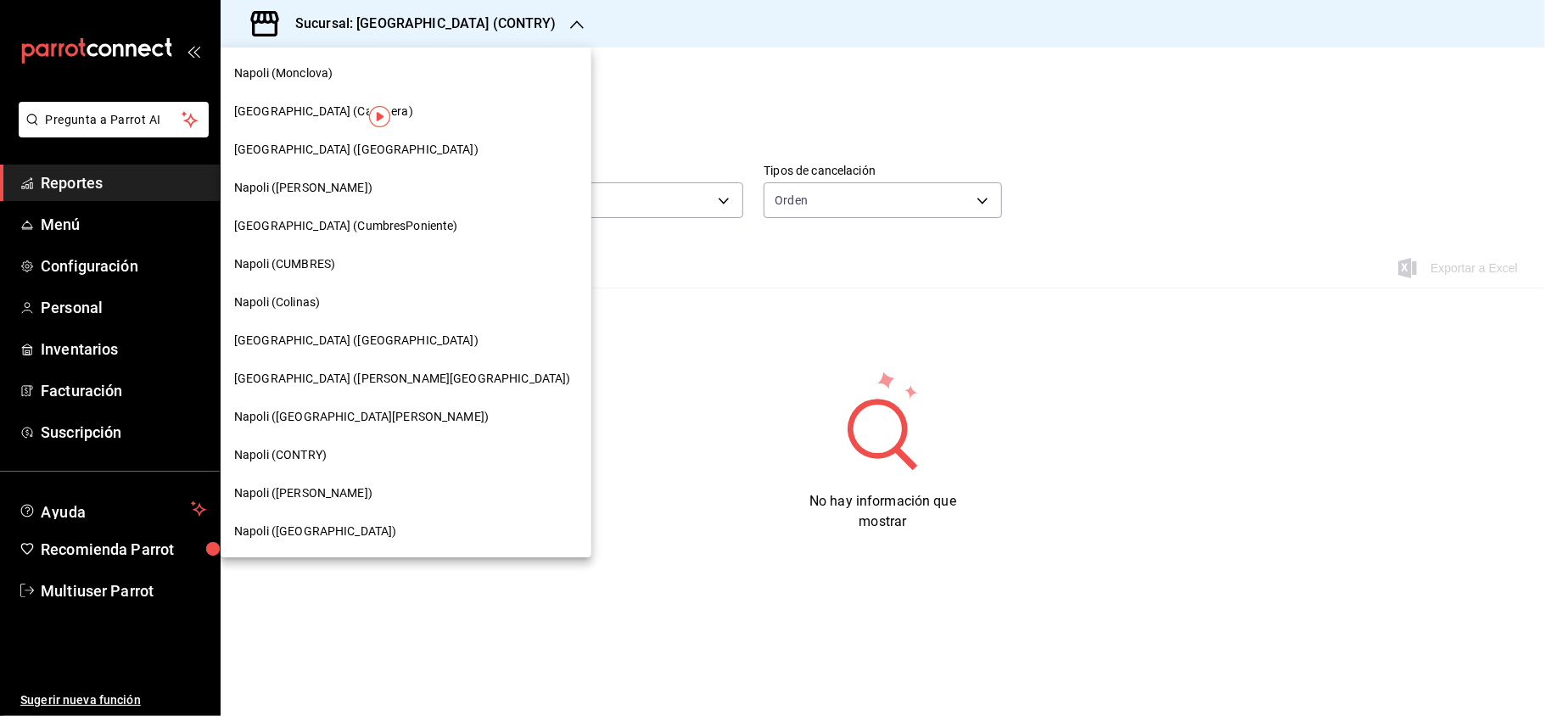
click at [322, 540] on span "Napoli ([GEOGRAPHIC_DATA])" at bounding box center [315, 532] width 162 height 18
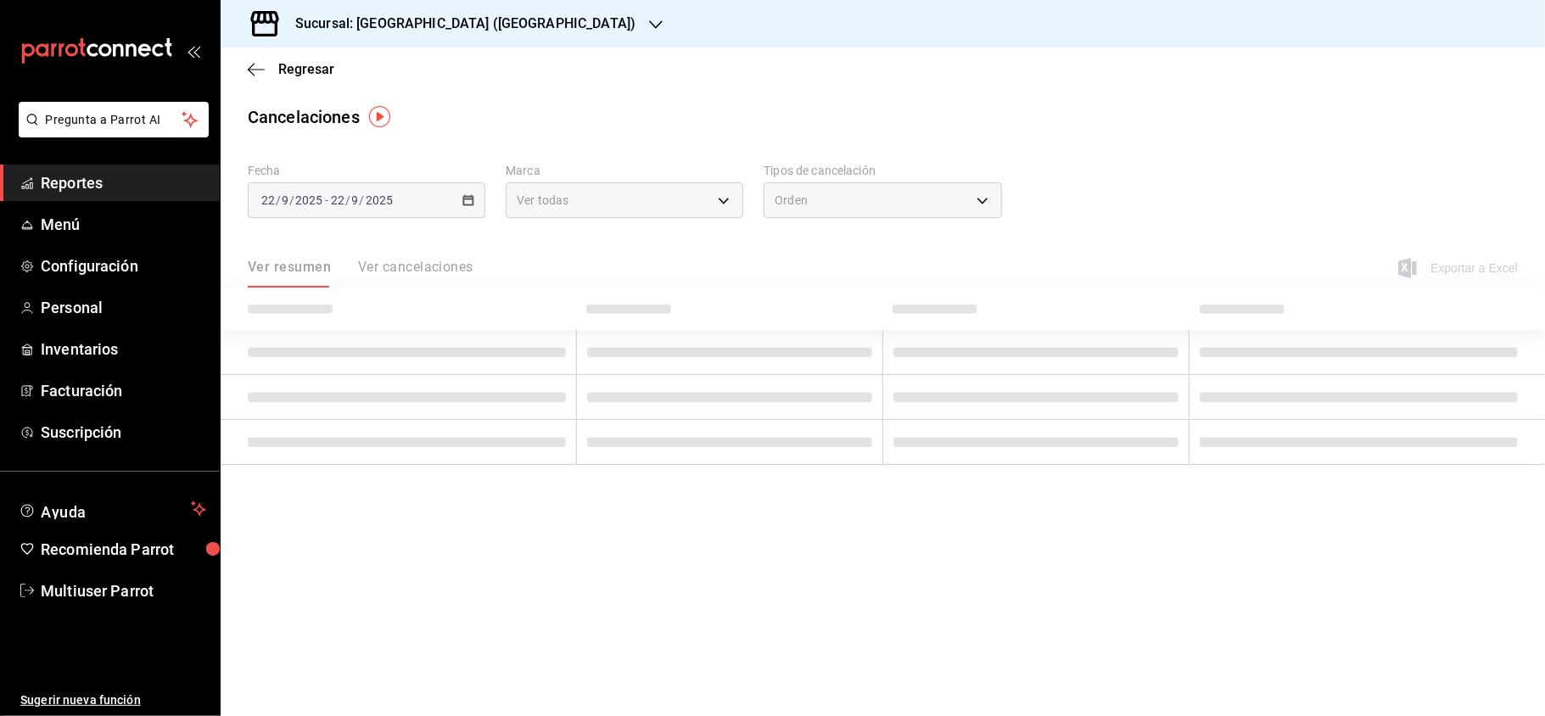
type input "[object Object]"
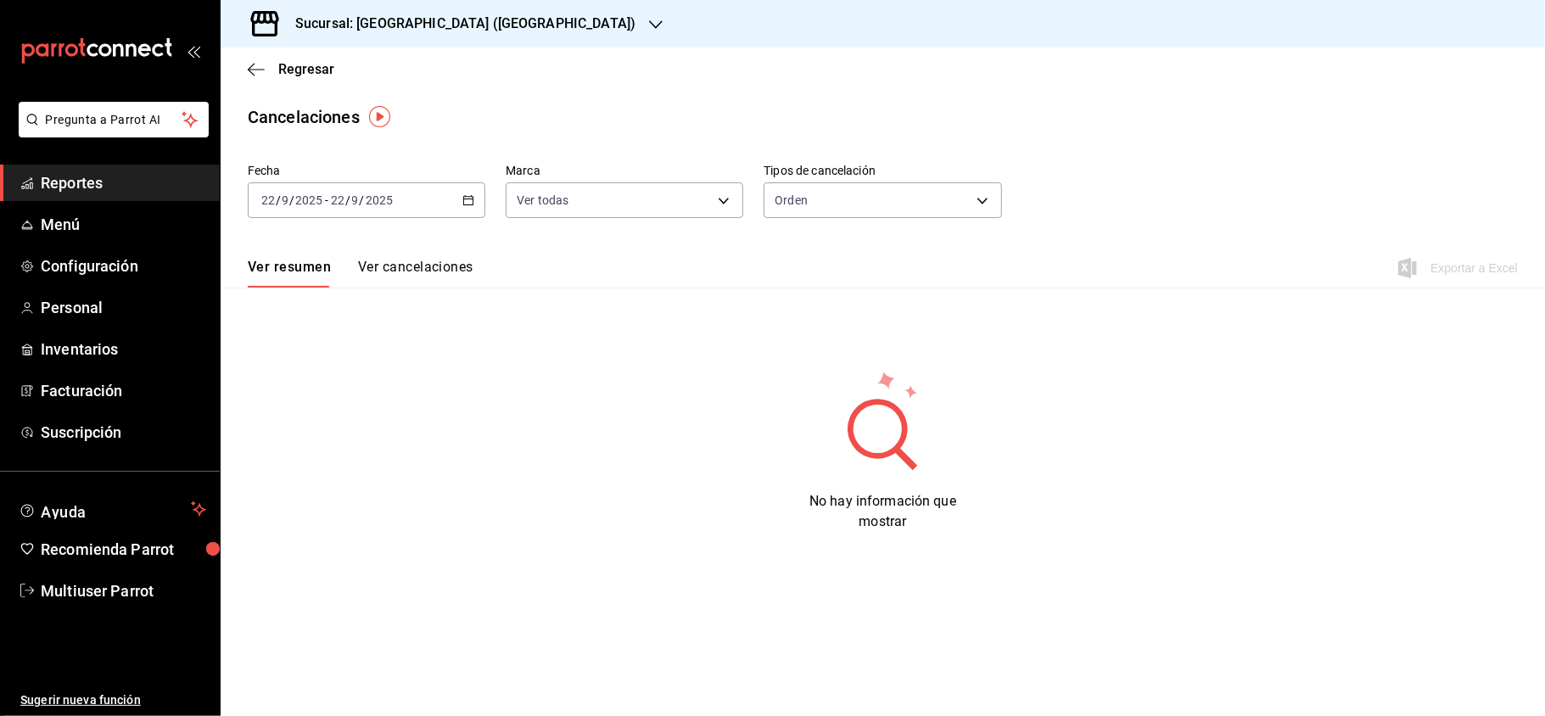
click at [467, 205] on div "[DATE] [DATE] - [DATE] [DATE]" at bounding box center [367, 200] width 238 height 36
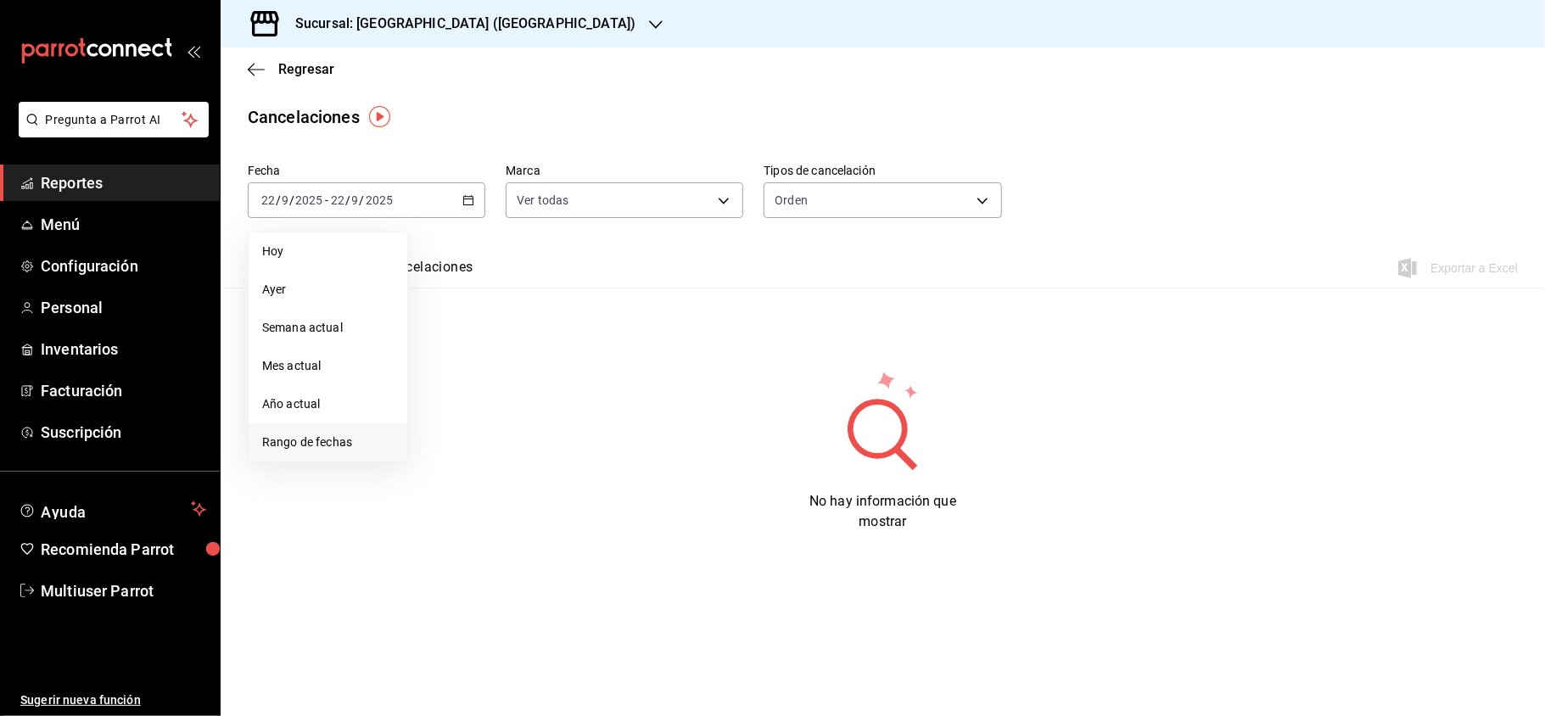
click at [363, 429] on li "Rango de fechas" at bounding box center [328, 442] width 159 height 38
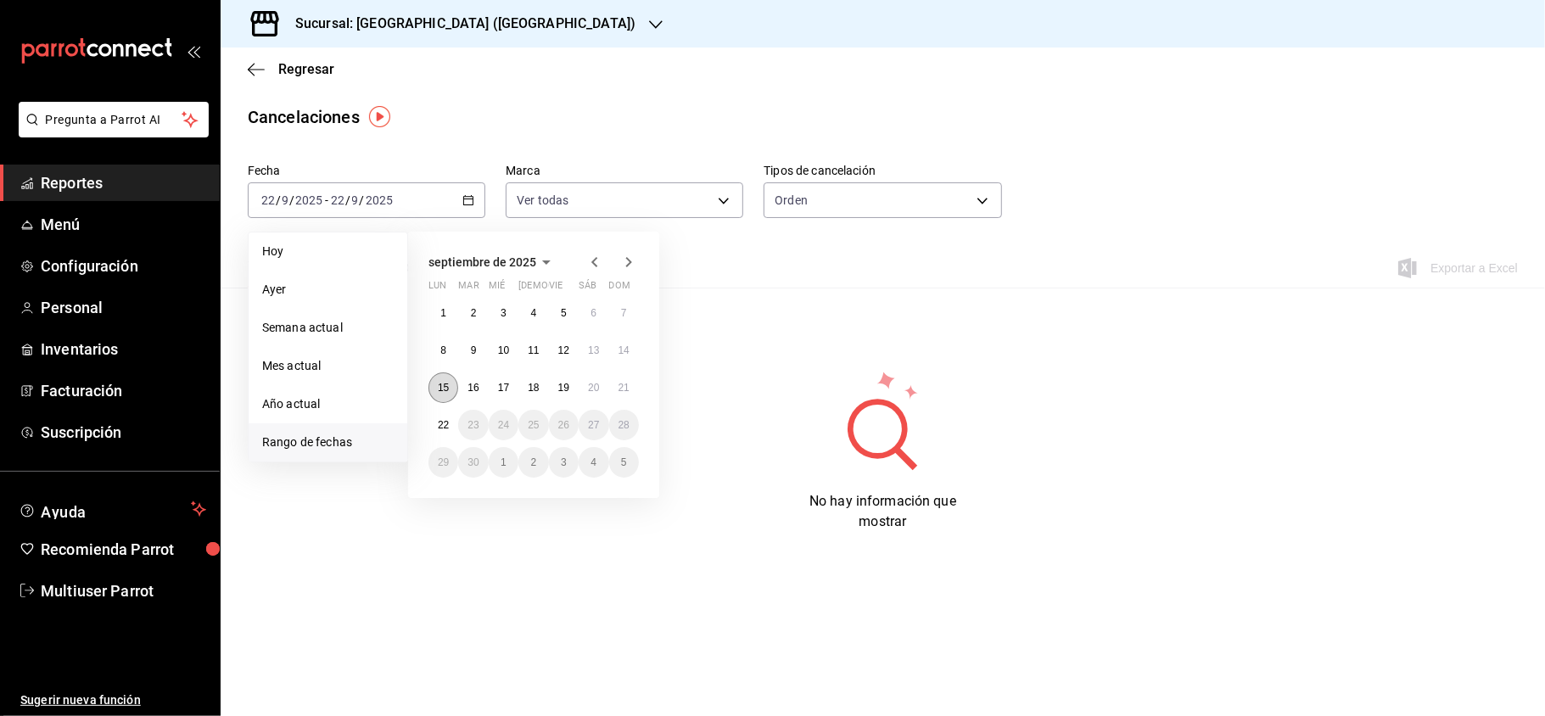
click at [451, 381] on button "15" at bounding box center [444, 388] width 30 height 31
click at [629, 394] on button "21" at bounding box center [624, 388] width 30 height 31
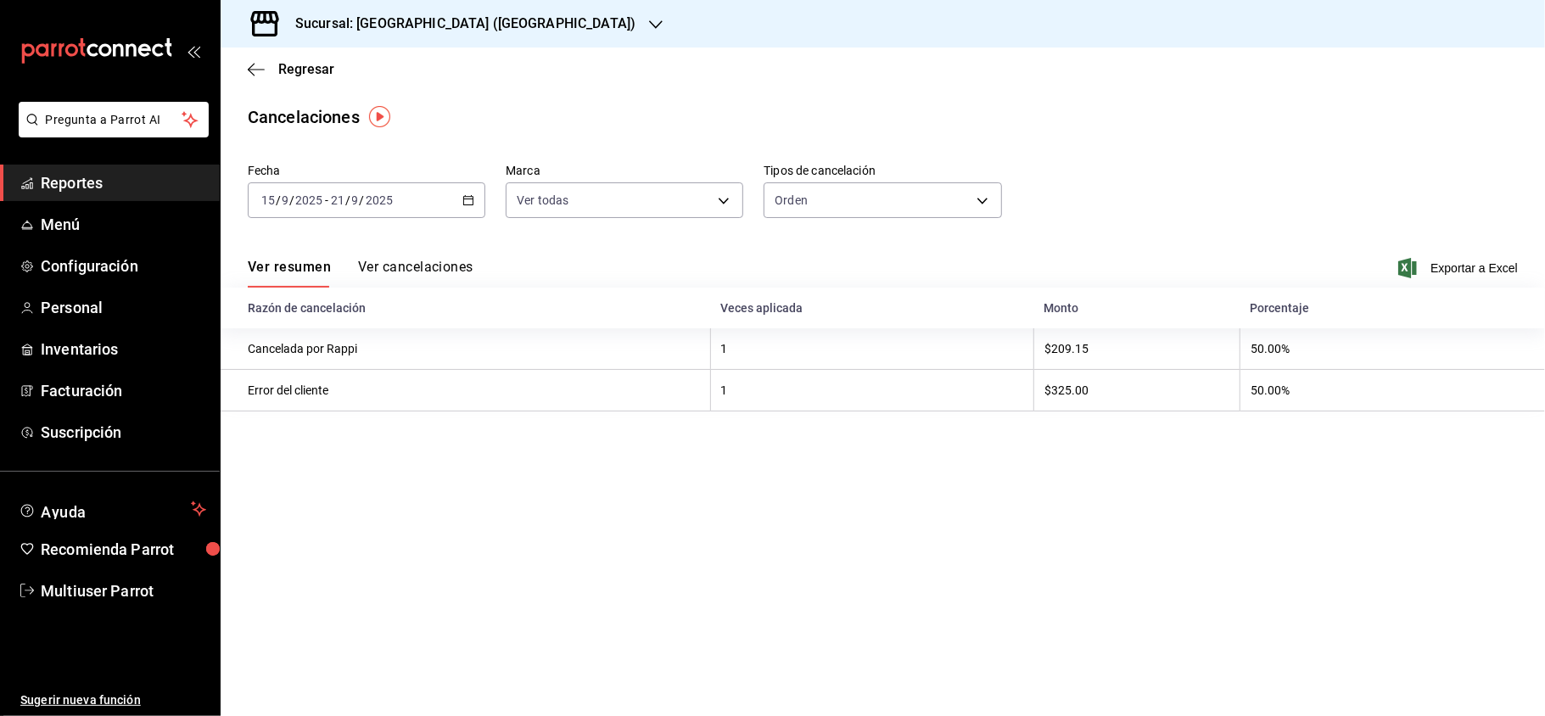
click at [411, 272] on button "Ver cancelaciones" at bounding box center [415, 273] width 115 height 29
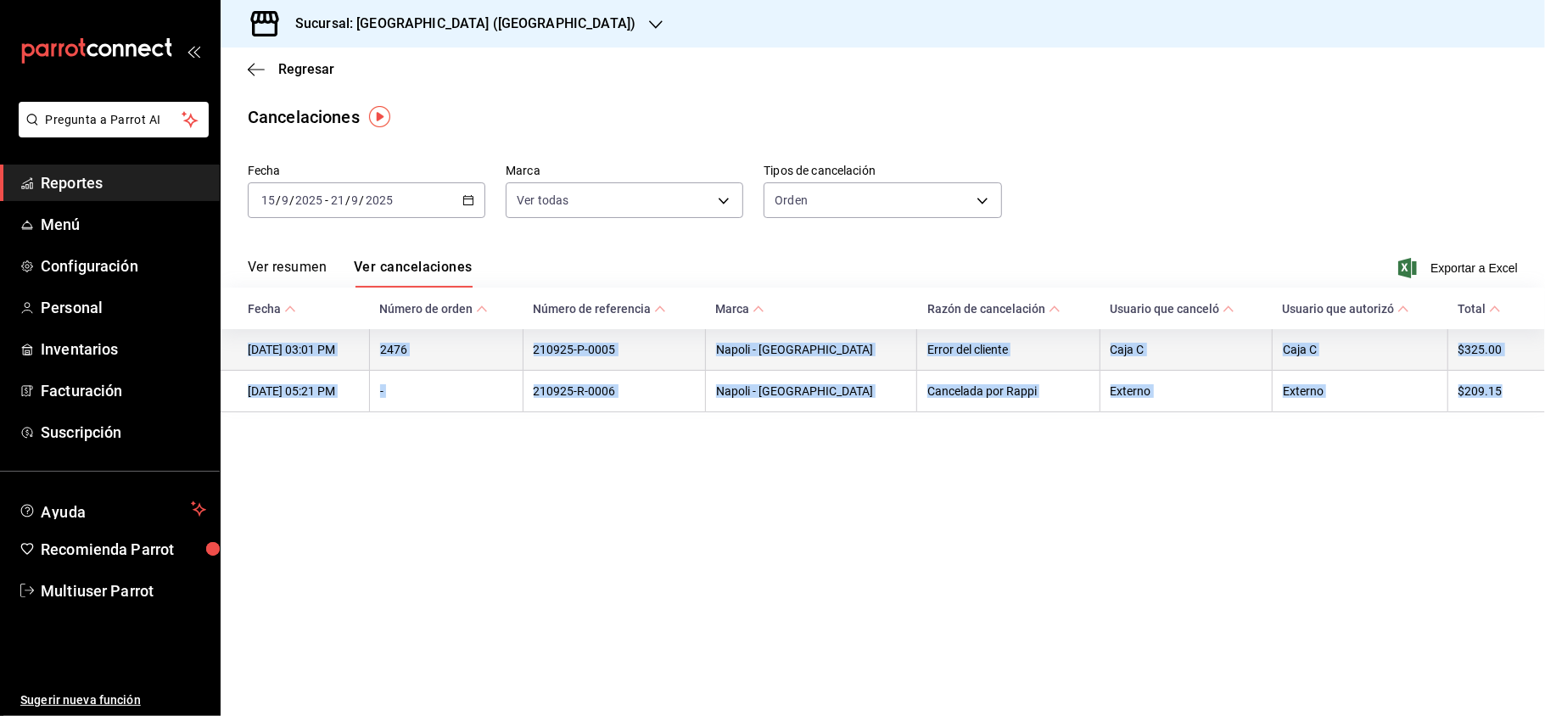
drag, startPoint x: 1518, startPoint y: 401, endPoint x: 248, endPoint y: 353, distance: 1271.2
click at [248, 353] on tbody "[DATE] 03:01 PM 2476 210925-P-0005 [GEOGRAPHIC_DATA] - [GEOGRAPHIC_DATA] Error …" at bounding box center [883, 370] width 1325 height 83
copy tbody "[DATE] 03:01 PM 2476 210925-P-0005 [GEOGRAPHIC_DATA] - [GEOGRAPHIC_DATA] Error …"
